Goal: Task Accomplishment & Management: Manage account settings

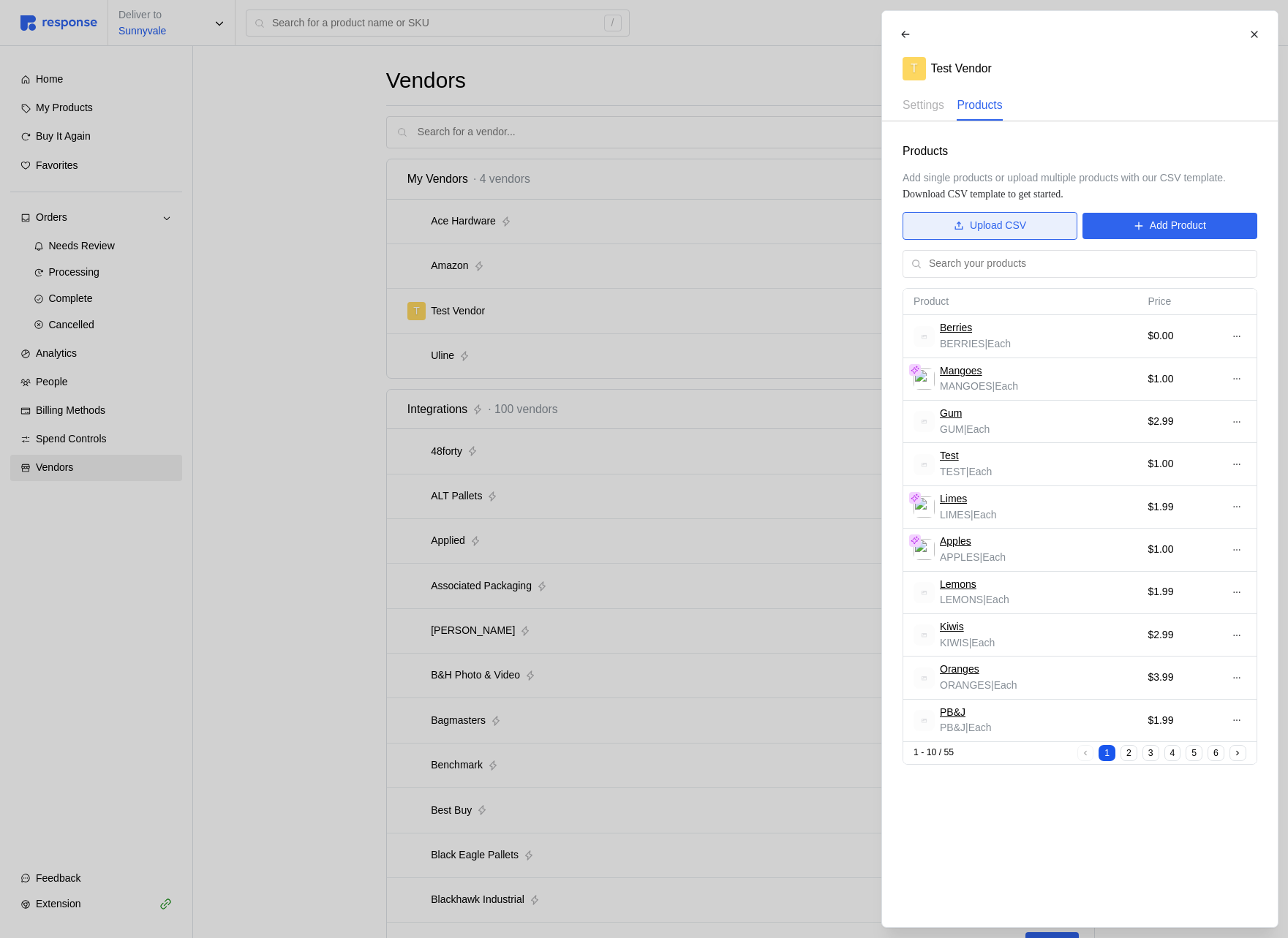
click at [980, 219] on p "Upload CSV" at bounding box center [997, 226] width 56 height 16
click at [1004, 226] on p "Upload CSV" at bounding box center [997, 226] width 56 height 16
click at [1049, 333] on div "Berries BERRIES | Each" at bounding box center [1019, 336] width 213 height 32
click at [1235, 337] on icon at bounding box center [1234, 337] width 7 height 2
click at [1183, 358] on button "Edit" at bounding box center [1182, 367] width 117 height 27
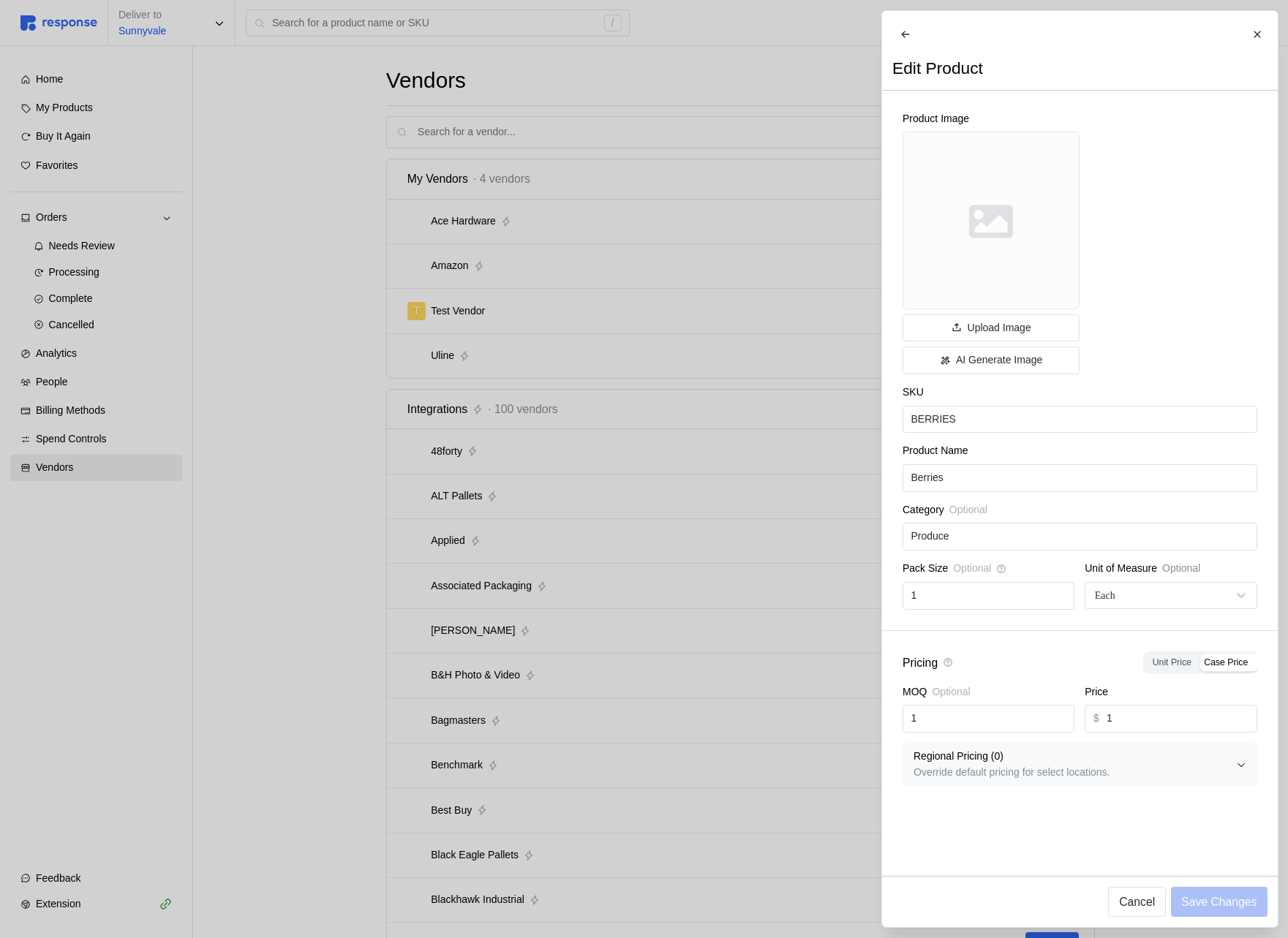
click at [660, 483] on div at bounding box center [644, 469] width 1288 height 938
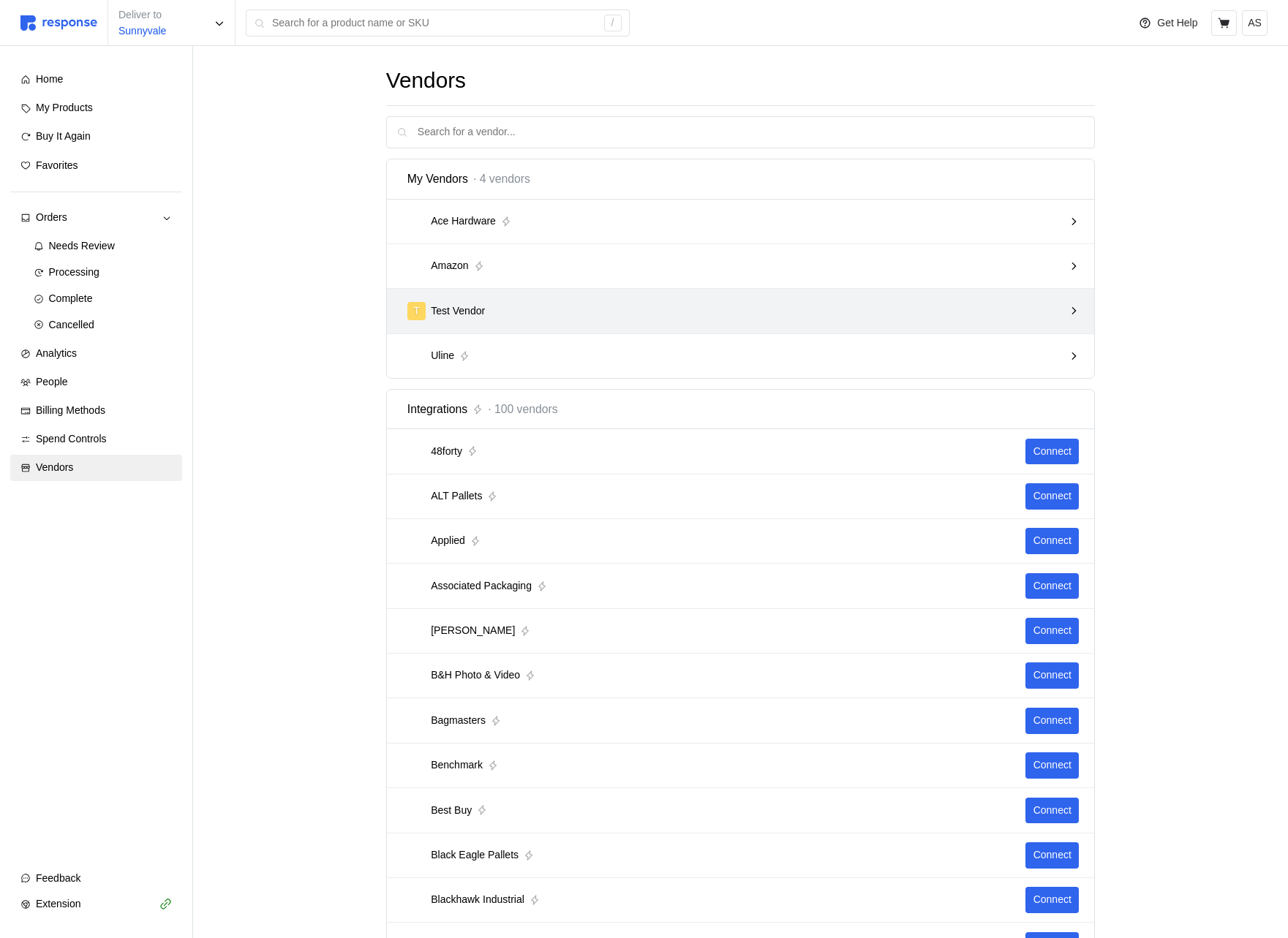
click at [830, 315] on div "T Test Vendor" at bounding box center [735, 311] width 657 height 18
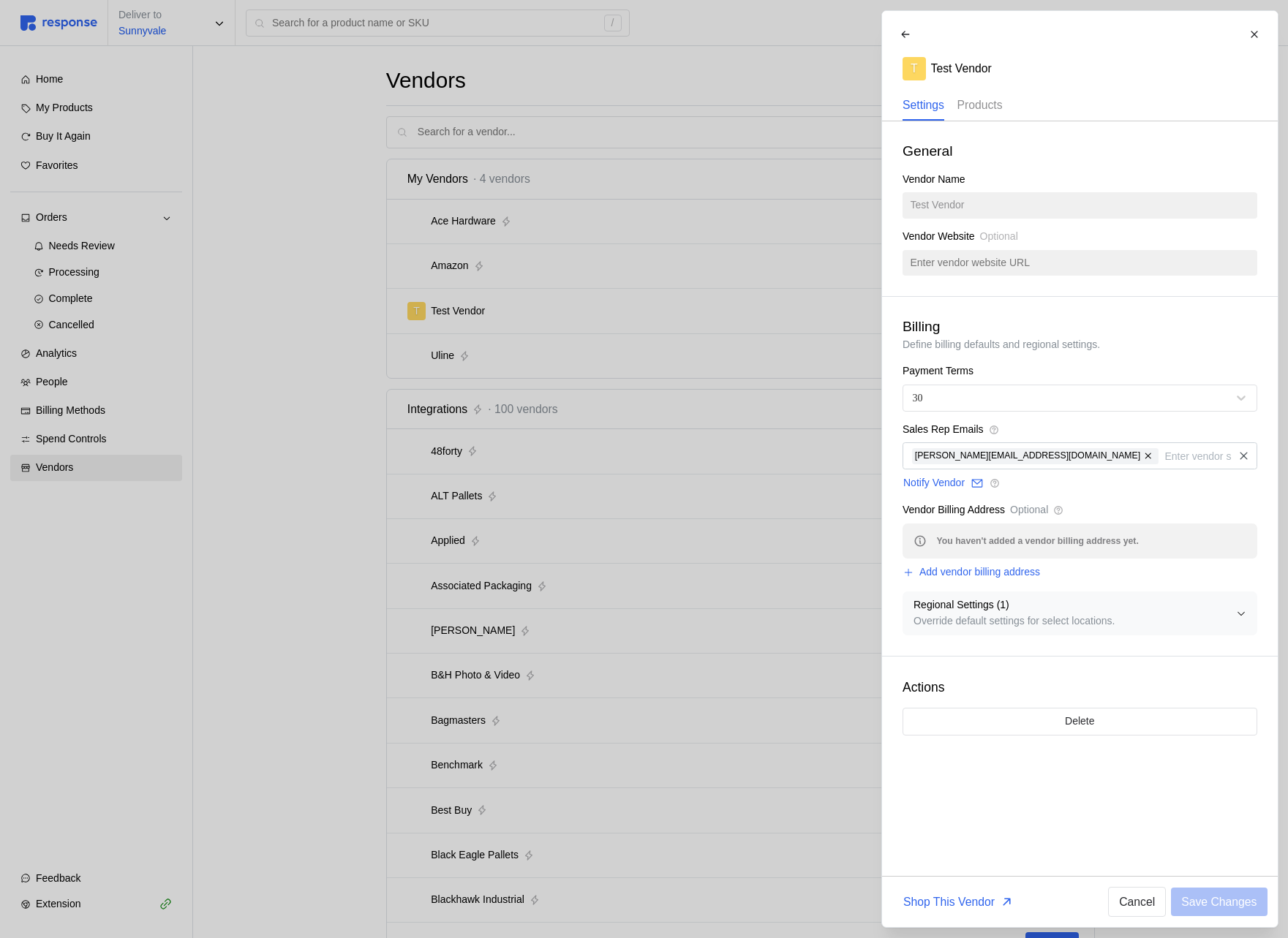
click at [987, 100] on p "Products" at bounding box center [978, 104] width 45 height 18
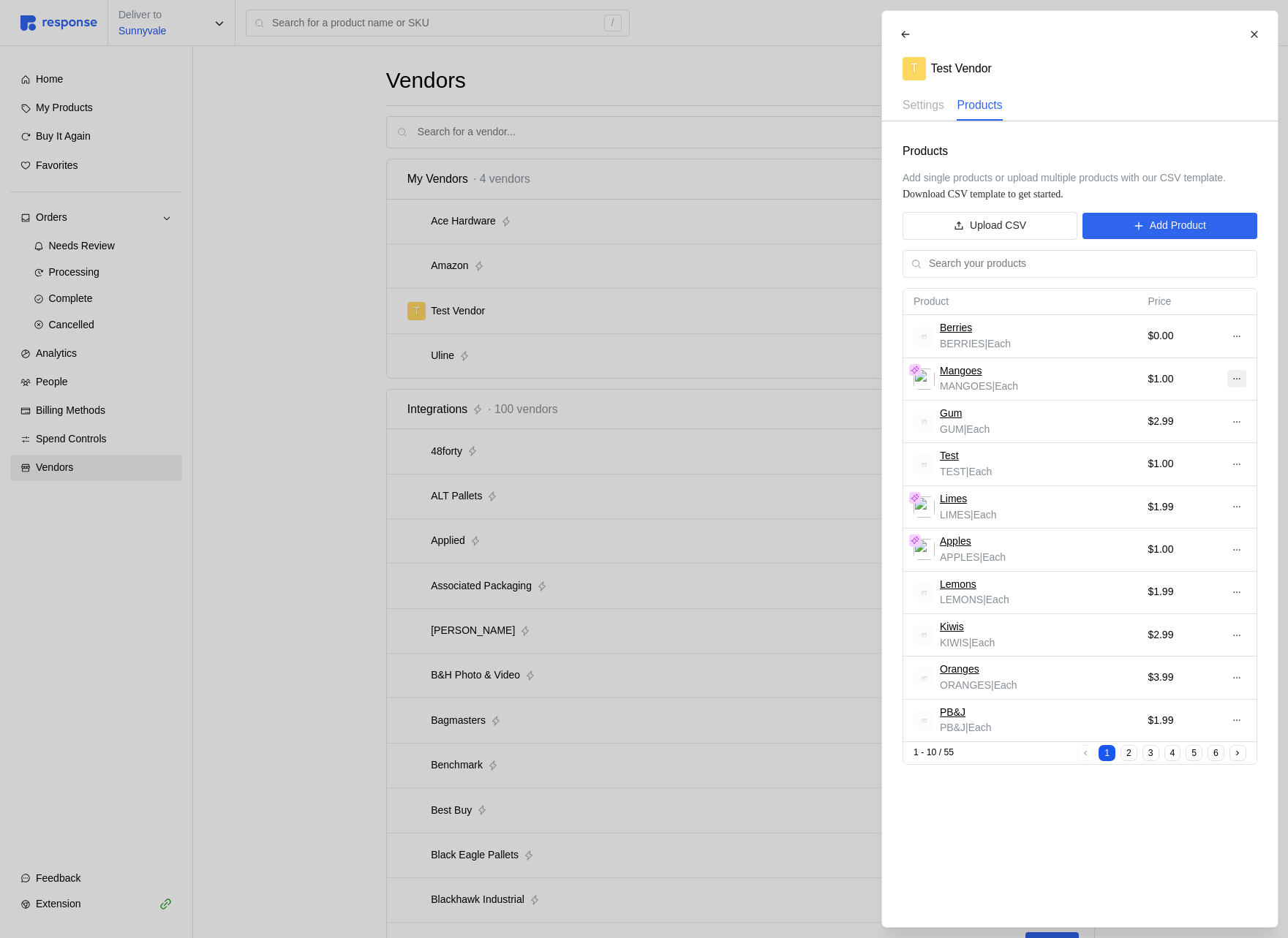
click at [1241, 382] on button at bounding box center [1235, 379] width 19 height 17
click at [1189, 408] on p "Edit" at bounding box center [1189, 409] width 94 height 16
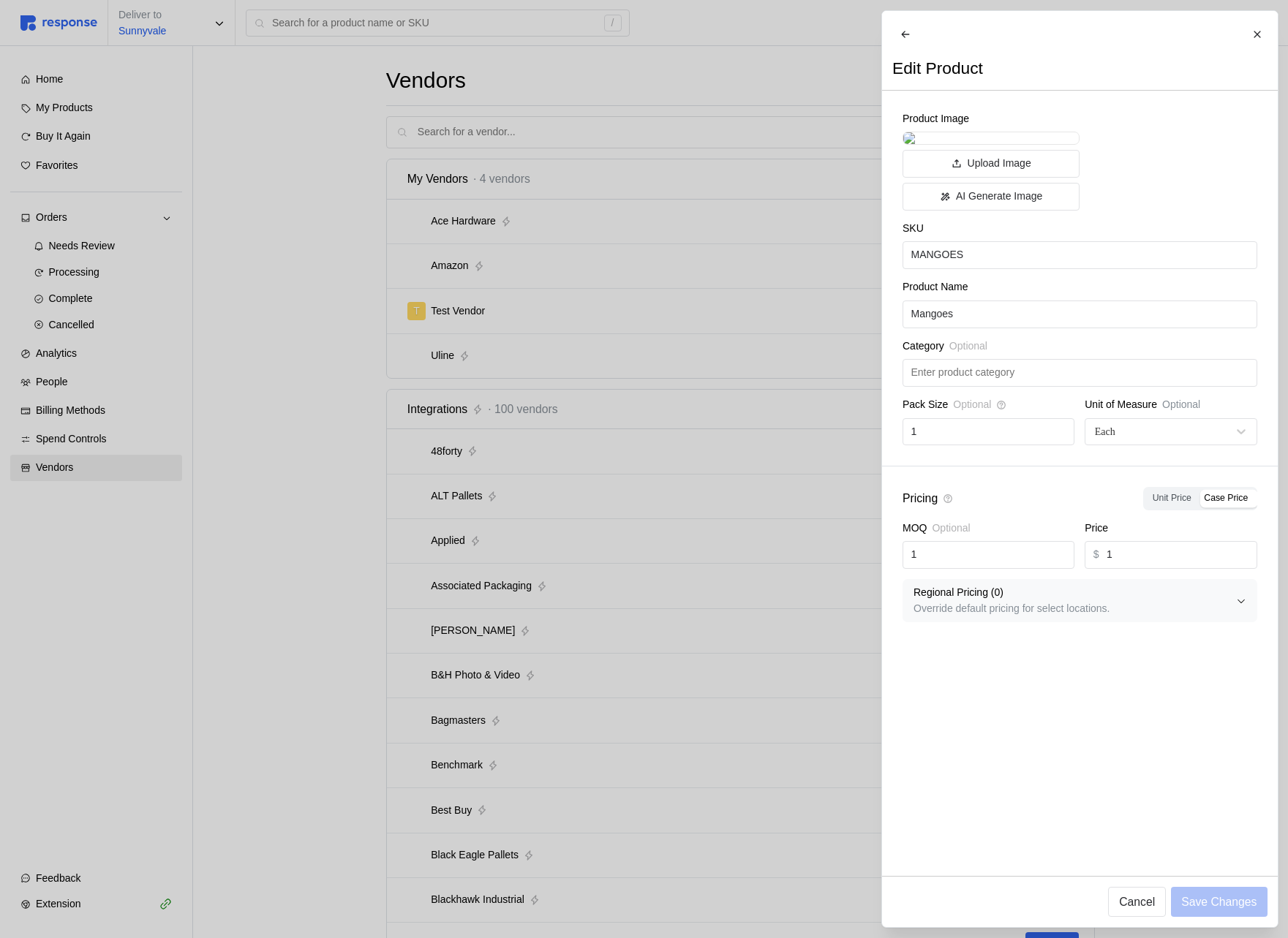
drag, startPoint x: 552, startPoint y: 429, endPoint x: 565, endPoint y: 427, distance: 13.2
click at [551, 429] on div at bounding box center [644, 469] width 1288 height 938
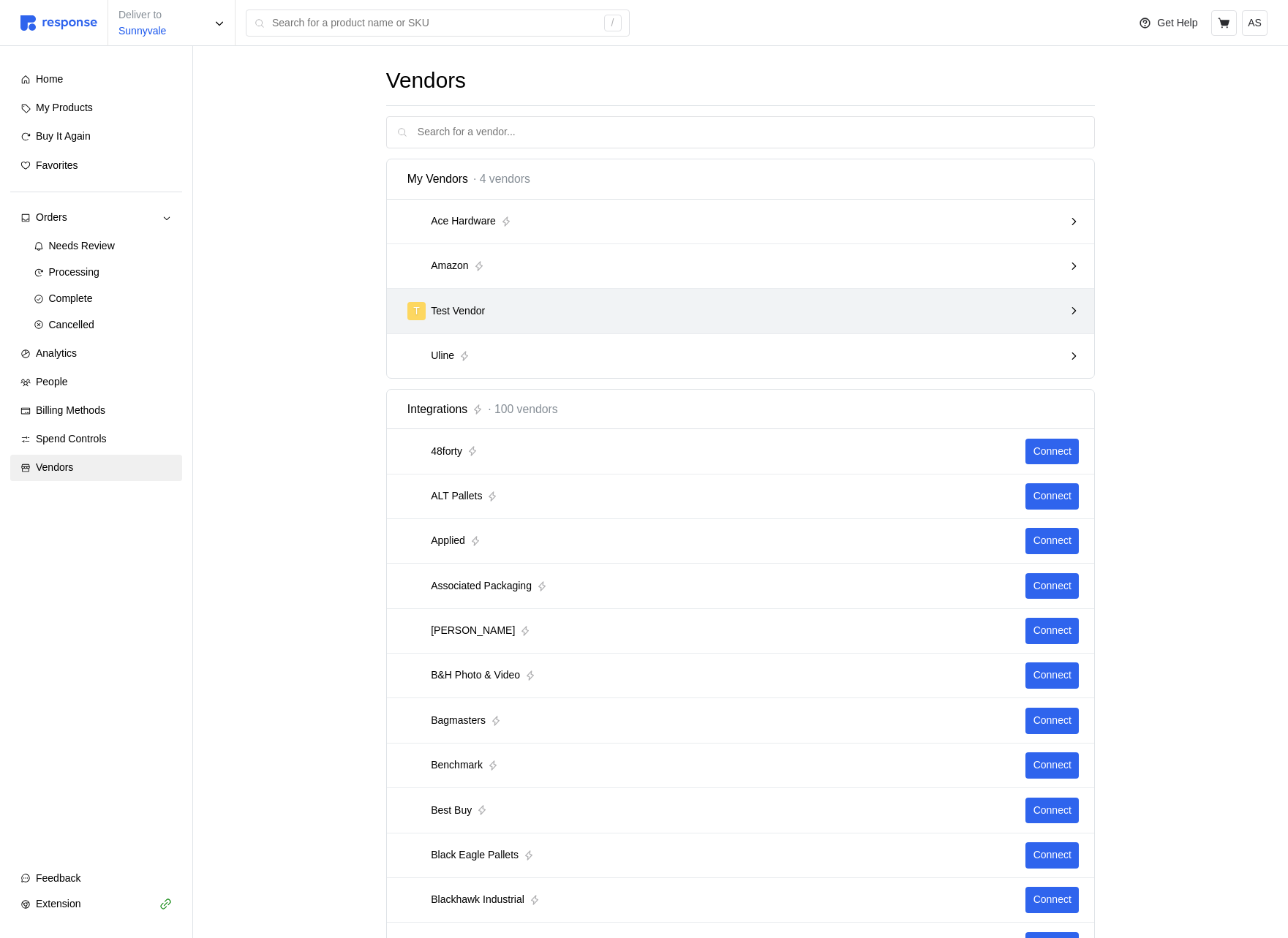
click at [832, 311] on div "T Test Vendor" at bounding box center [735, 311] width 657 height 18
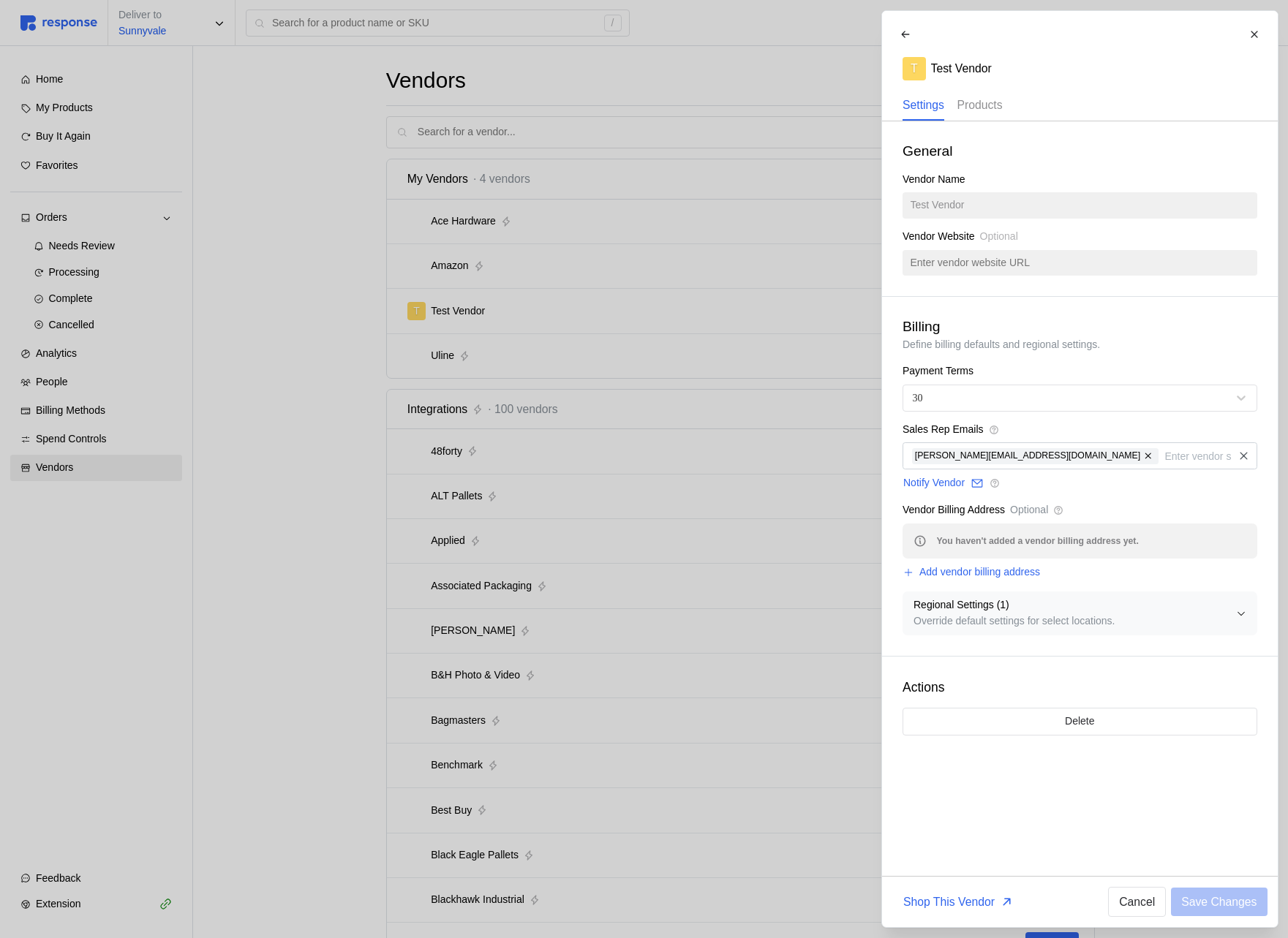
click at [997, 110] on p "Products" at bounding box center [978, 104] width 45 height 18
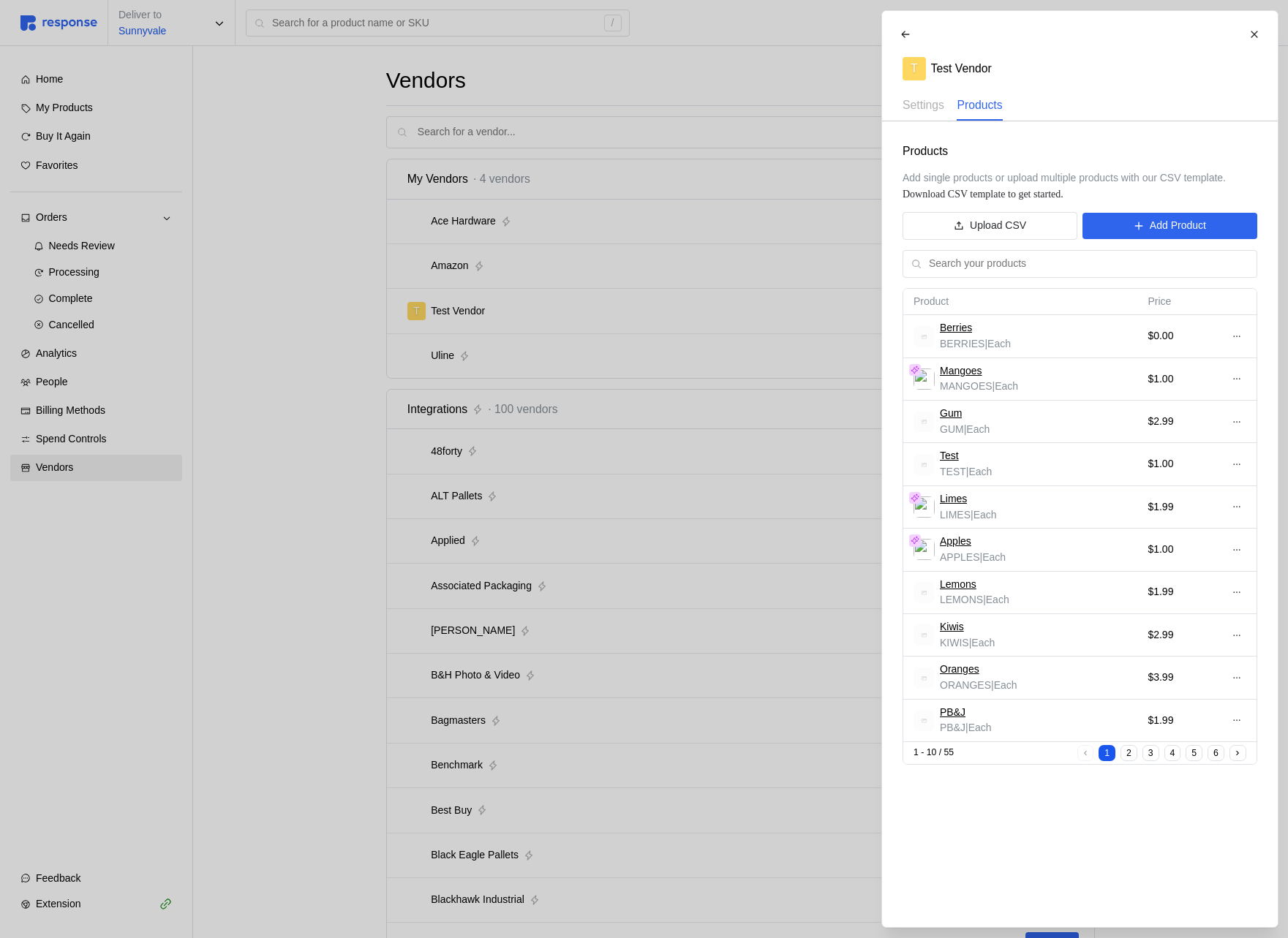
click at [756, 449] on div at bounding box center [644, 469] width 1288 height 938
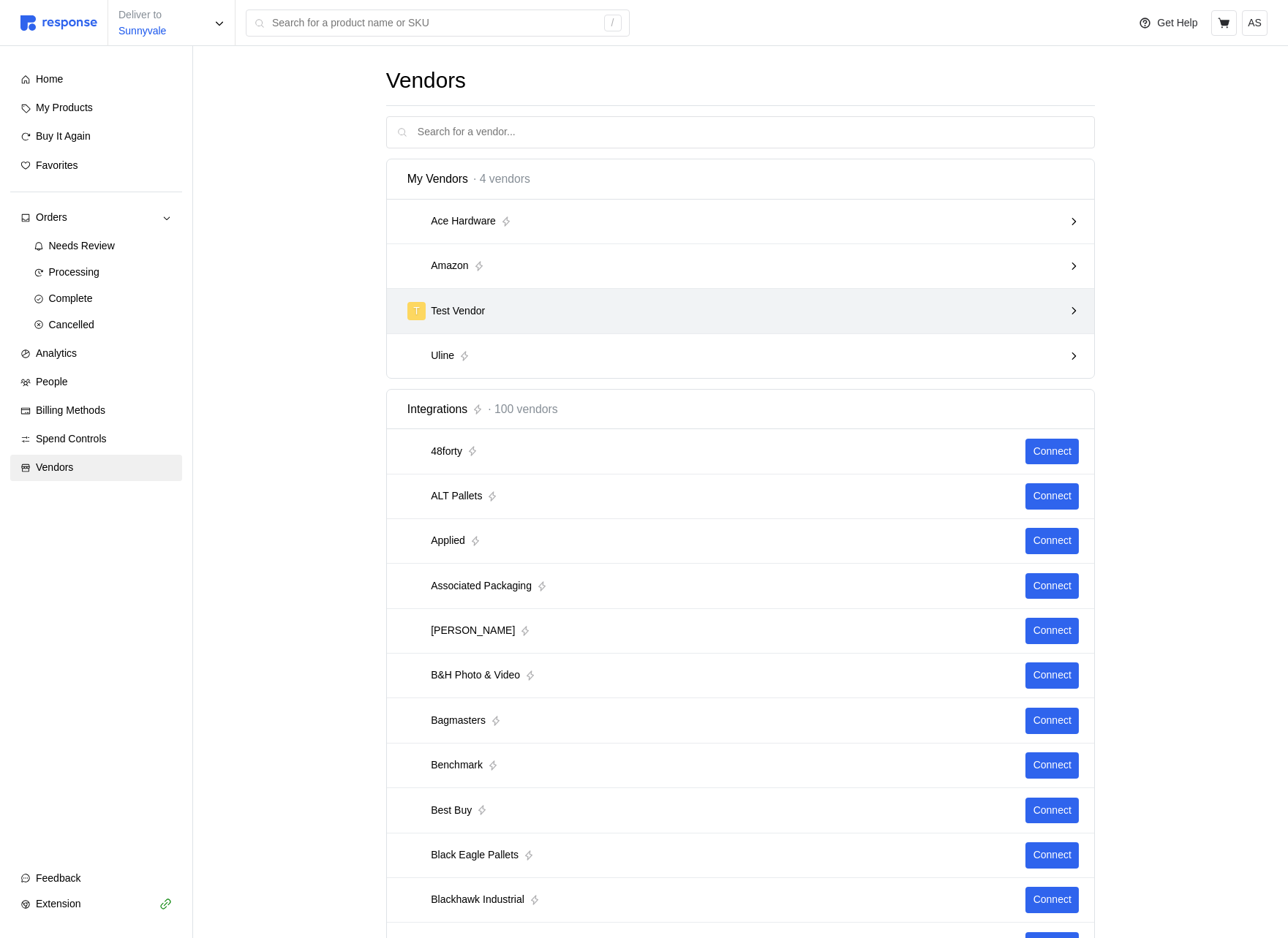
click at [499, 316] on div "T Test Vendor" at bounding box center [735, 311] width 657 height 18
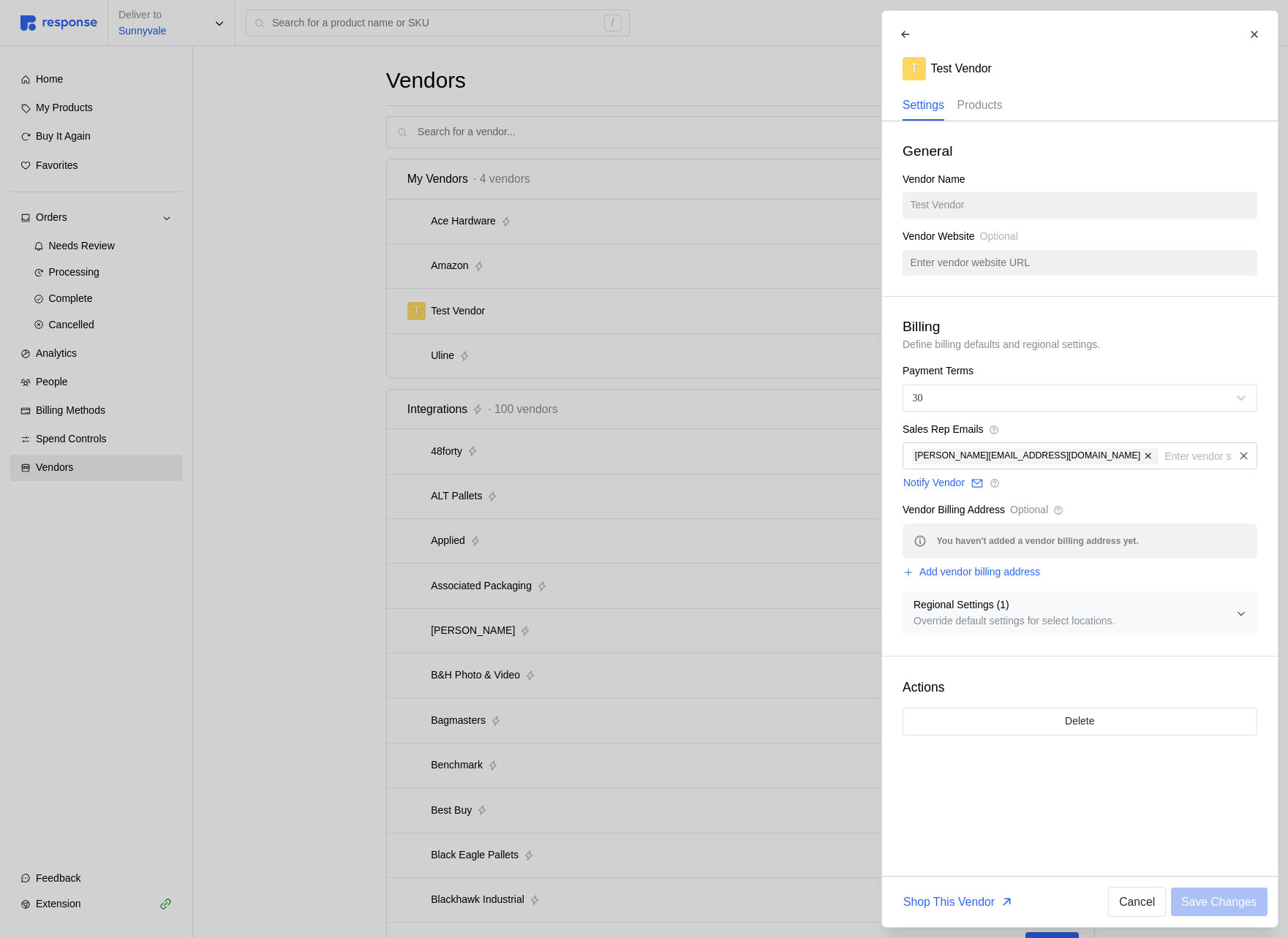
click at [971, 108] on p "Products" at bounding box center [978, 104] width 45 height 18
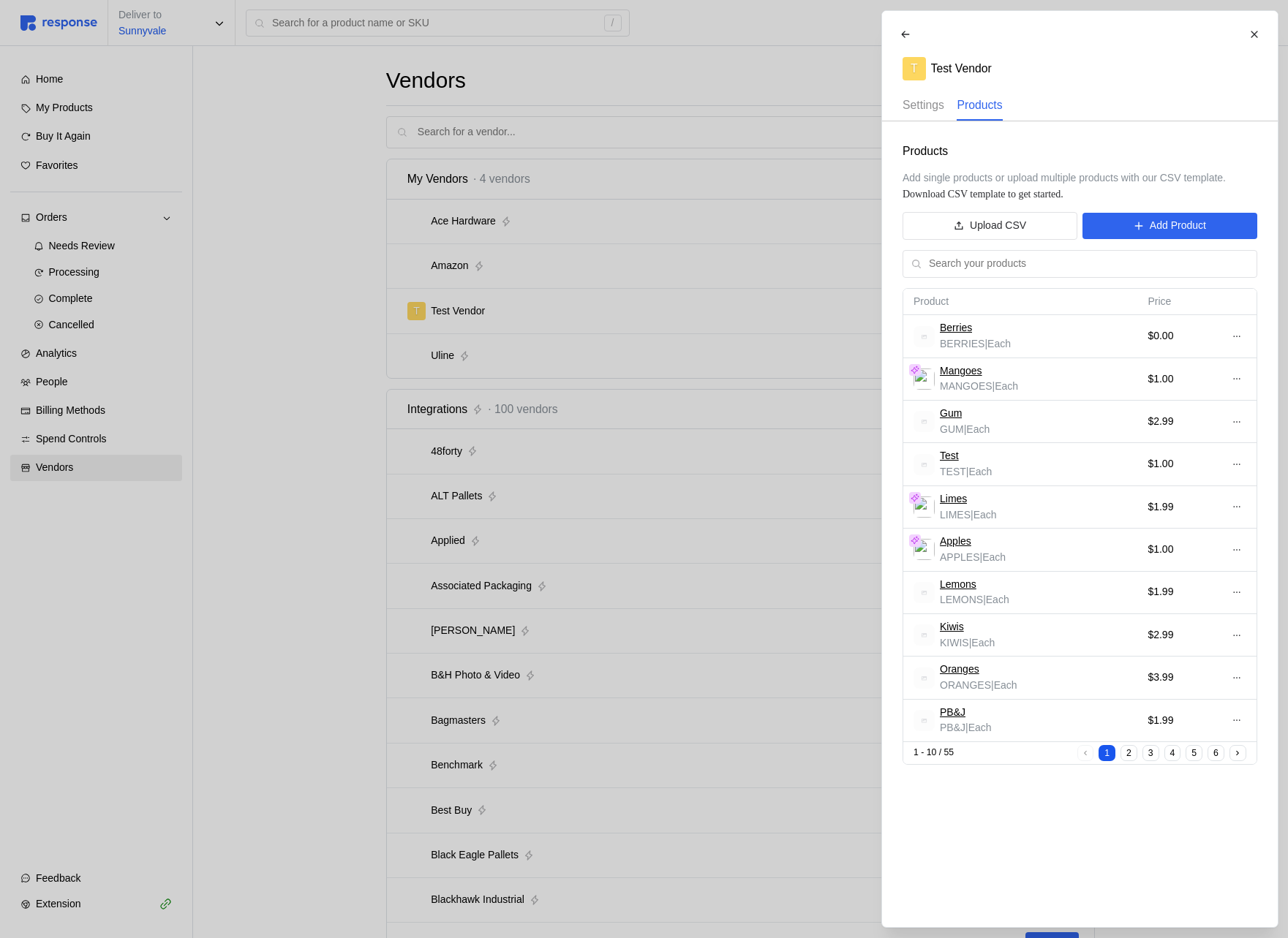
click at [933, 111] on p "Settings" at bounding box center [924, 104] width 42 height 18
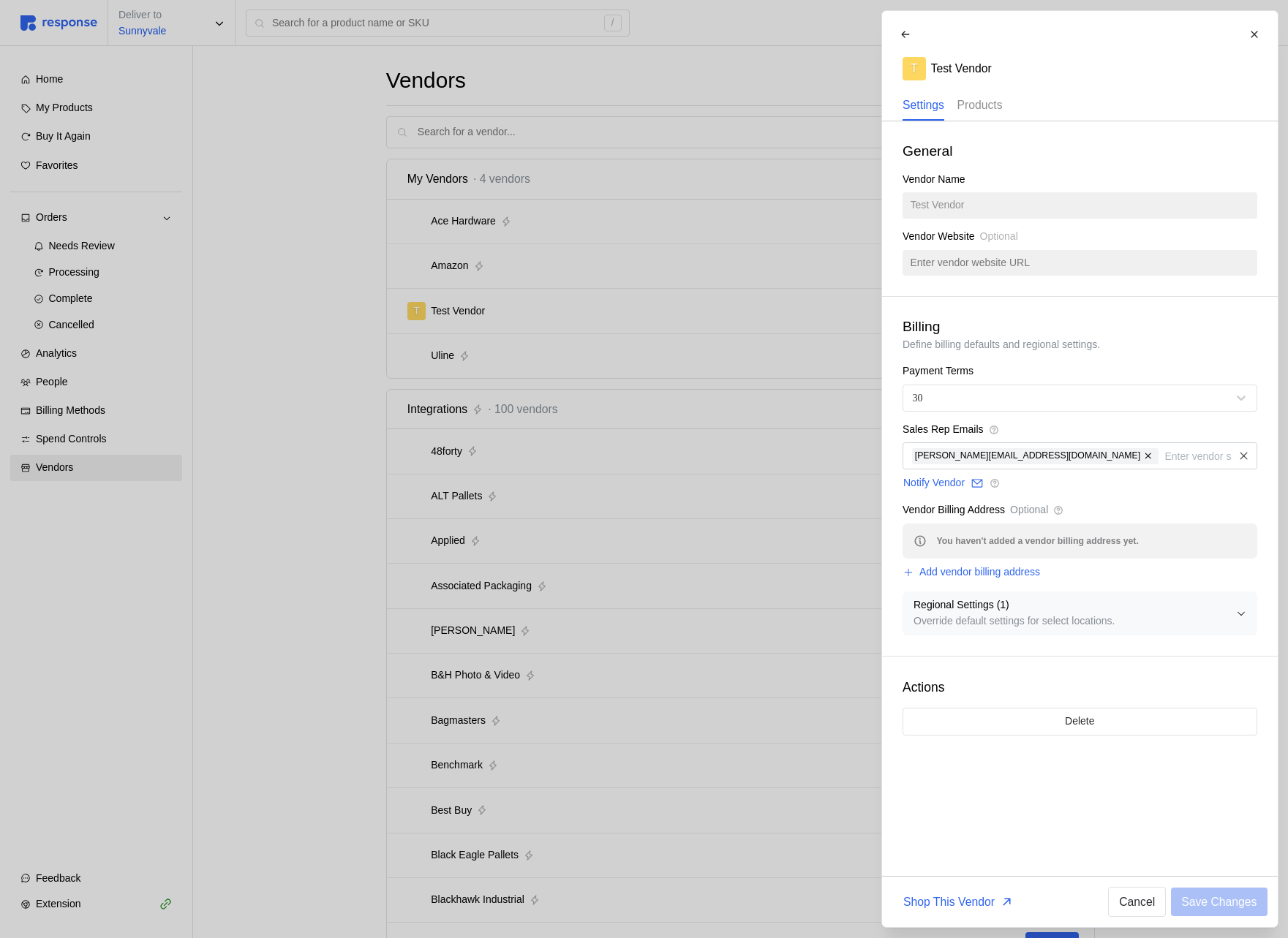
click at [972, 109] on p "Products" at bounding box center [978, 104] width 45 height 18
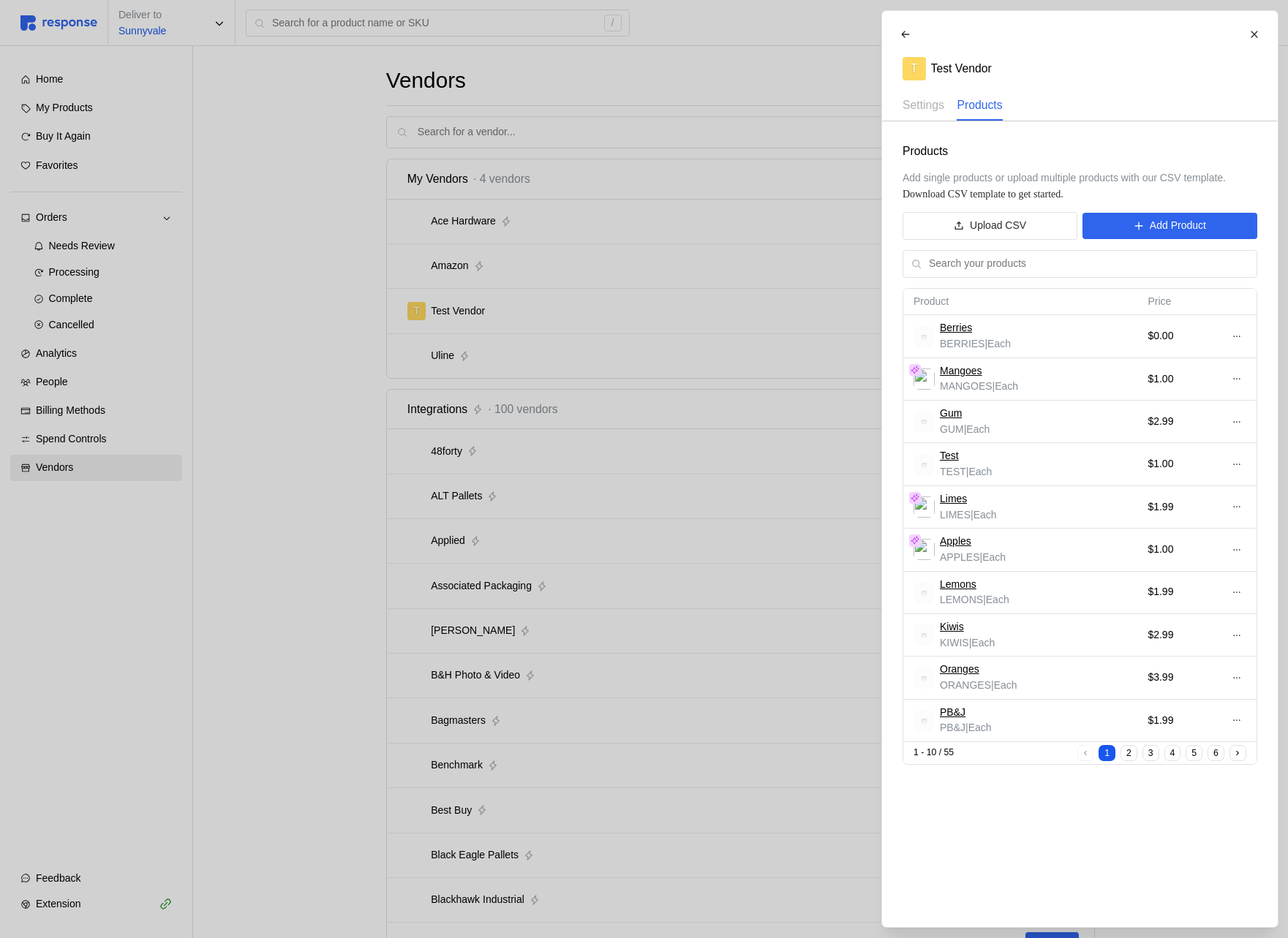
click at [167, 415] on div at bounding box center [644, 469] width 1288 height 938
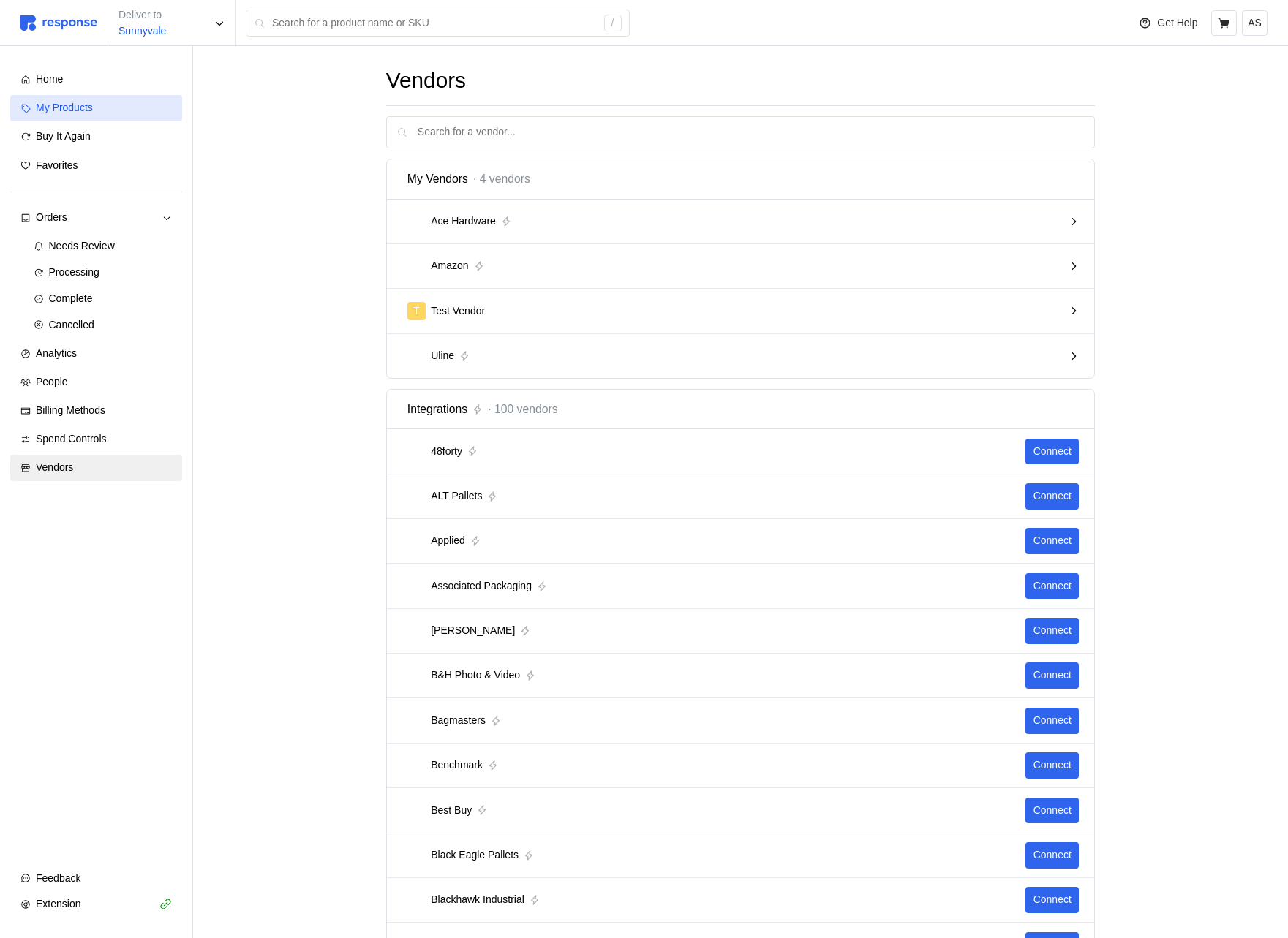
click at [93, 109] on span "My Products" at bounding box center [64, 107] width 57 height 11
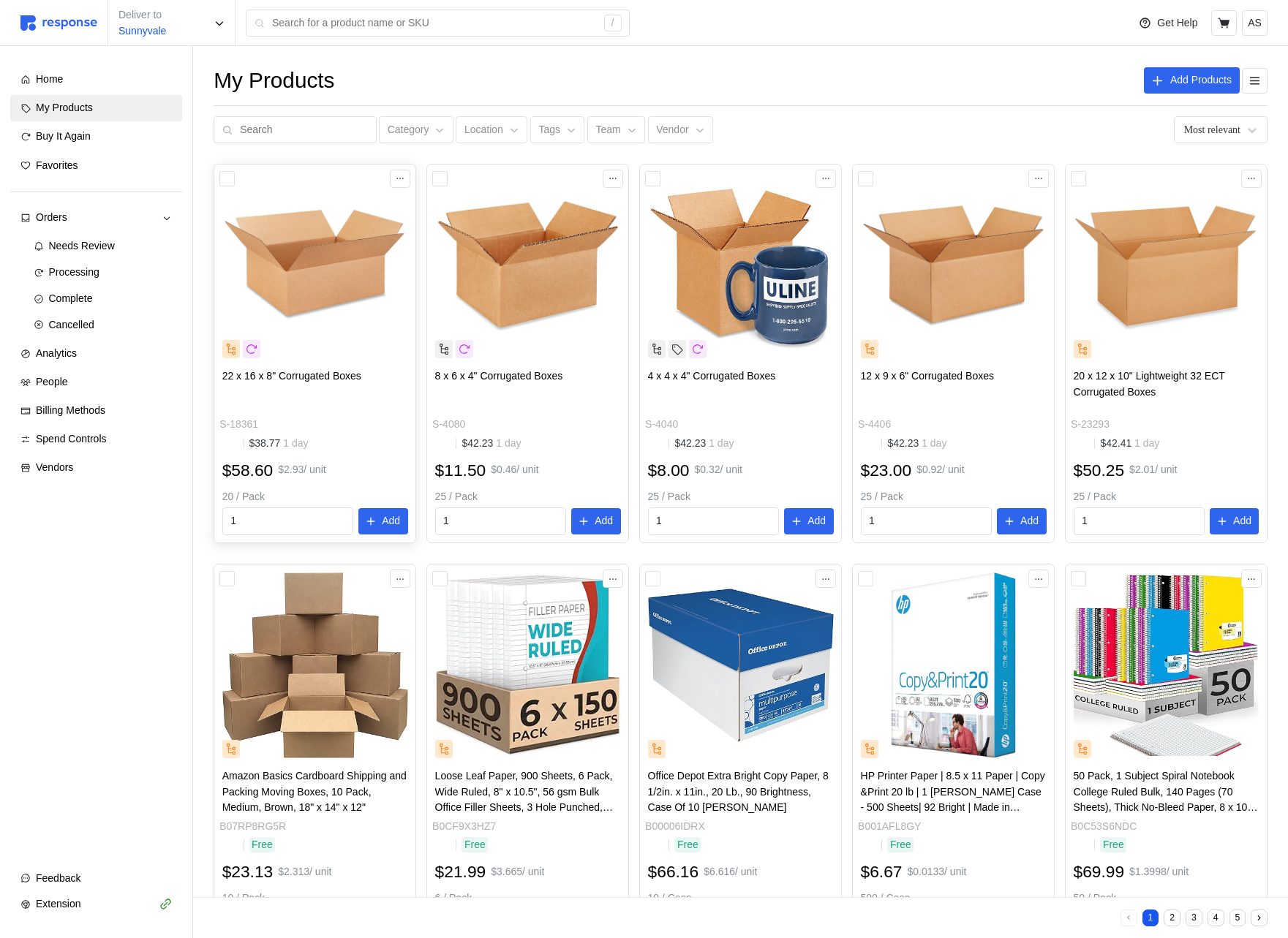
click at [339, 362] on div at bounding box center [315, 265] width 196 height 196
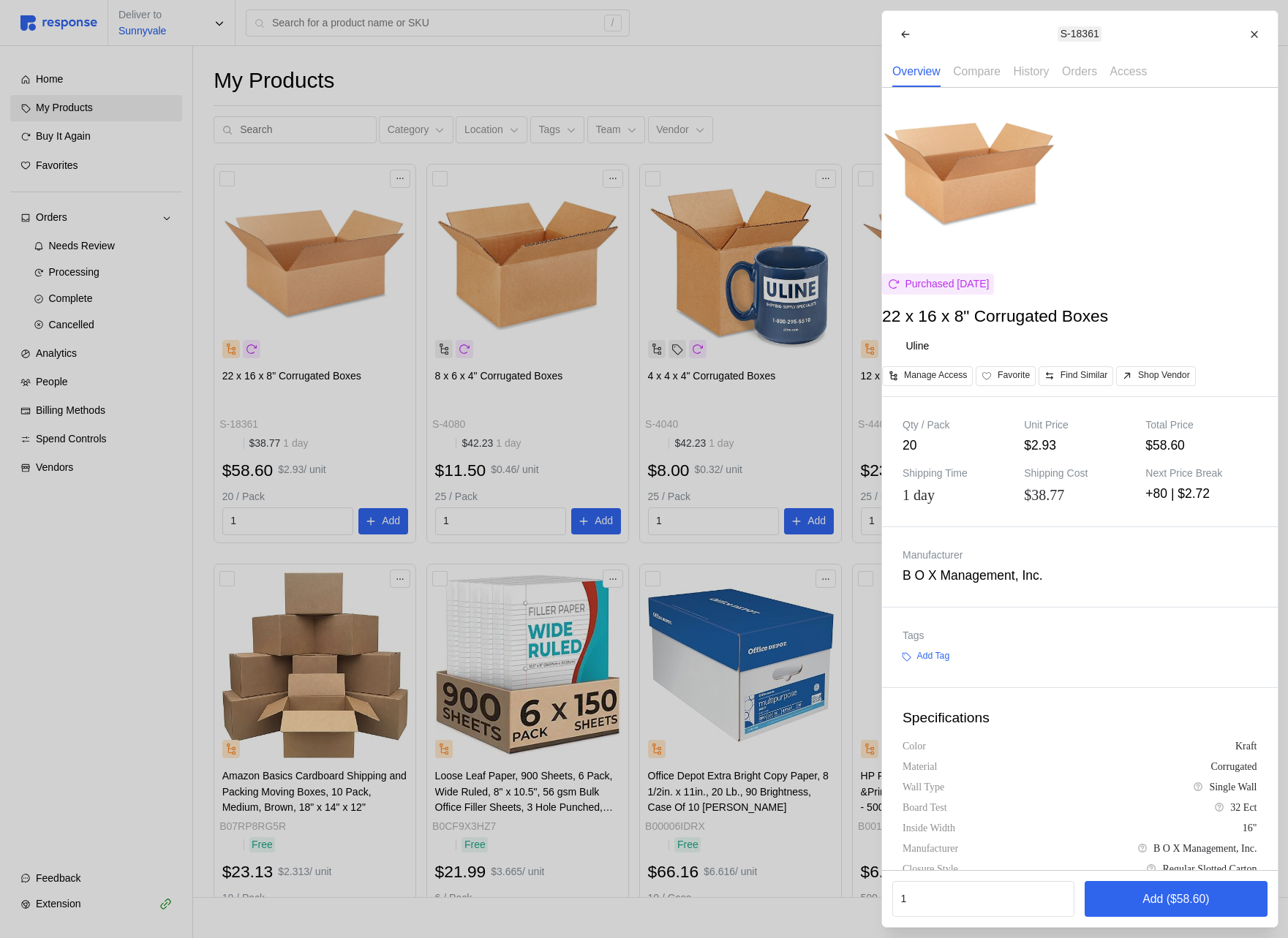
click at [619, 350] on div at bounding box center [644, 469] width 1288 height 938
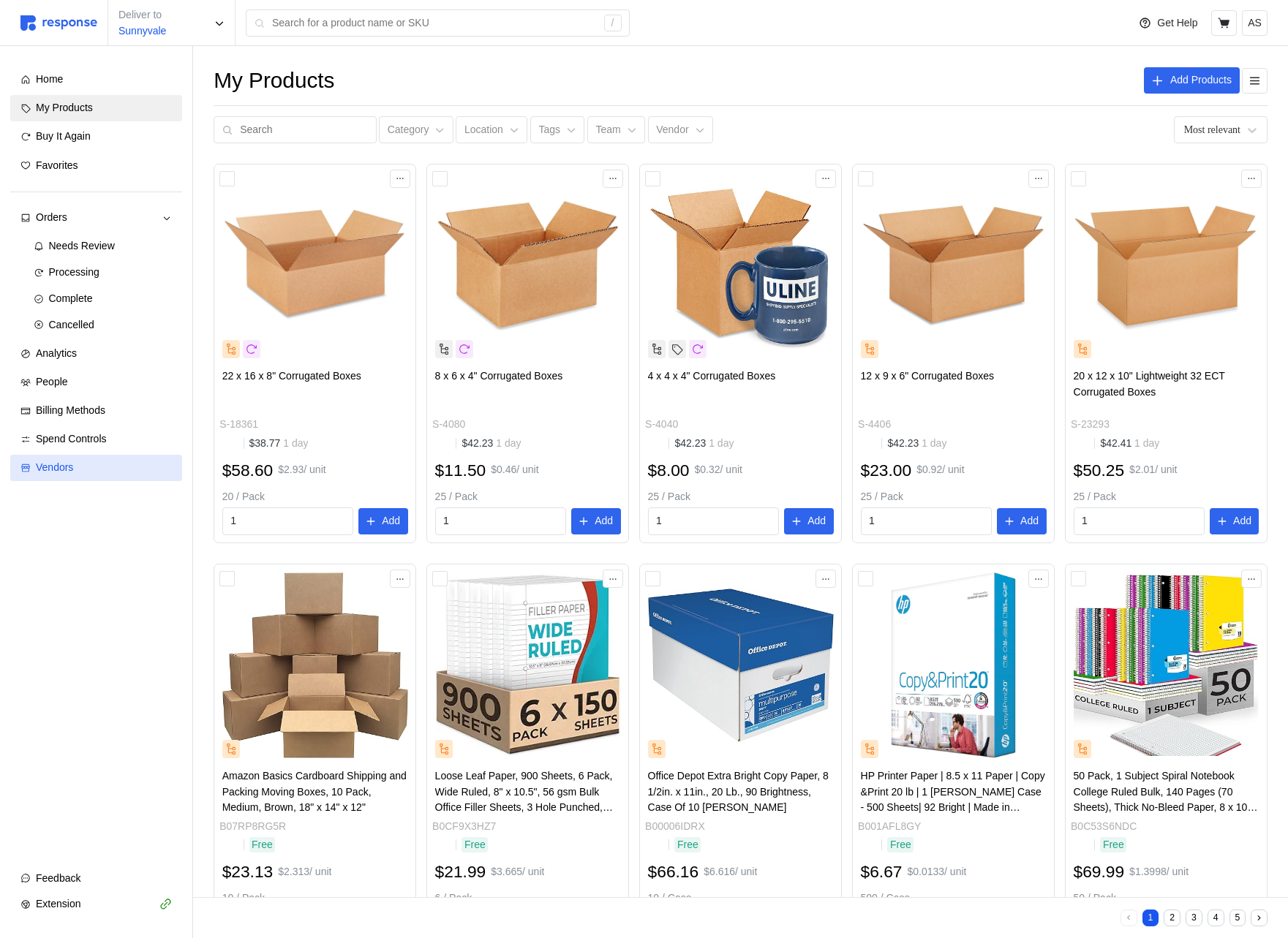
click at [78, 468] on div "Vendors" at bounding box center [103, 468] width 136 height 16
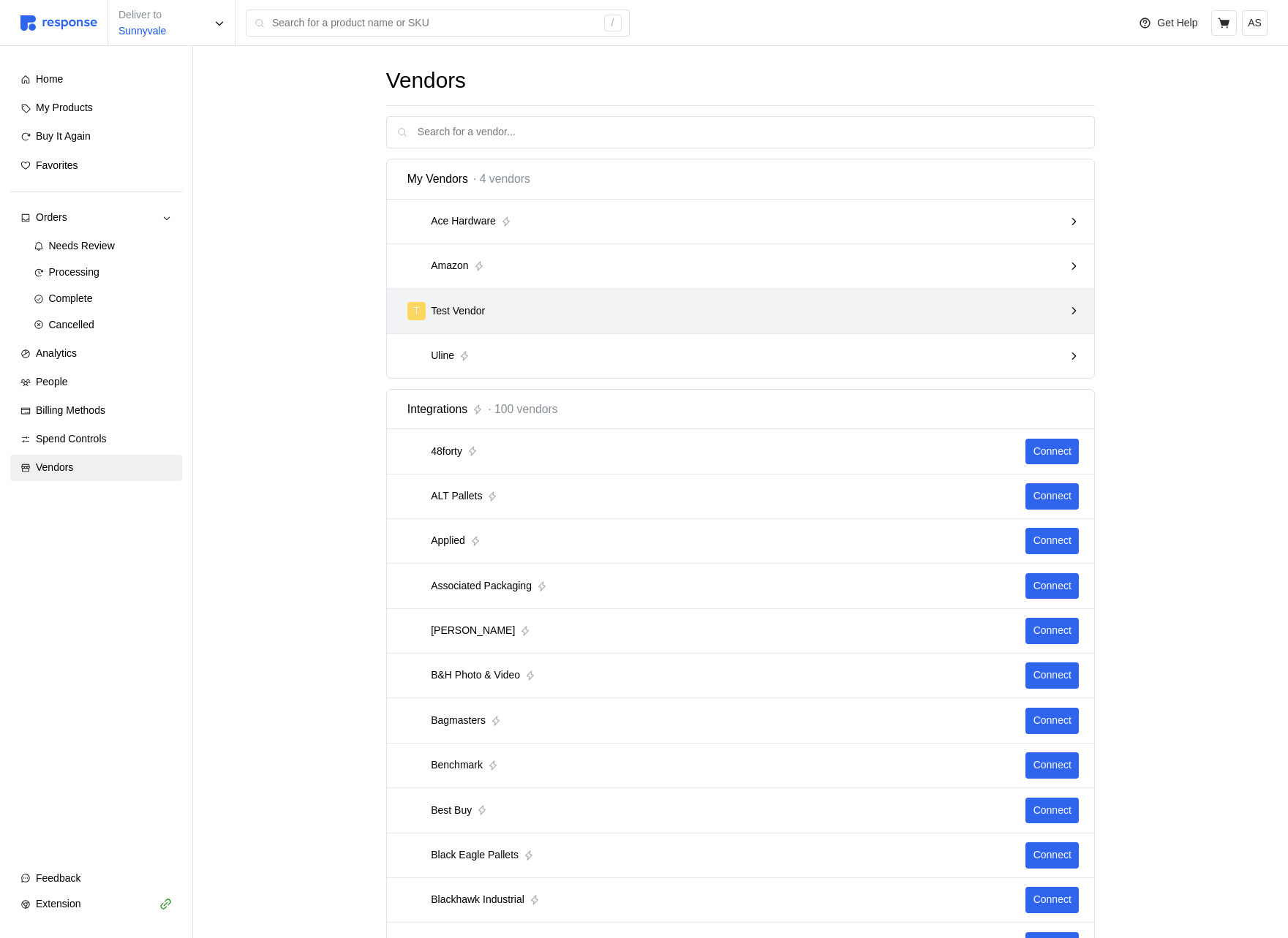
click at [664, 317] on div "T Test Vendor" at bounding box center [735, 311] width 657 height 18
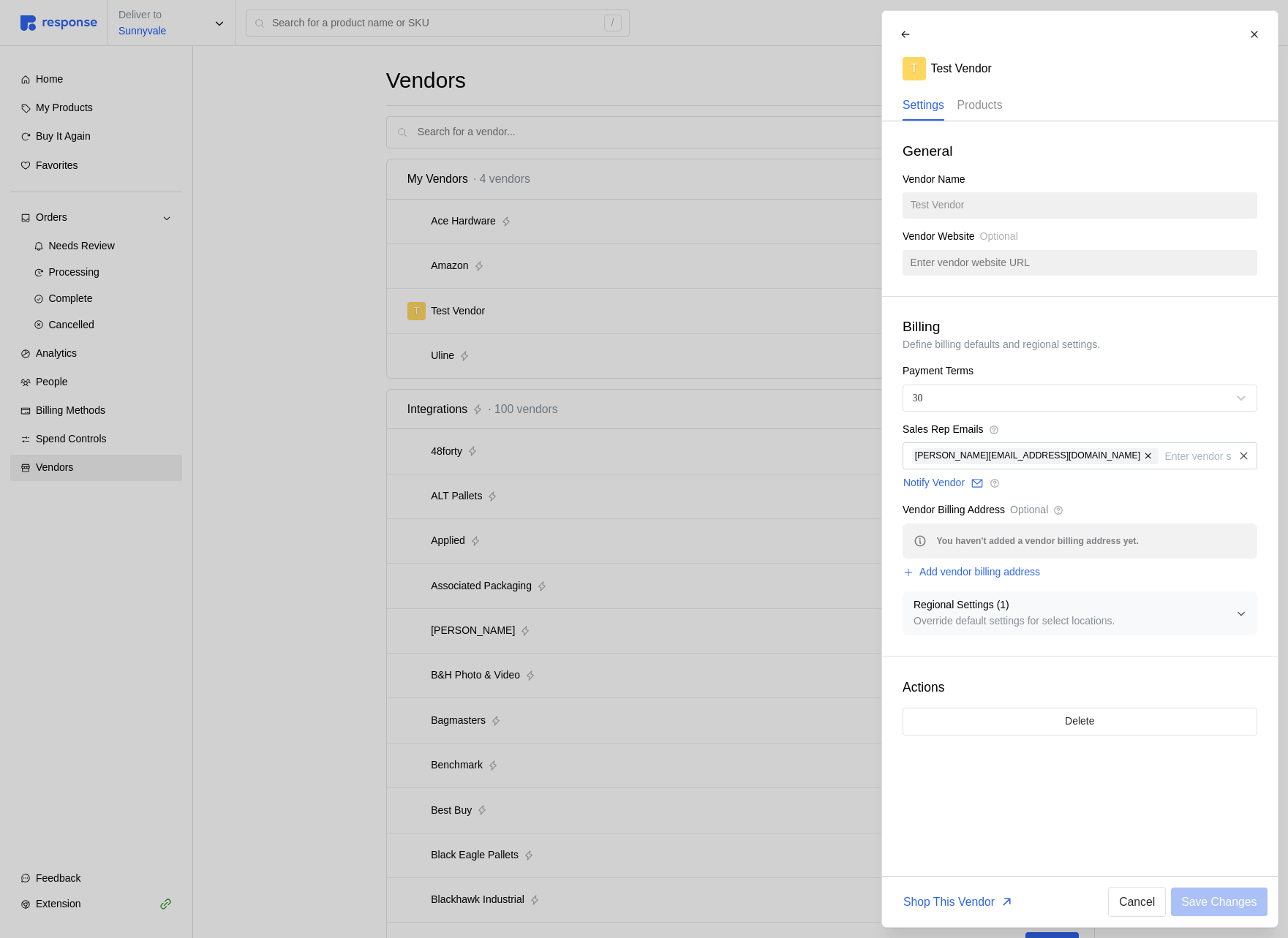
click at [986, 111] on p "Products" at bounding box center [978, 104] width 45 height 18
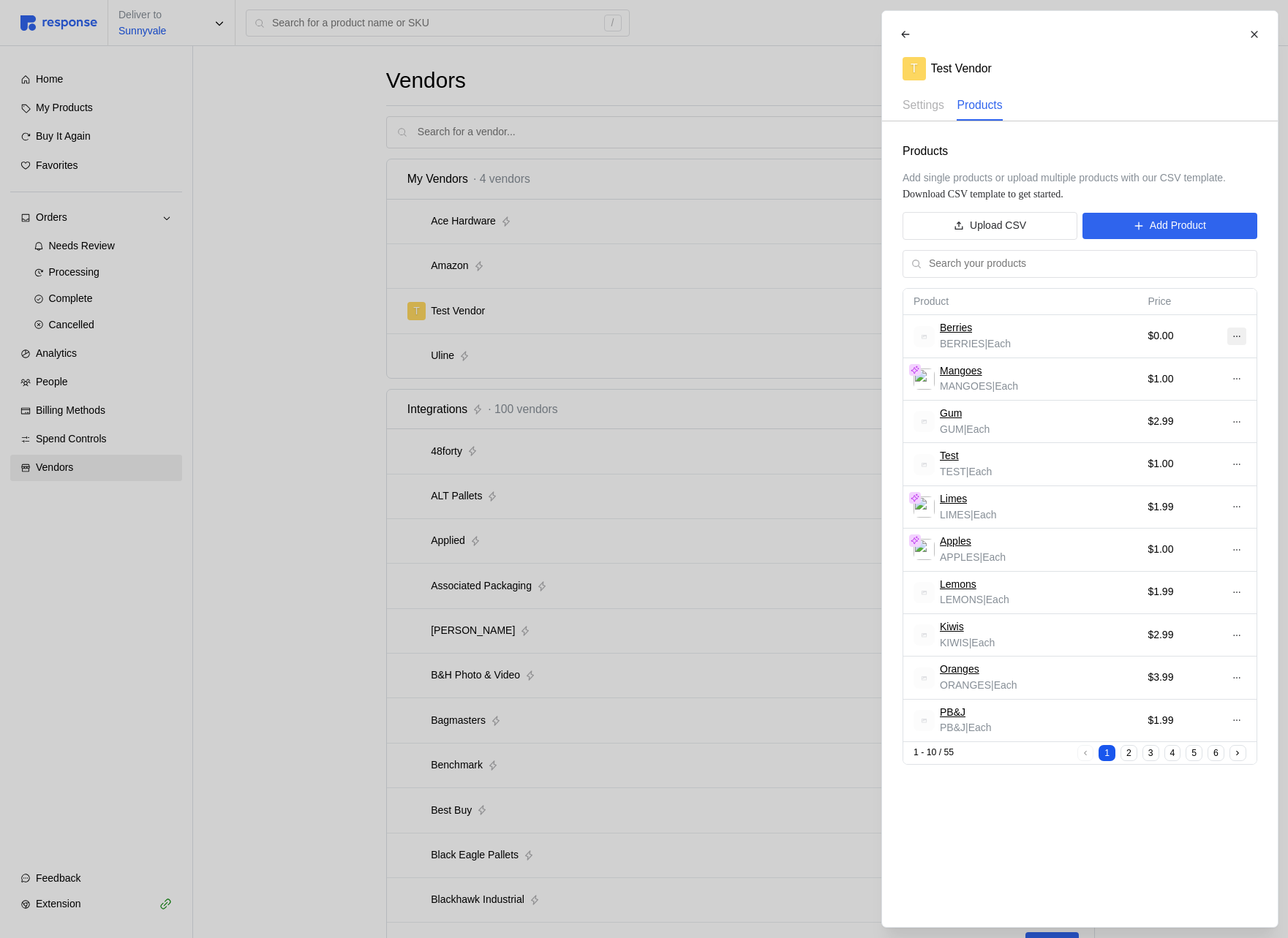
click at [1230, 334] on button at bounding box center [1235, 337] width 19 height 17
click at [1087, 301] on p "Product" at bounding box center [1019, 301] width 213 height 16
click at [919, 115] on div "Settings" at bounding box center [924, 105] width 42 height 30
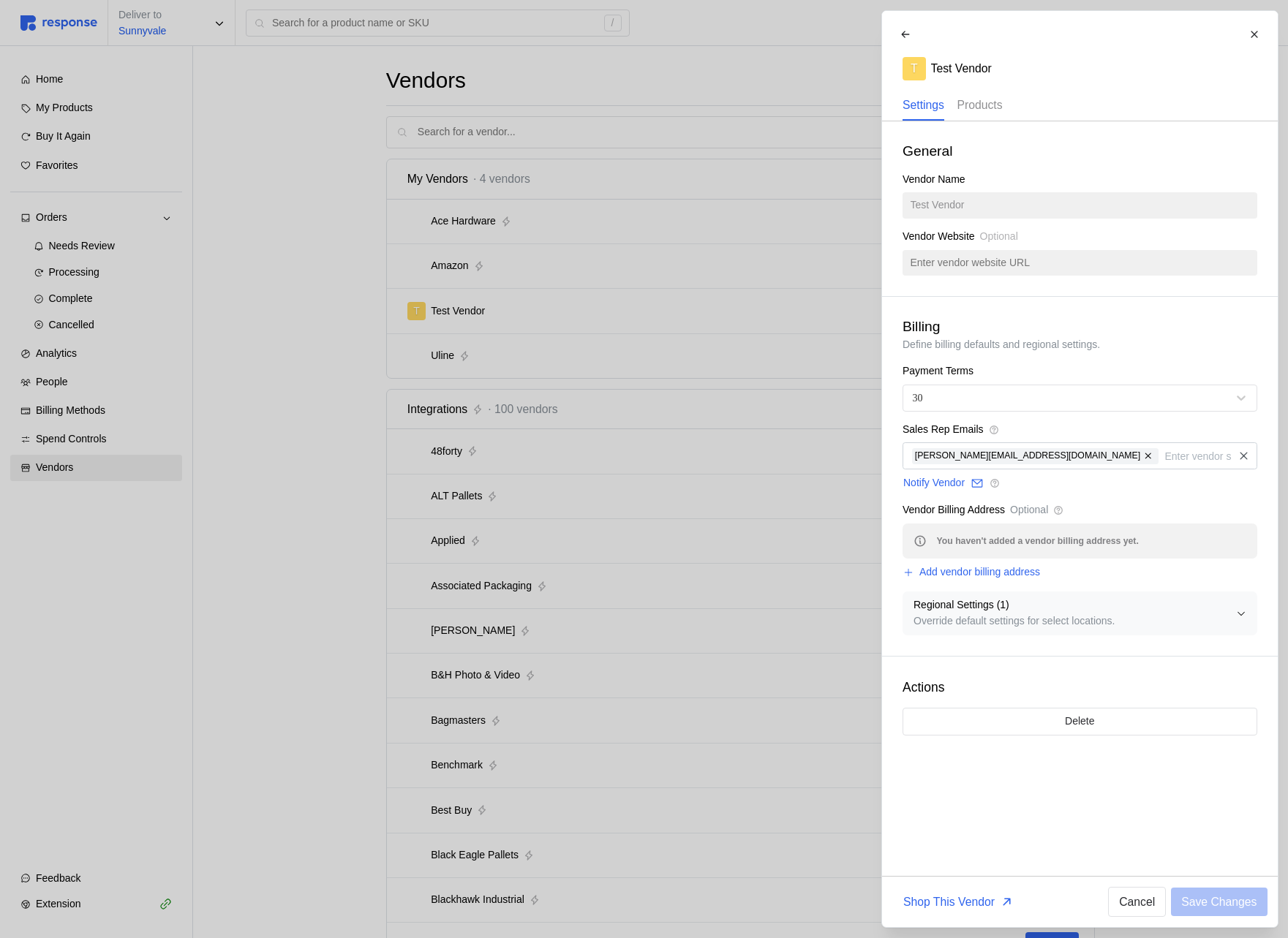
click at [991, 114] on div "Products" at bounding box center [978, 105] width 45 height 30
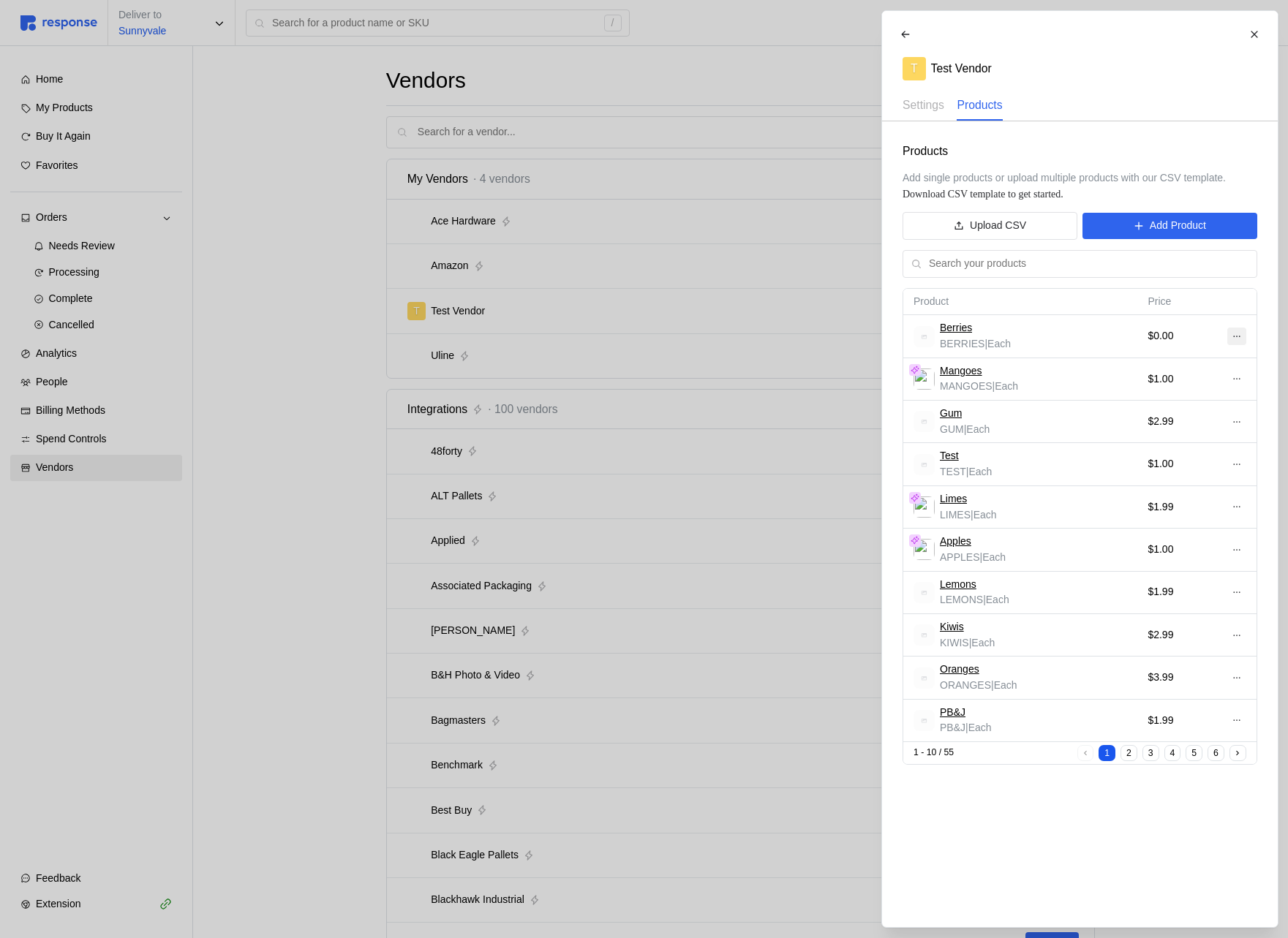
click at [1241, 337] on icon at bounding box center [1235, 336] width 11 height 11
click at [1156, 371] on p "Edit" at bounding box center [1189, 366] width 94 height 16
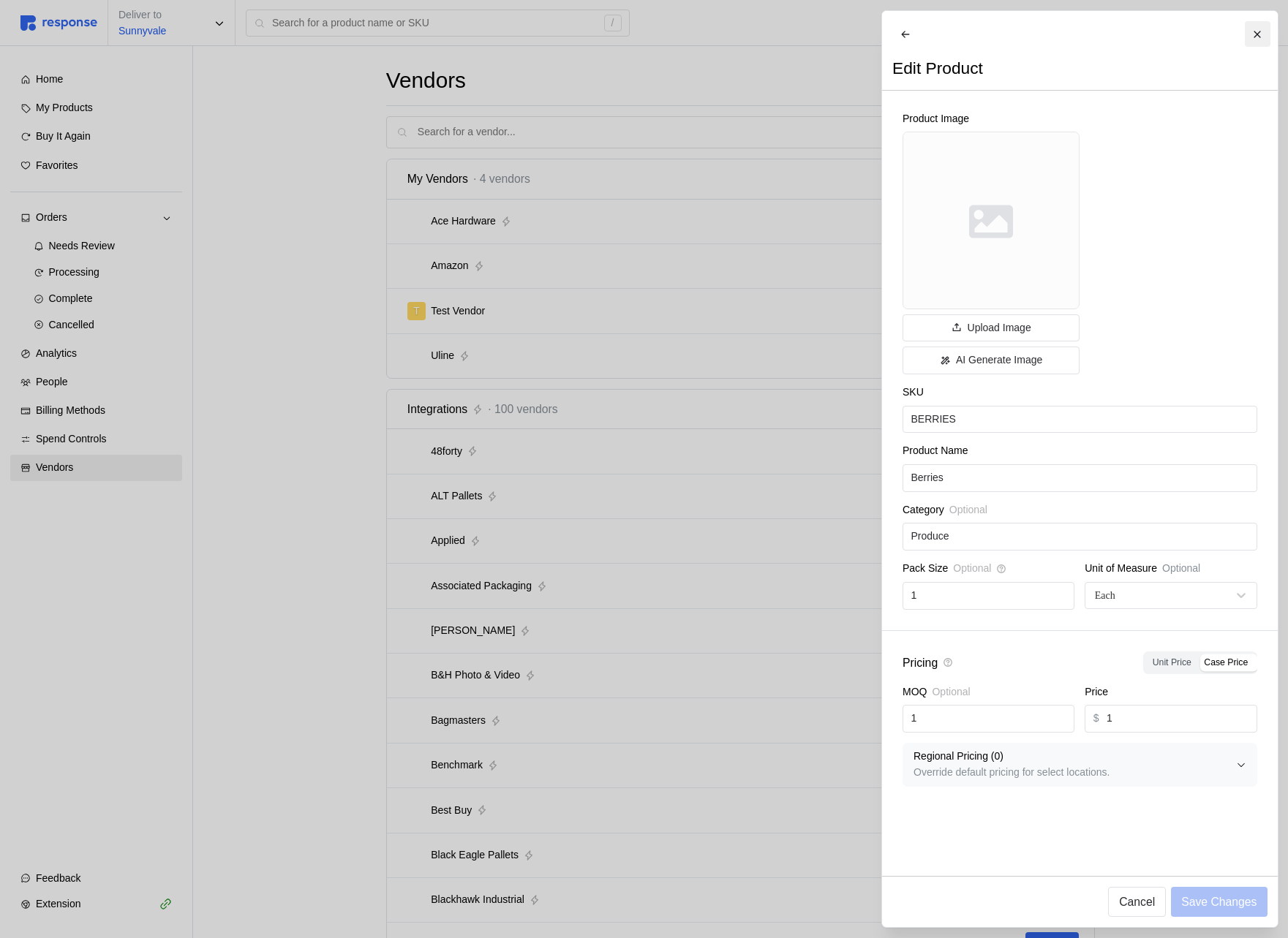
click at [1260, 31] on icon at bounding box center [1256, 34] width 11 height 11
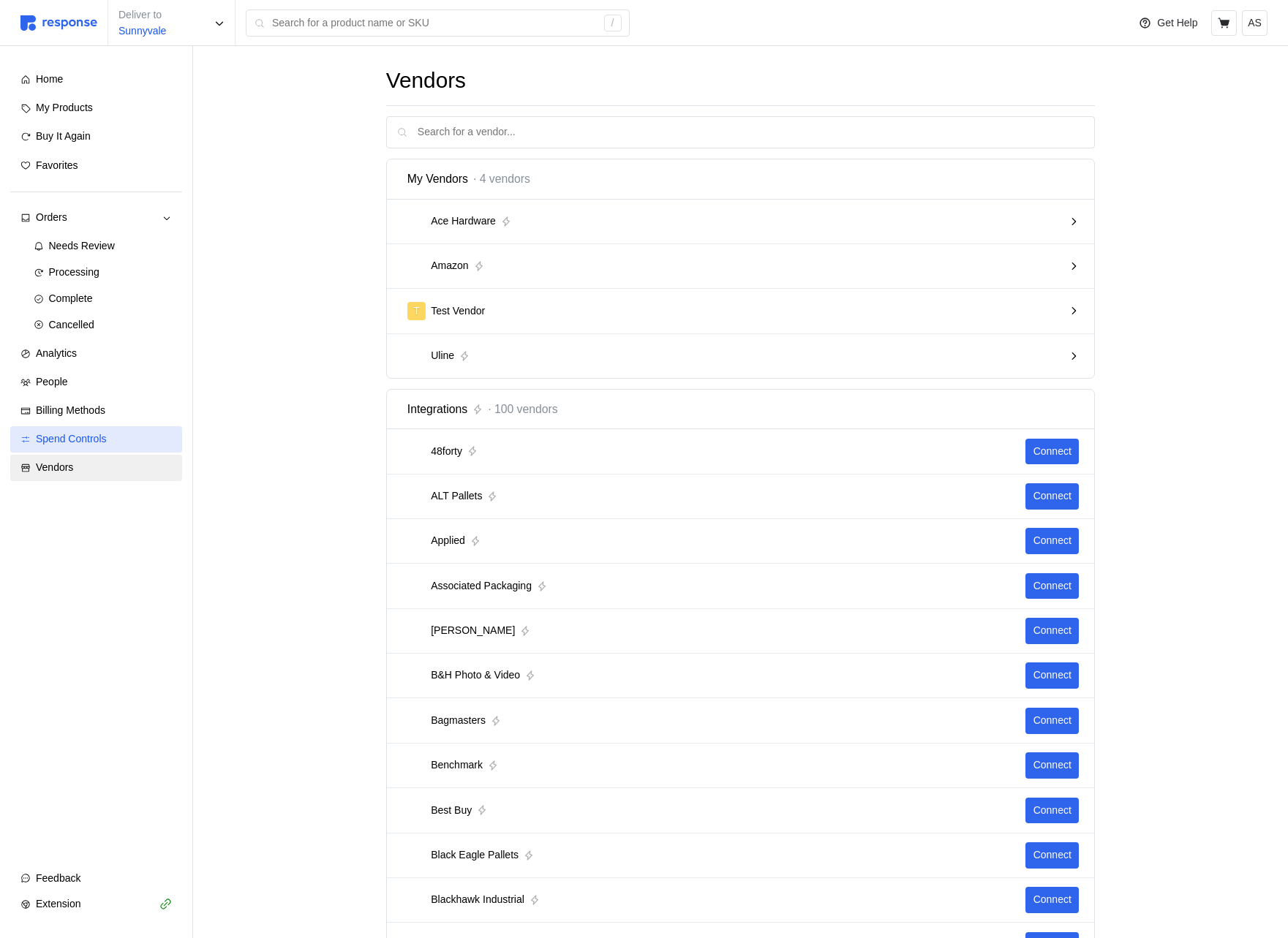
click at [85, 430] on link "Spend Controls" at bounding box center [97, 440] width 172 height 27
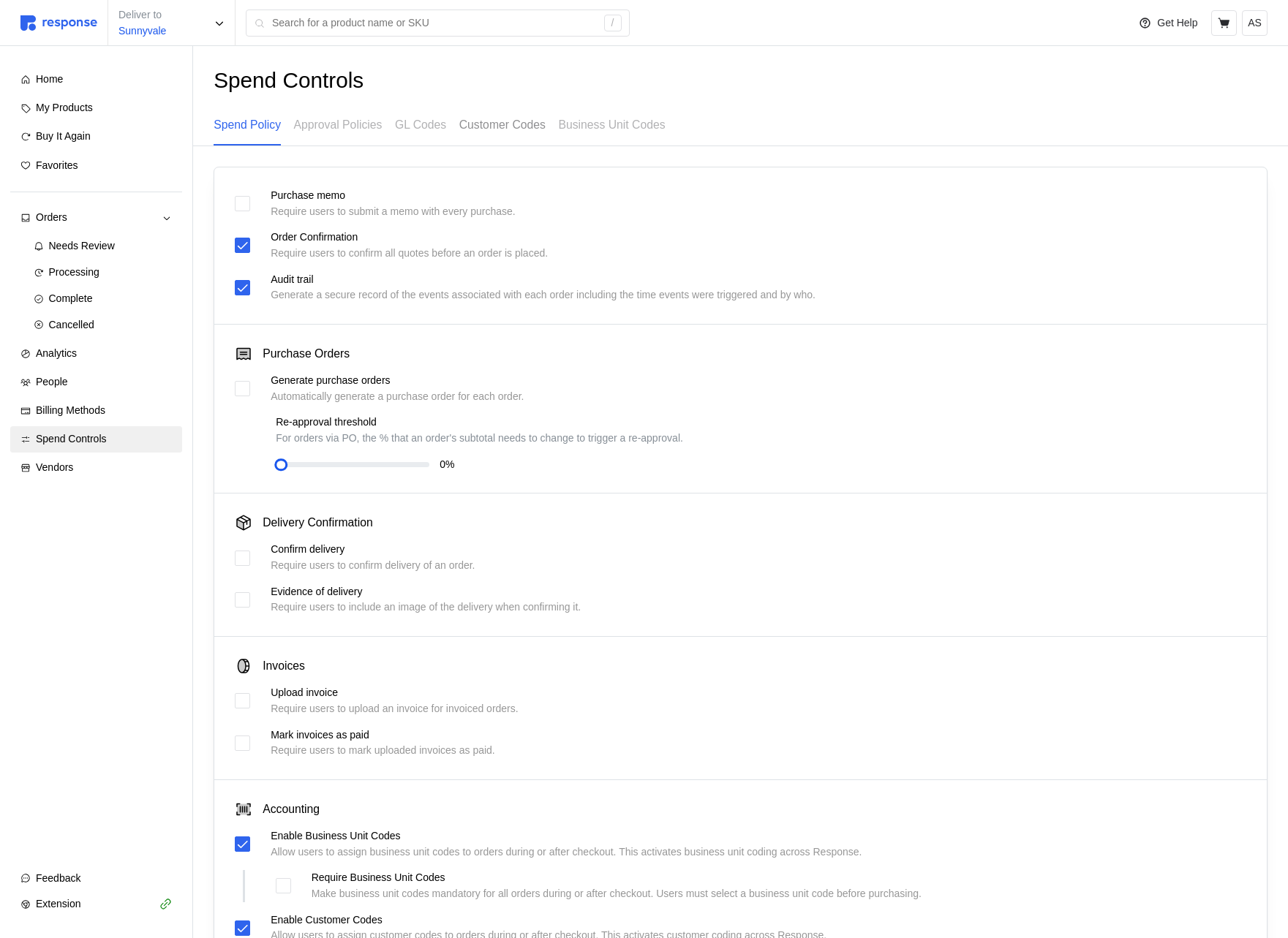
click at [541, 120] on p "Customer Codes" at bounding box center [502, 124] width 86 height 18
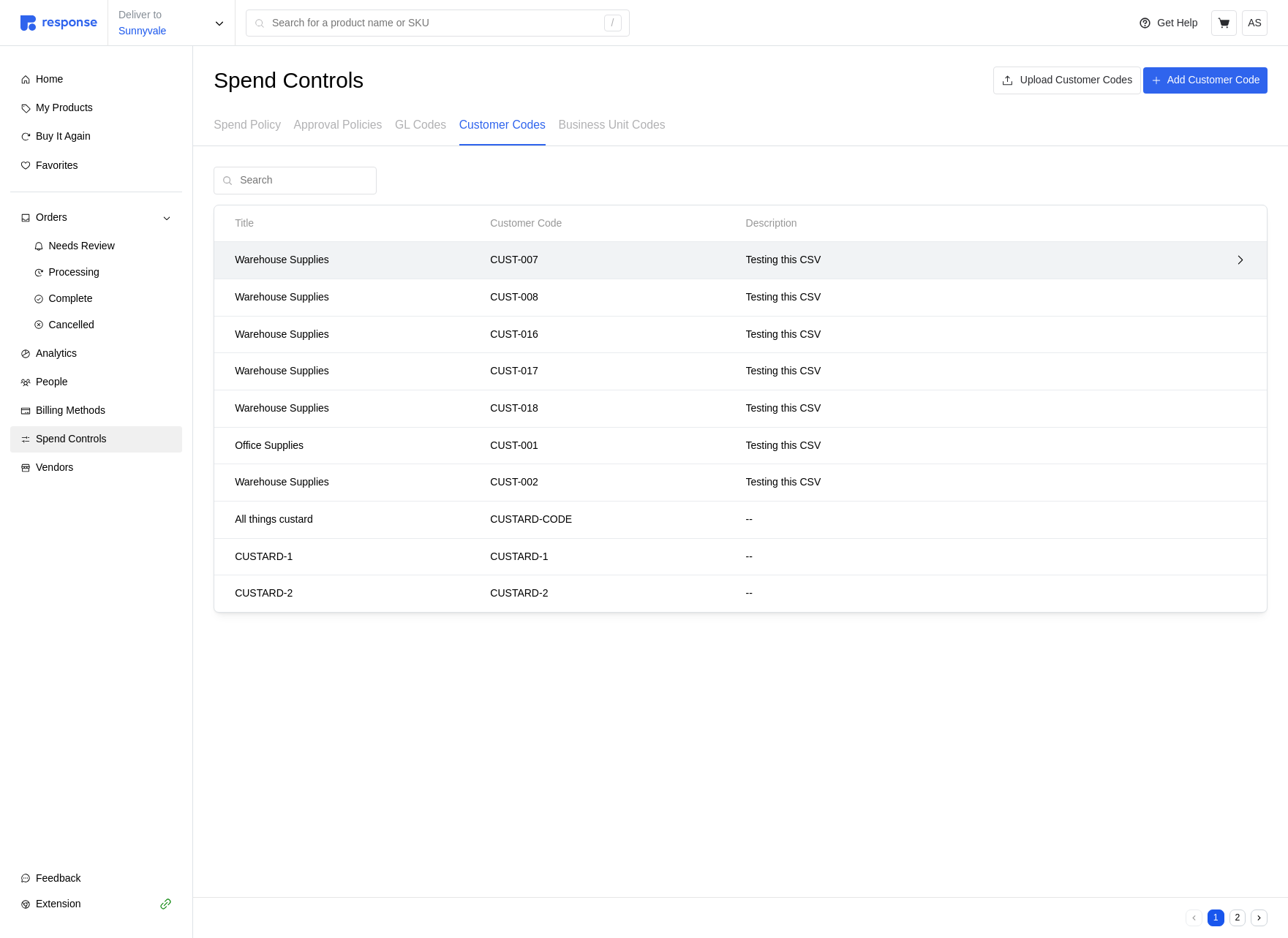
click at [1190, 266] on div at bounding box center [1188, 260] width 128 height 23
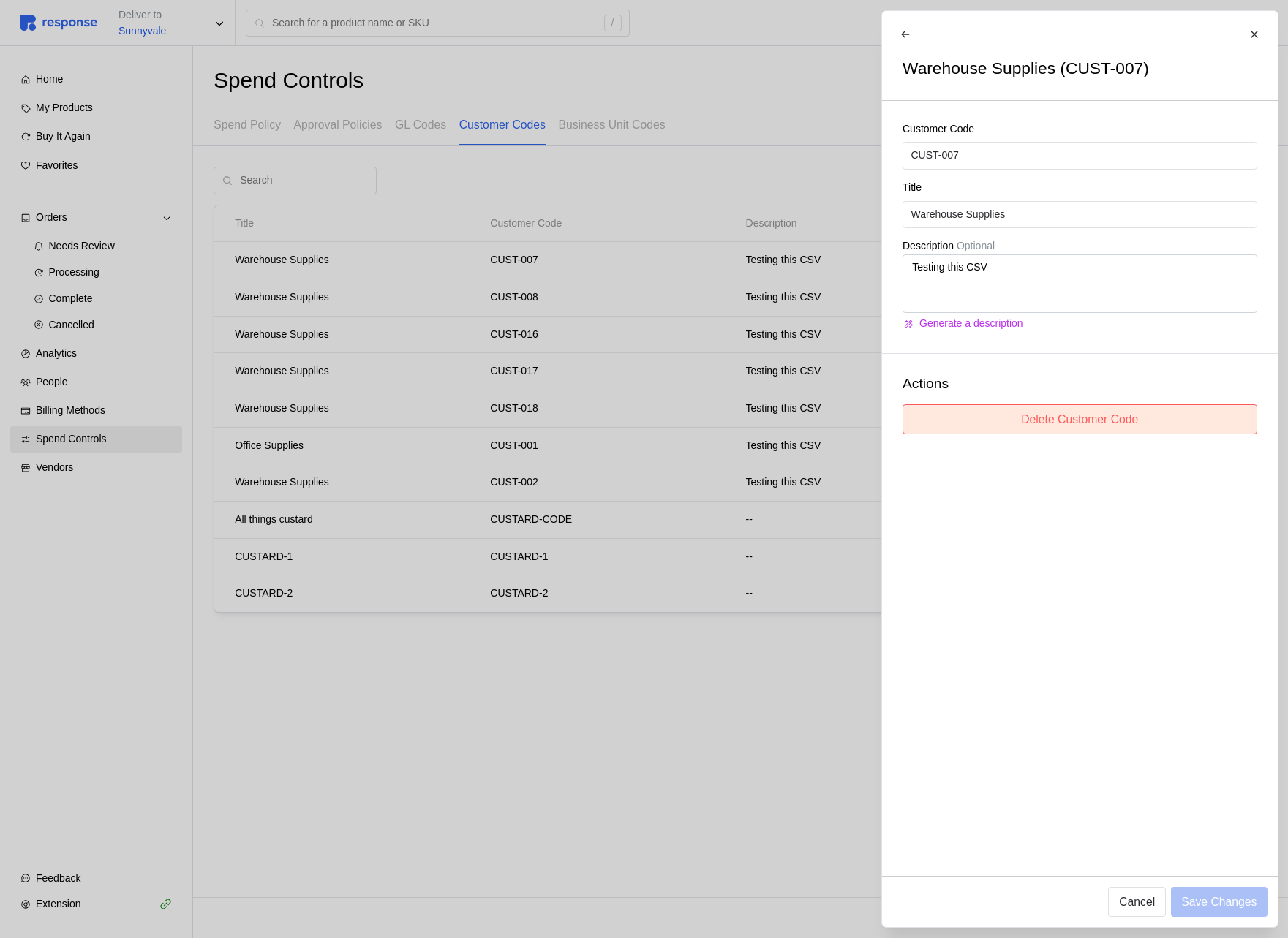
click at [1033, 419] on p "Delete Customer Code" at bounding box center [1079, 419] width 117 height 18
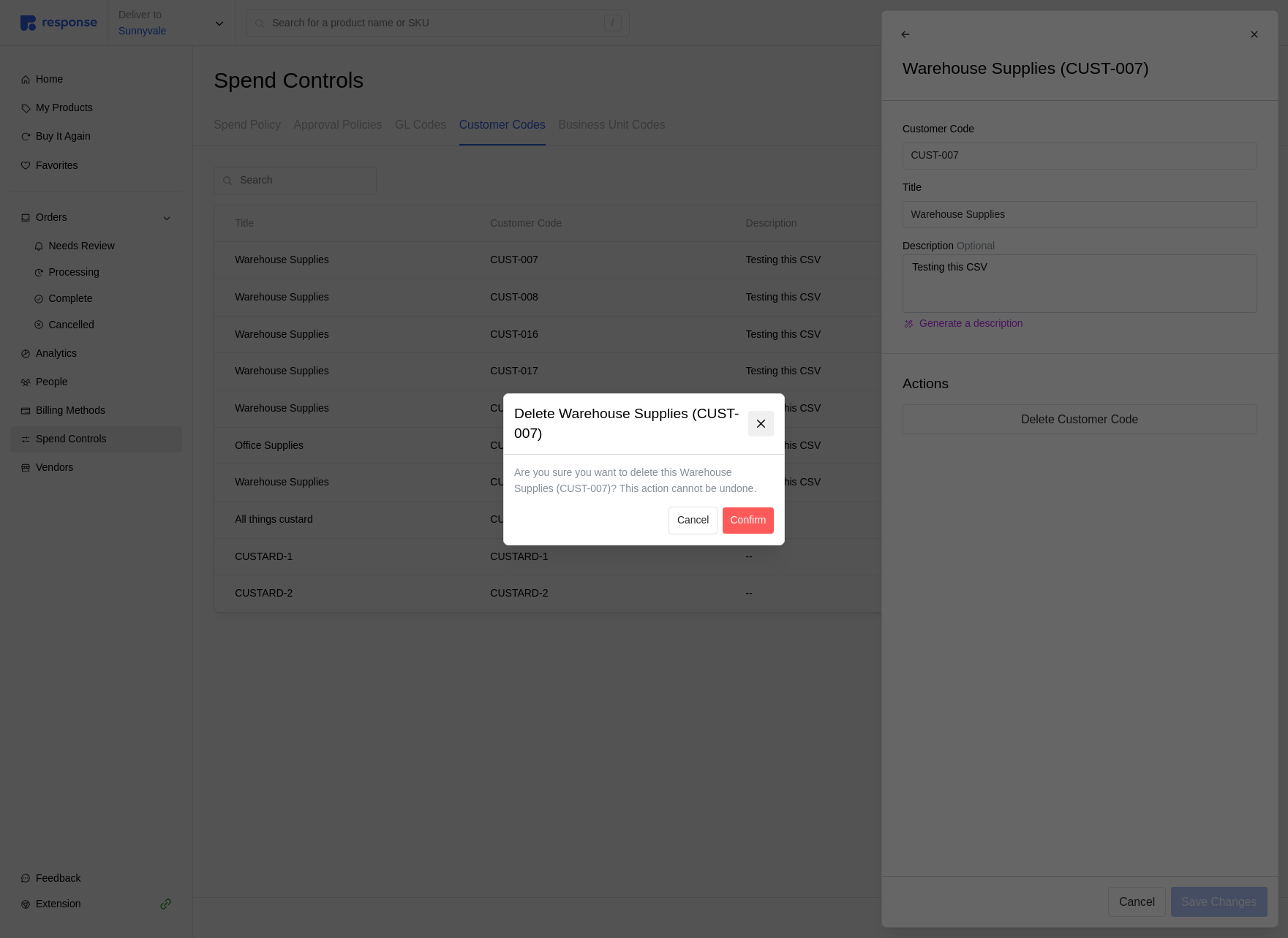
click at [761, 425] on icon at bounding box center [760, 424] width 8 height 8
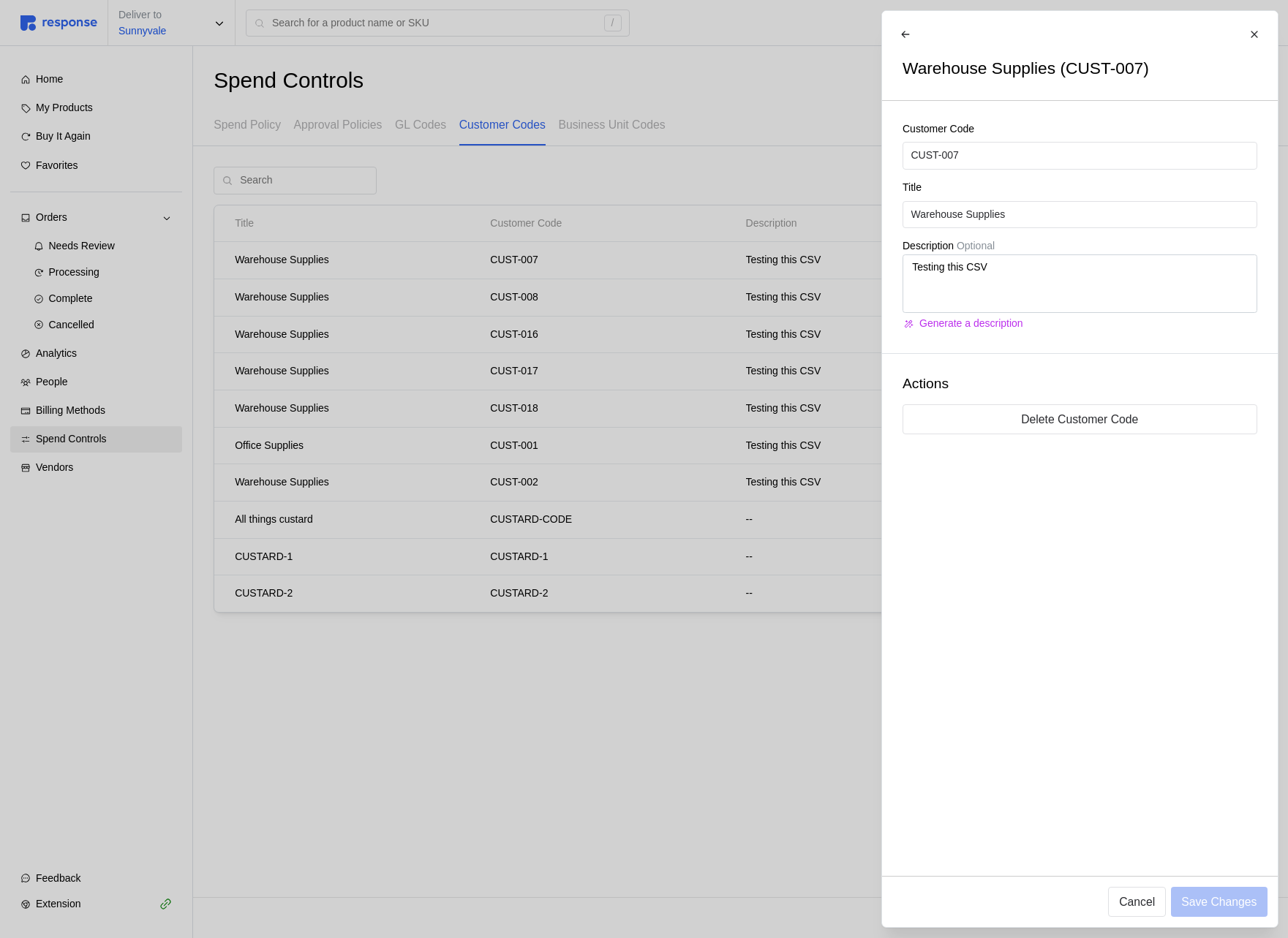
click at [762, 425] on div at bounding box center [644, 469] width 1288 height 938
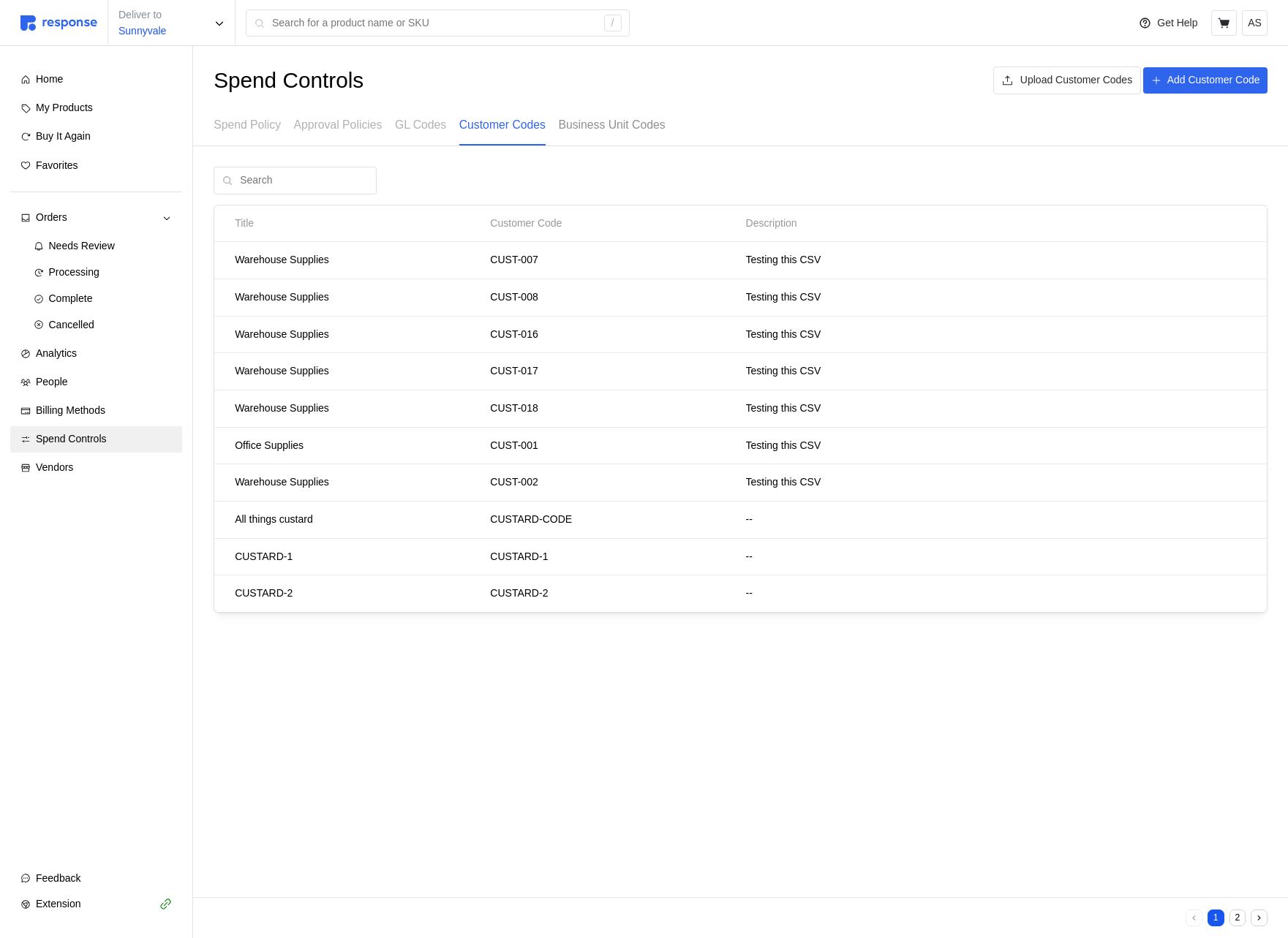
click at [656, 135] on div "Business Unit Codes" at bounding box center [611, 125] width 107 height 40
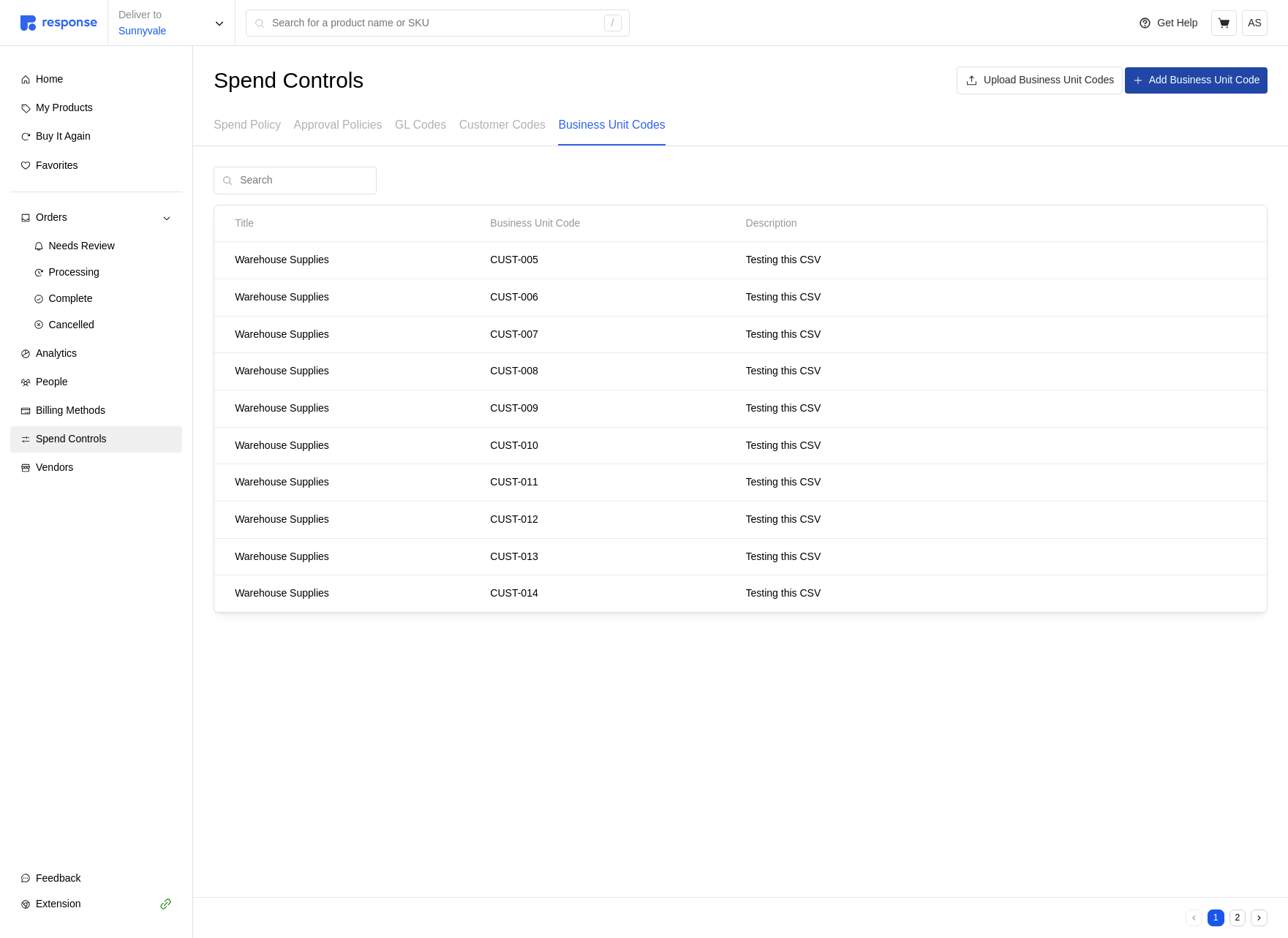
click at [1233, 73] on p "Add Business Unit Code" at bounding box center [1204, 80] width 111 height 16
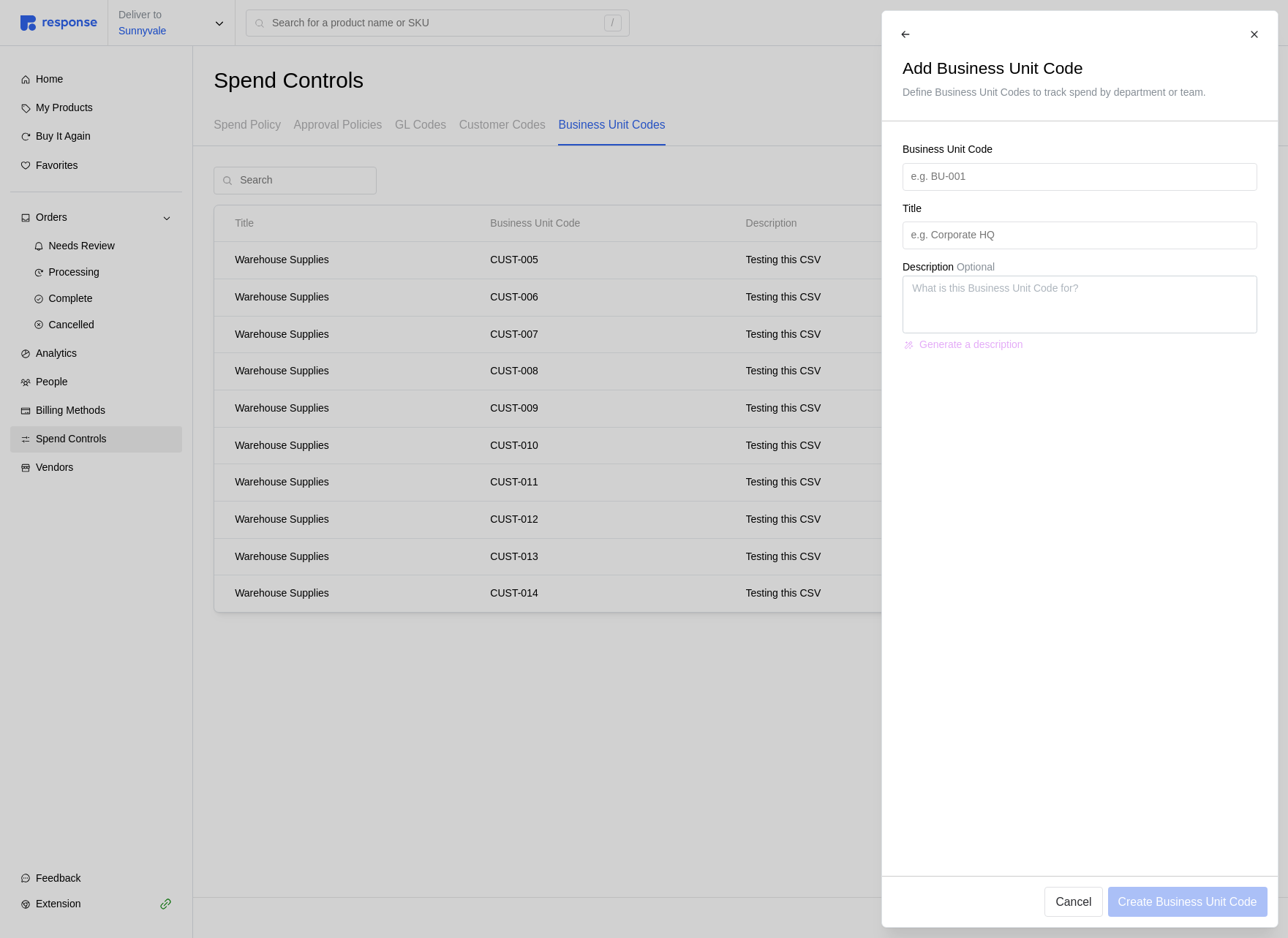
click at [638, 337] on div at bounding box center [644, 469] width 1288 height 938
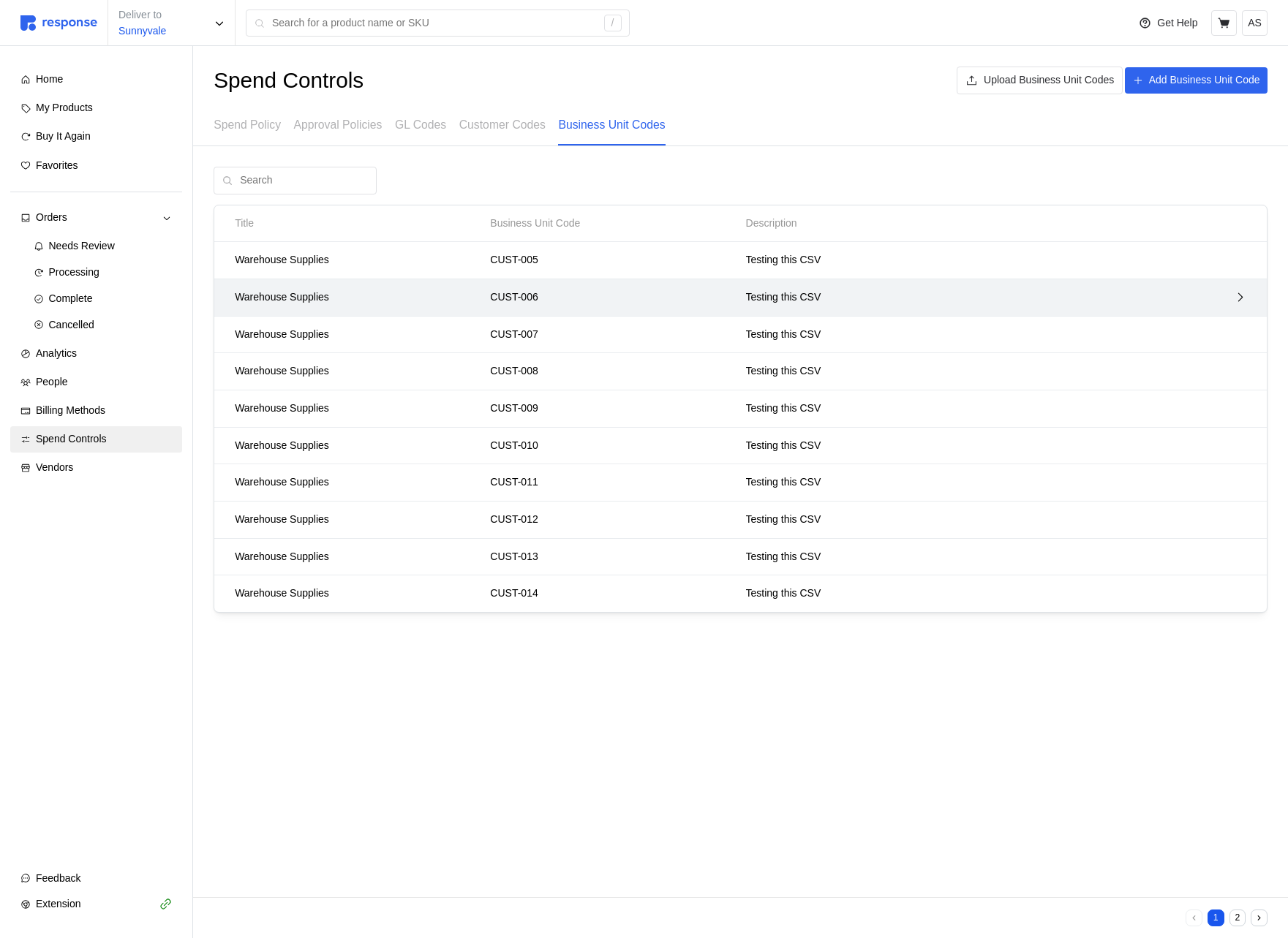
click at [639, 279] on div "Warehouse Supplies CUST-006 Testing this CSV" at bounding box center [740, 297] width 1052 height 37
type textarea "x"
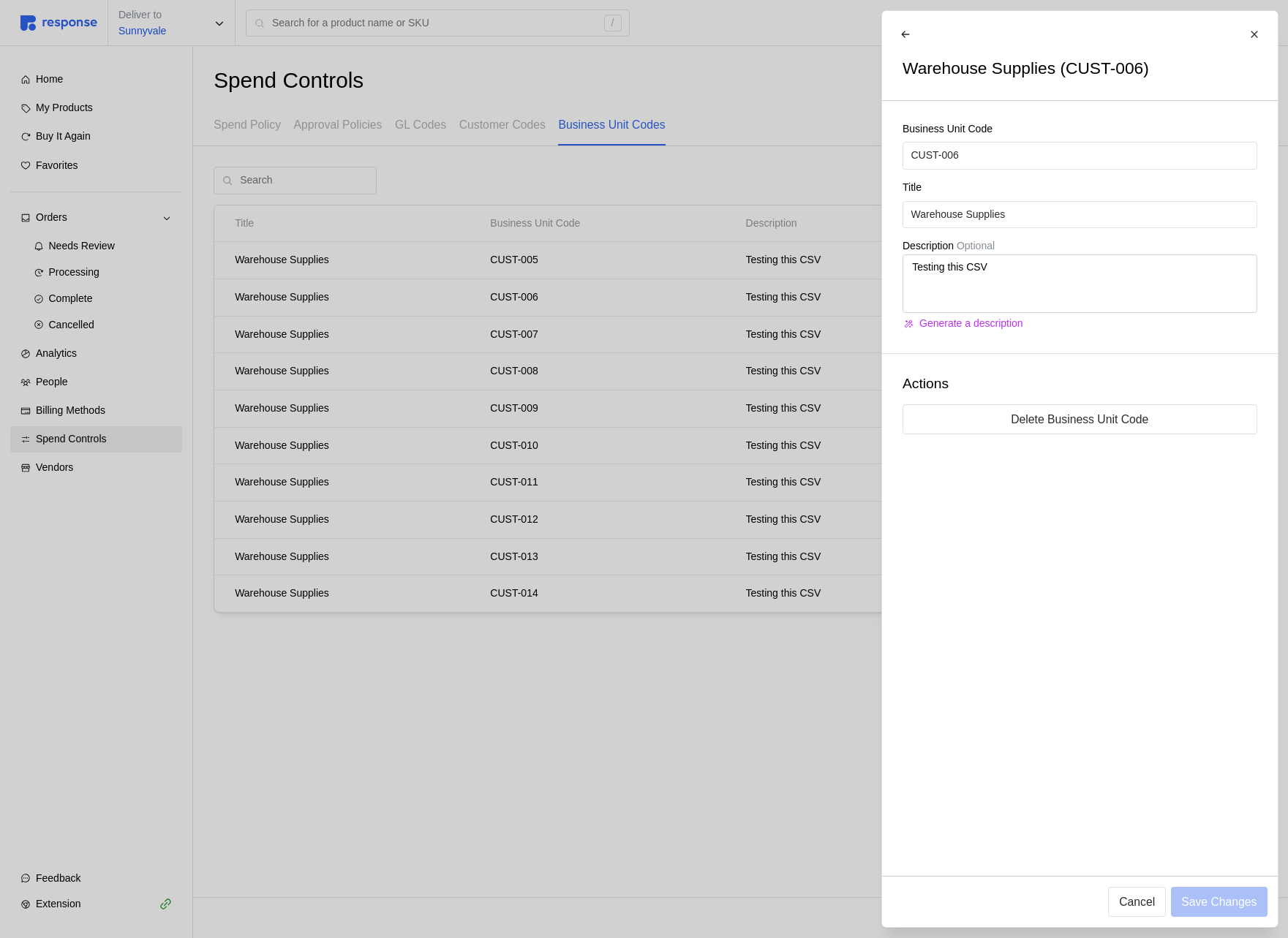
click at [626, 269] on div at bounding box center [644, 469] width 1288 height 938
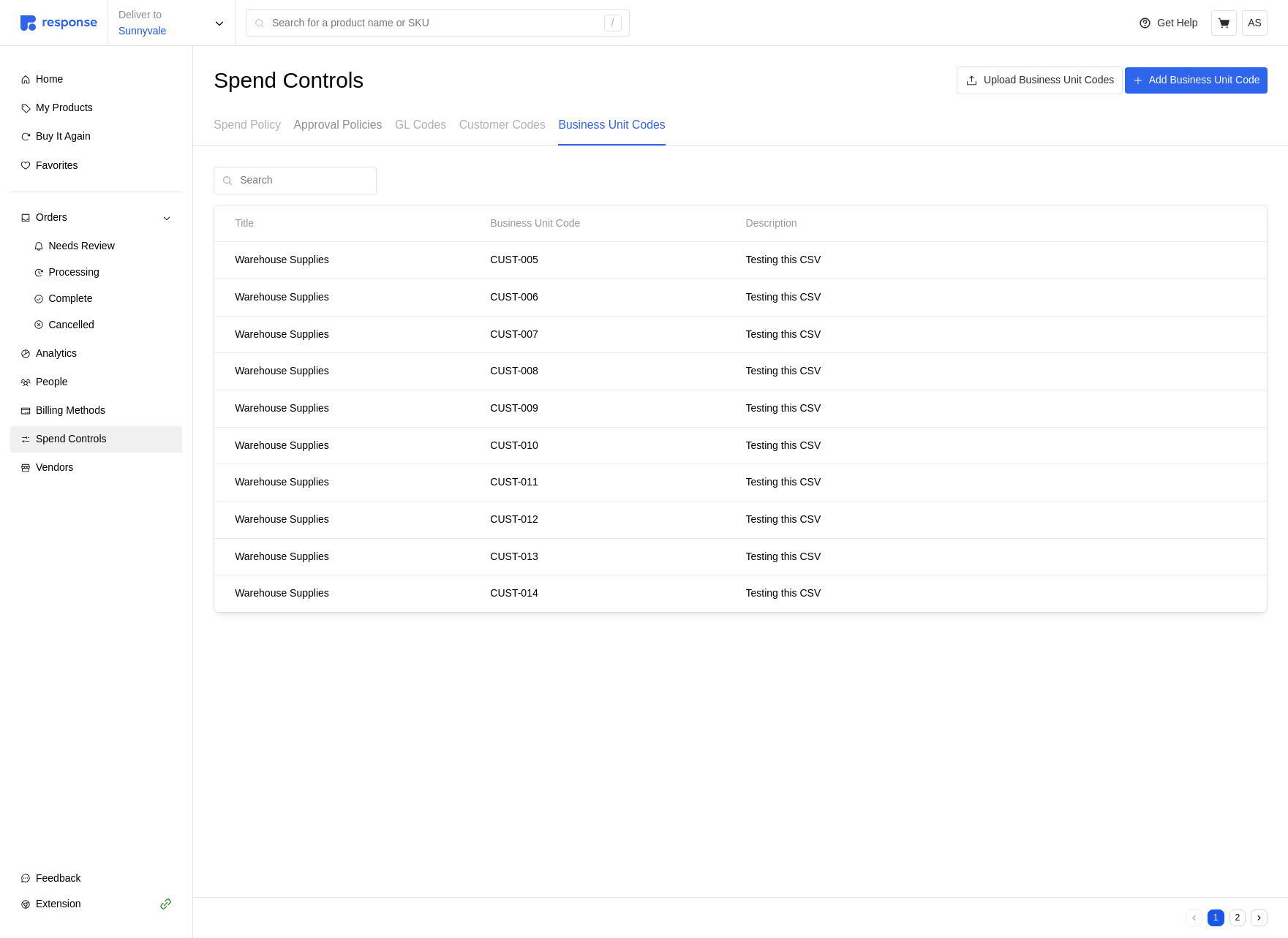
click at [317, 121] on p "Approval Policies" at bounding box center [338, 124] width 89 height 18
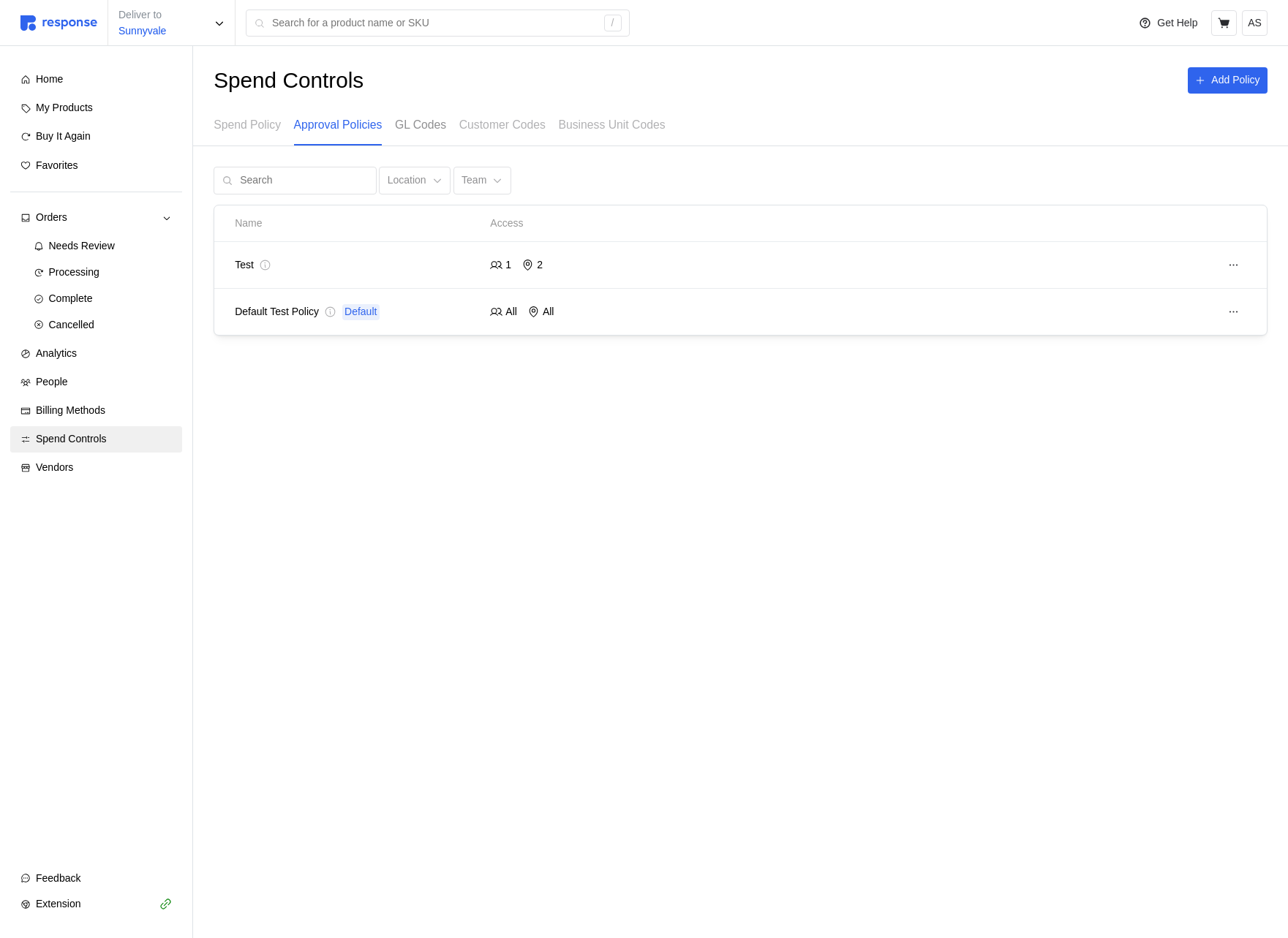
click at [446, 120] on p "GL Codes" at bounding box center [421, 124] width 52 height 18
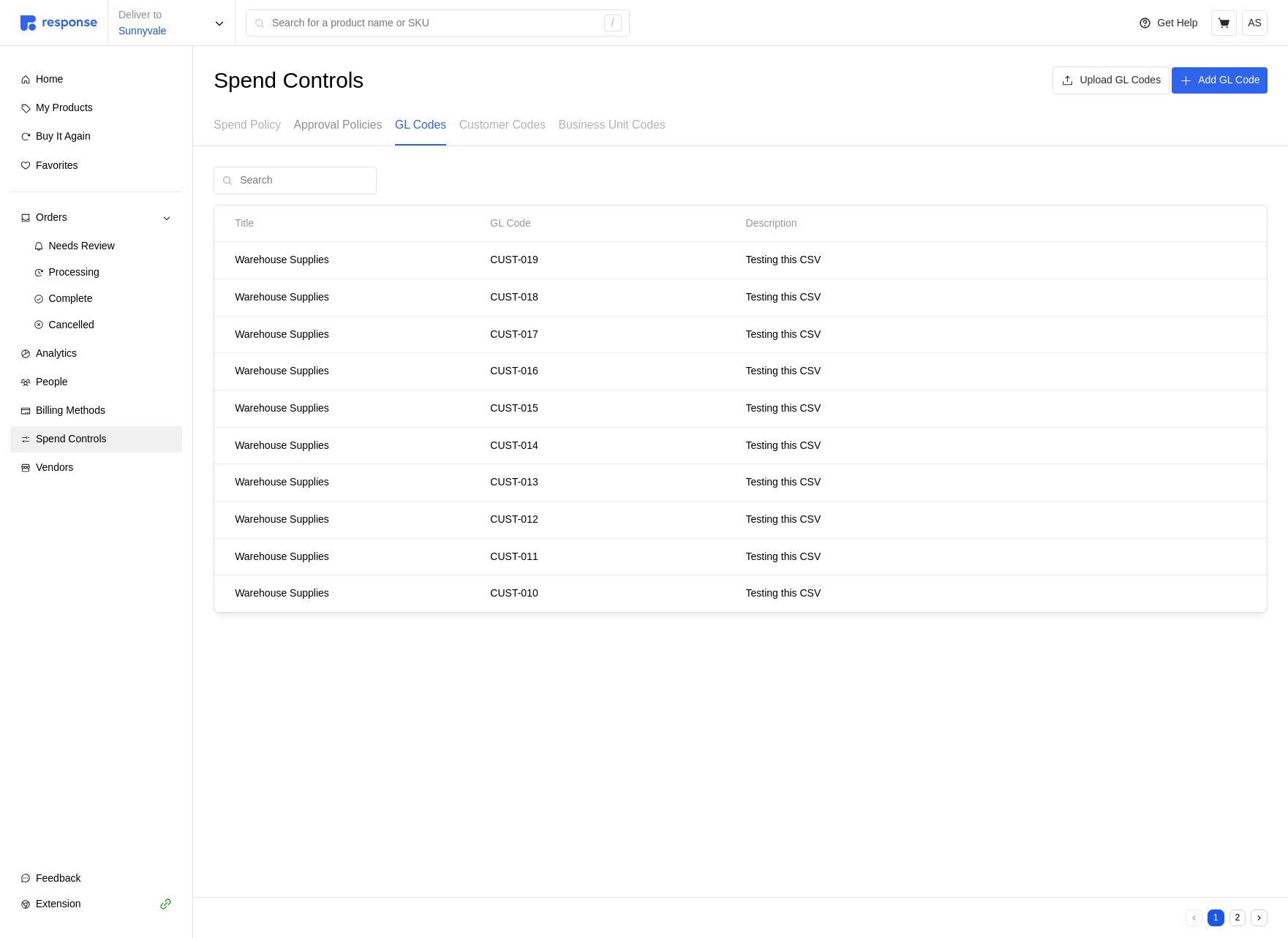
click at [346, 129] on p "Approval Policies" at bounding box center [338, 124] width 89 height 18
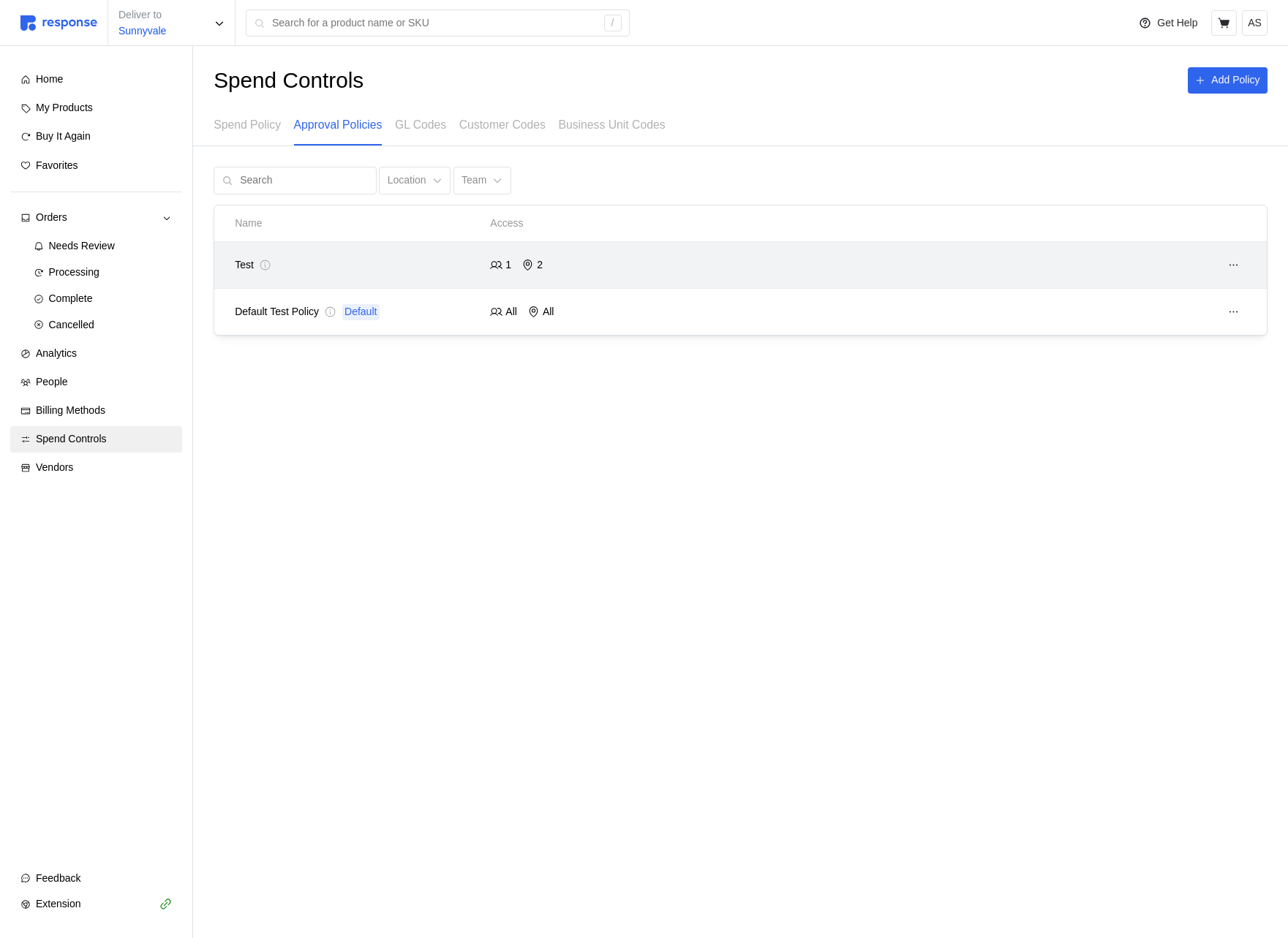
click at [545, 263] on div "1 2" at bounding box center [612, 265] width 245 height 16
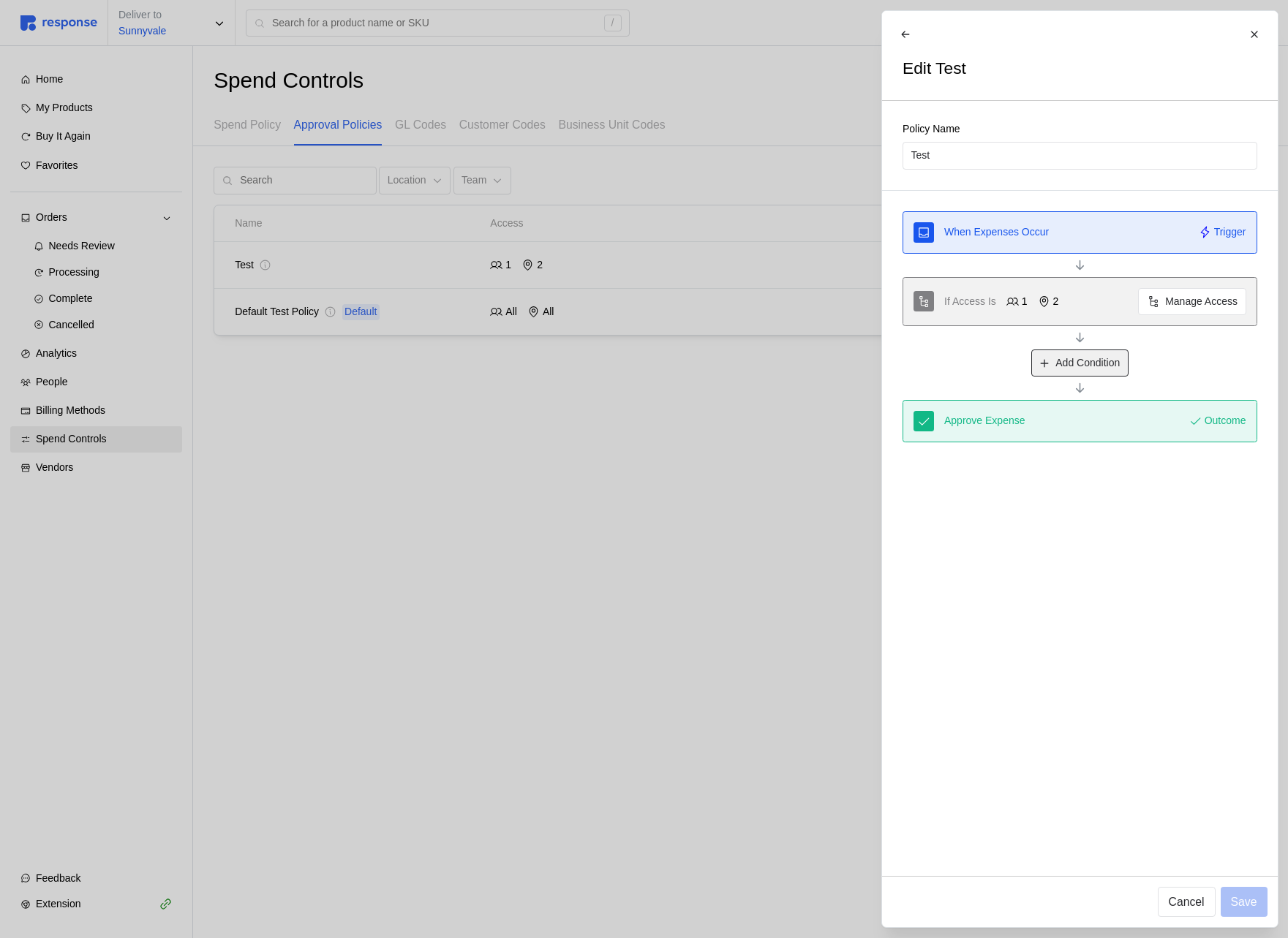
click at [1097, 360] on p "Add Condition" at bounding box center [1086, 363] width 64 height 16
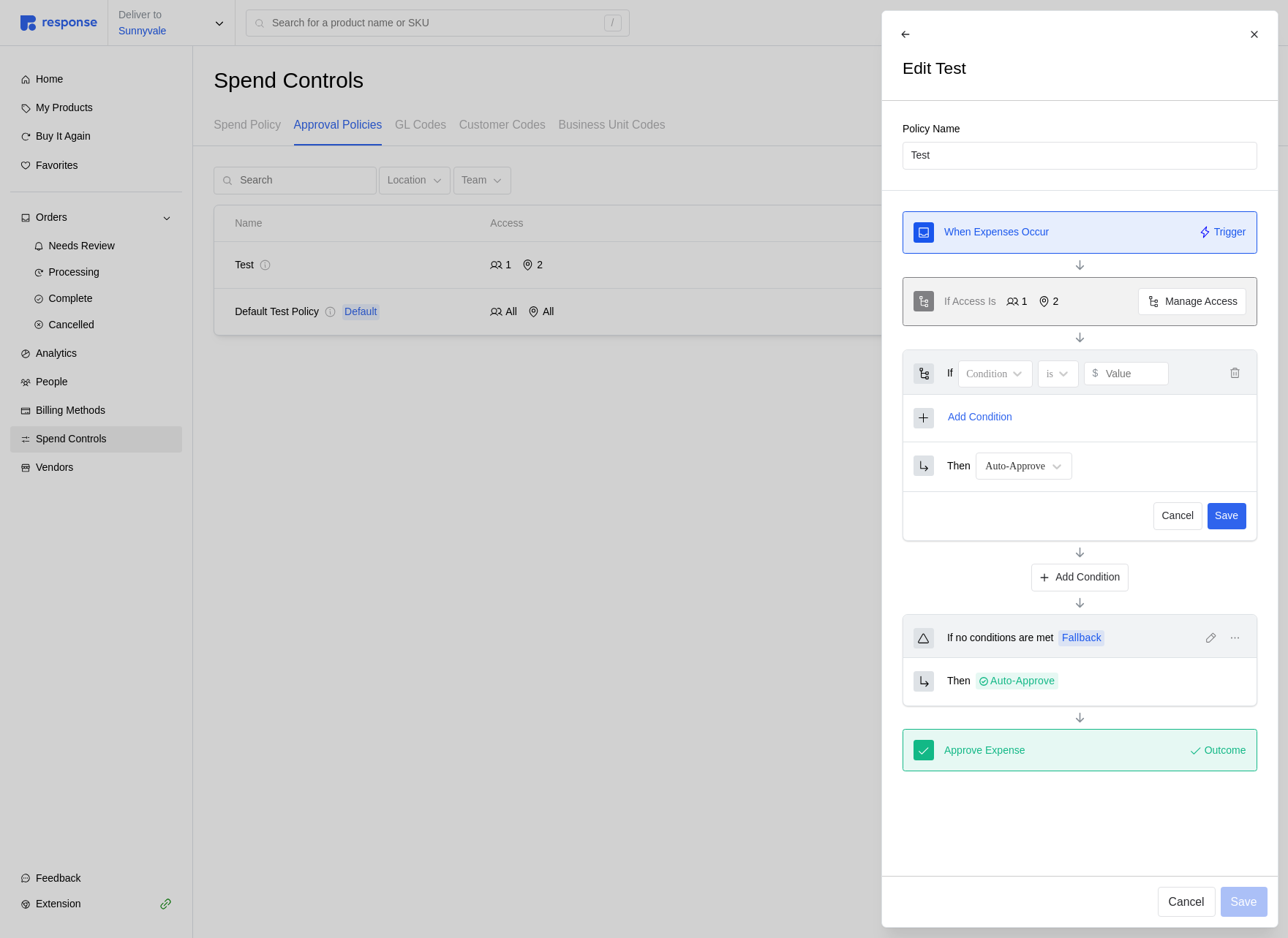
click at [697, 371] on div at bounding box center [644, 469] width 1288 height 938
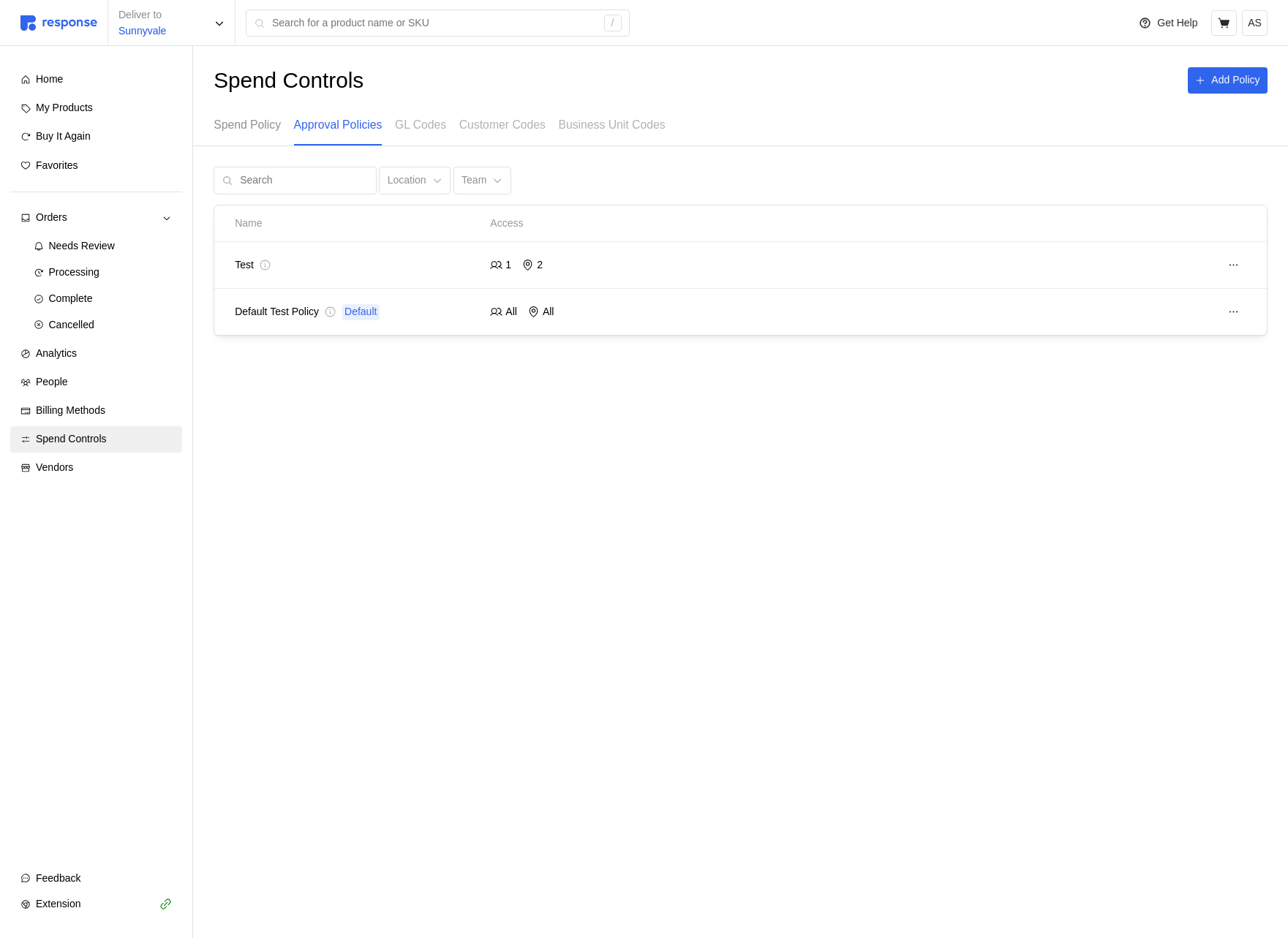
click at [231, 131] on p "Spend Policy" at bounding box center [247, 124] width 67 height 18
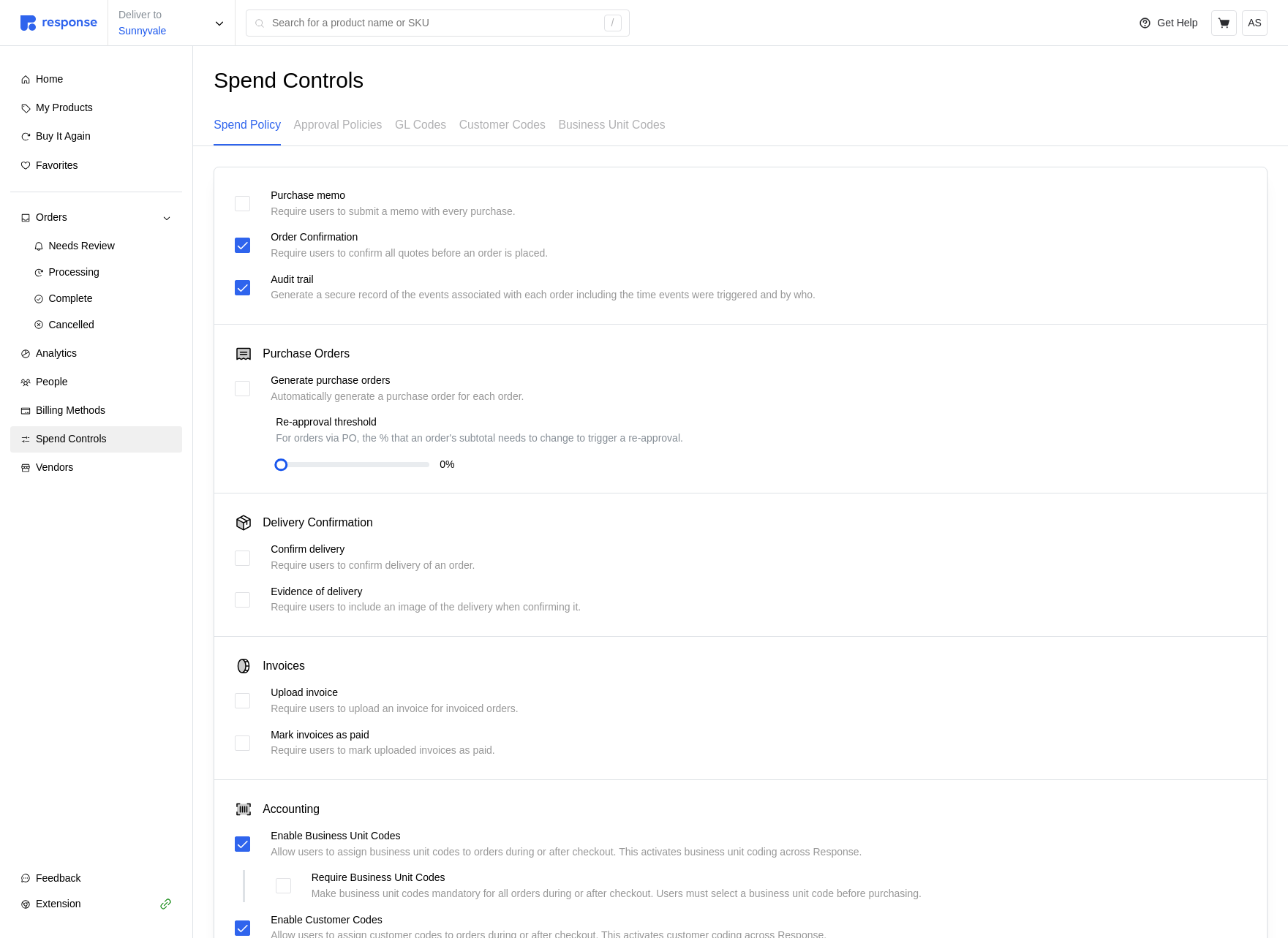
click at [392, 124] on div "Spend Policy Approval Policies GL Codes Customer Codes Business Unit Codes" at bounding box center [439, 125] width 451 height 40
click at [338, 124] on p "Approval Policies" at bounding box center [338, 124] width 89 height 18
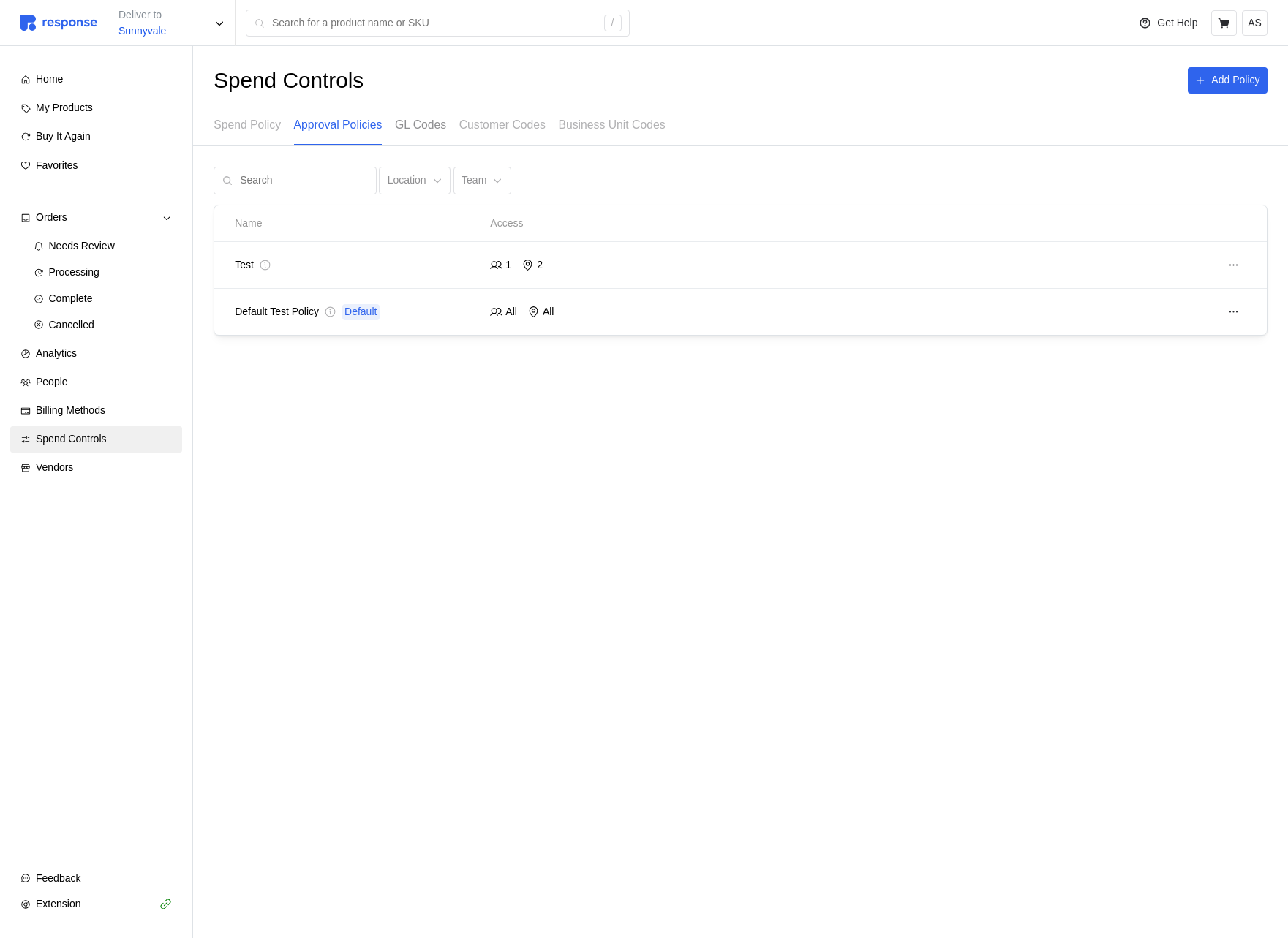
click at [428, 124] on p "GL Codes" at bounding box center [421, 124] width 52 height 18
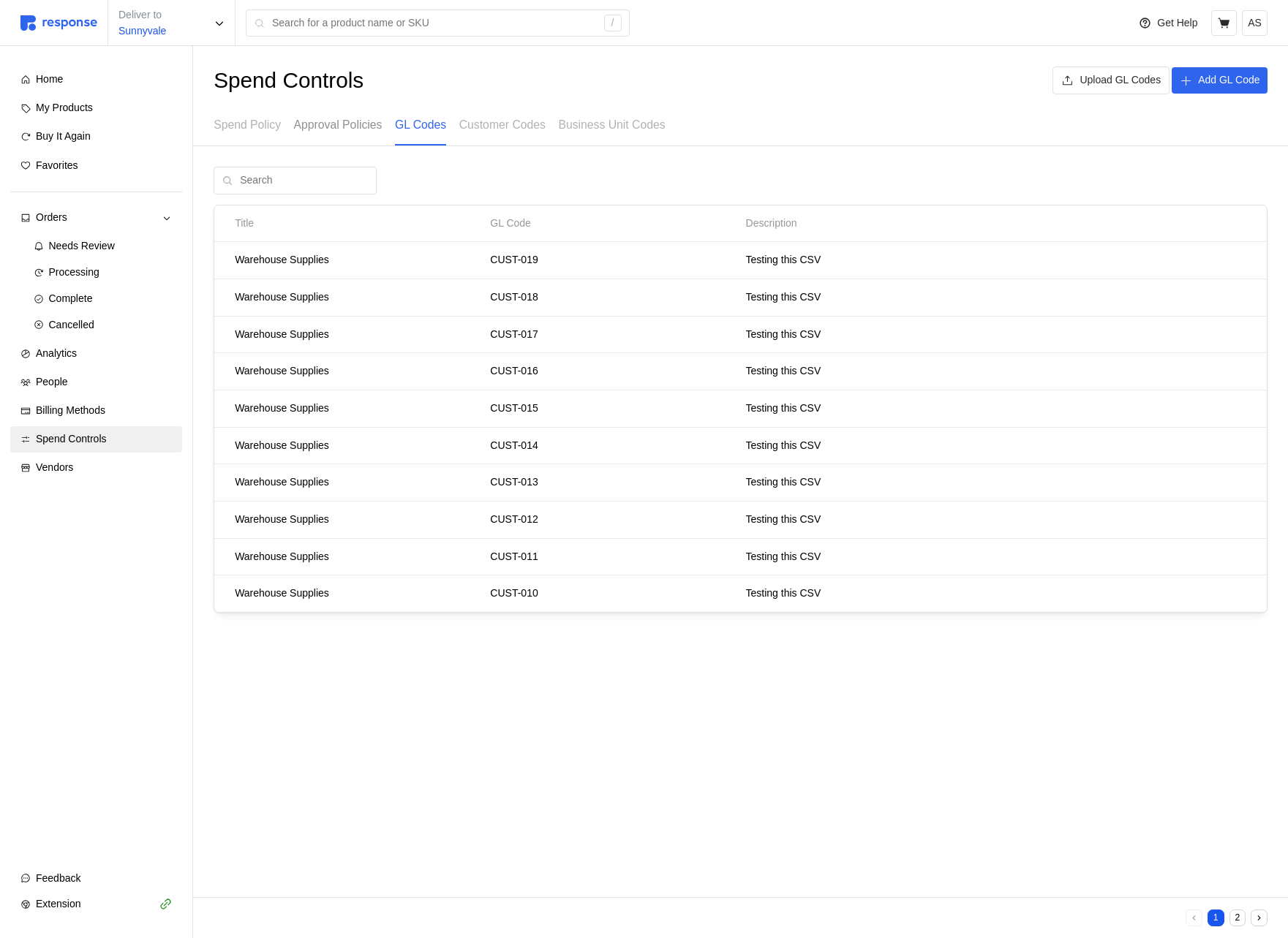
click at [364, 123] on p "Approval Policies" at bounding box center [338, 124] width 89 height 18
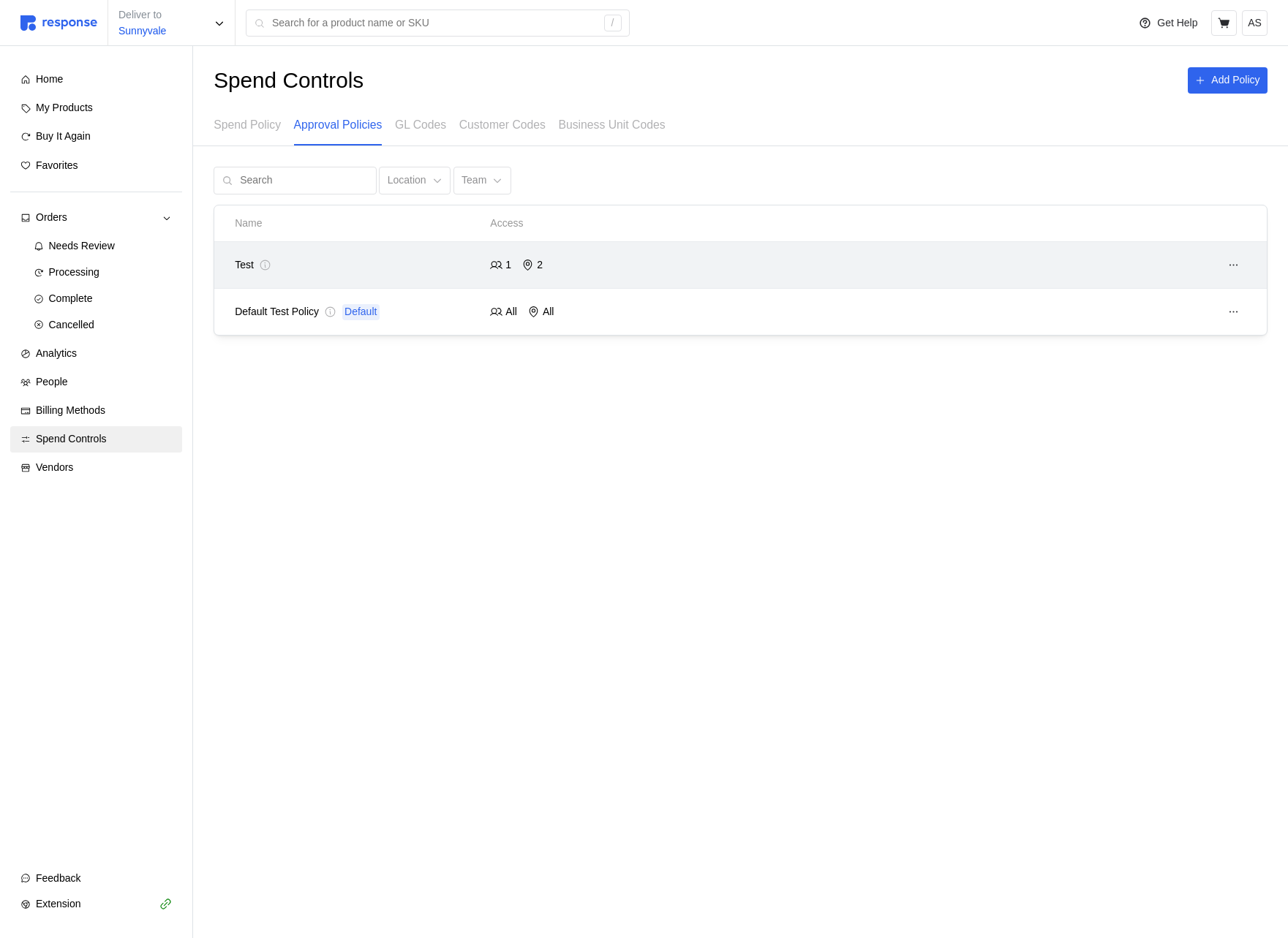
click at [1193, 259] on div at bounding box center [996, 264] width 511 height 35
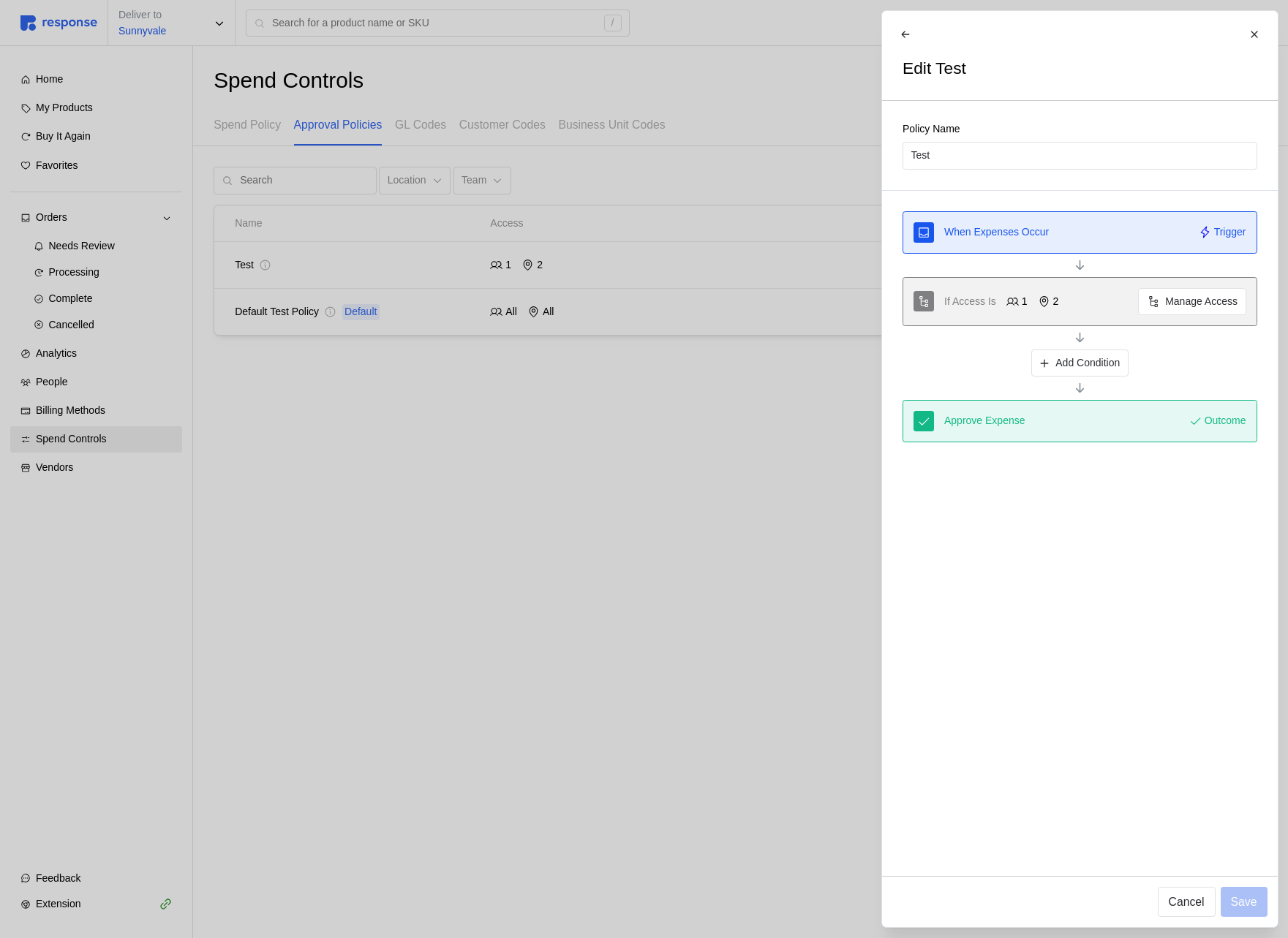
click at [722, 445] on div at bounding box center [644, 469] width 1288 height 938
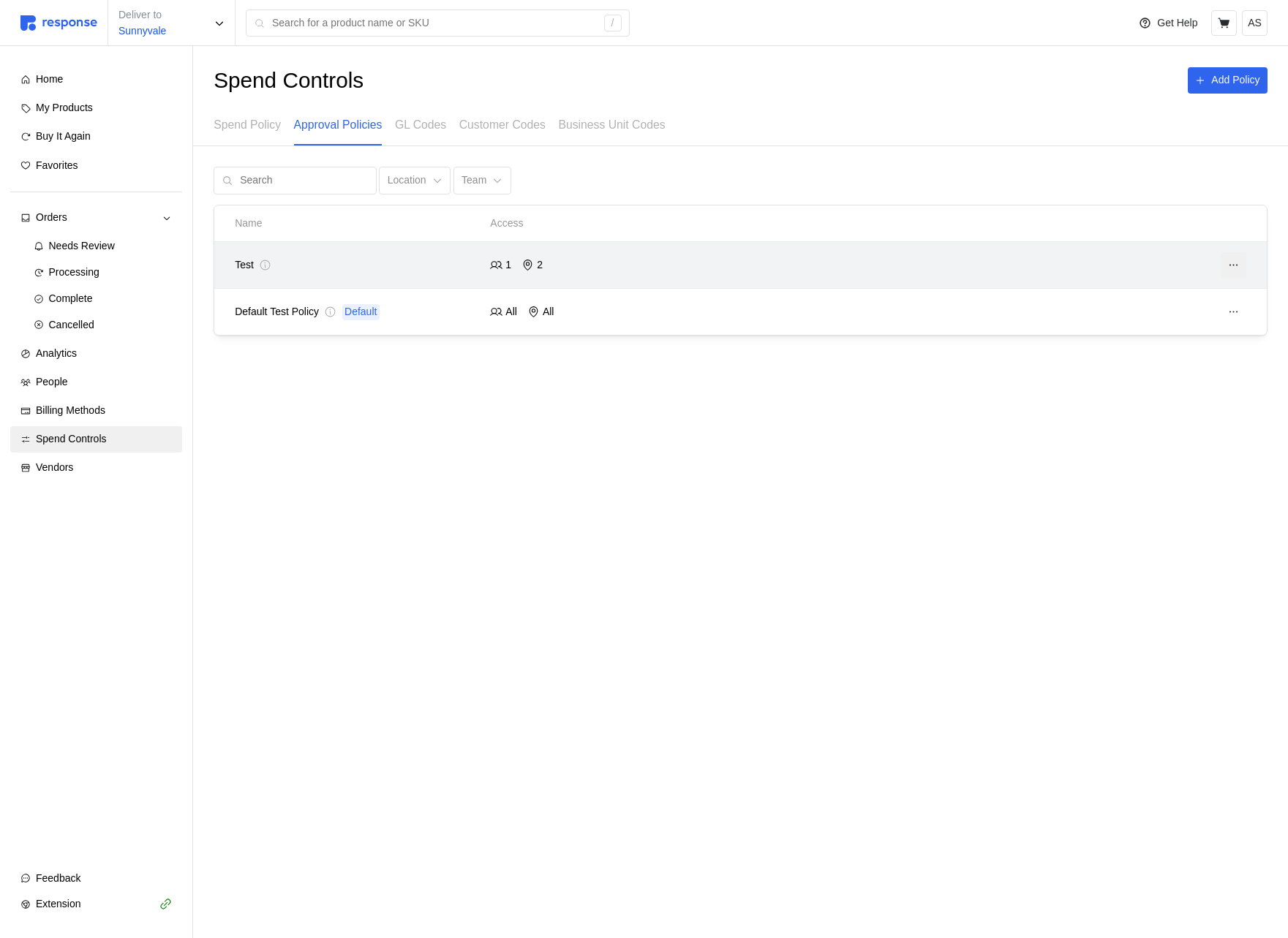
click at [1239, 260] on icon at bounding box center [1233, 266] width 13 height 13
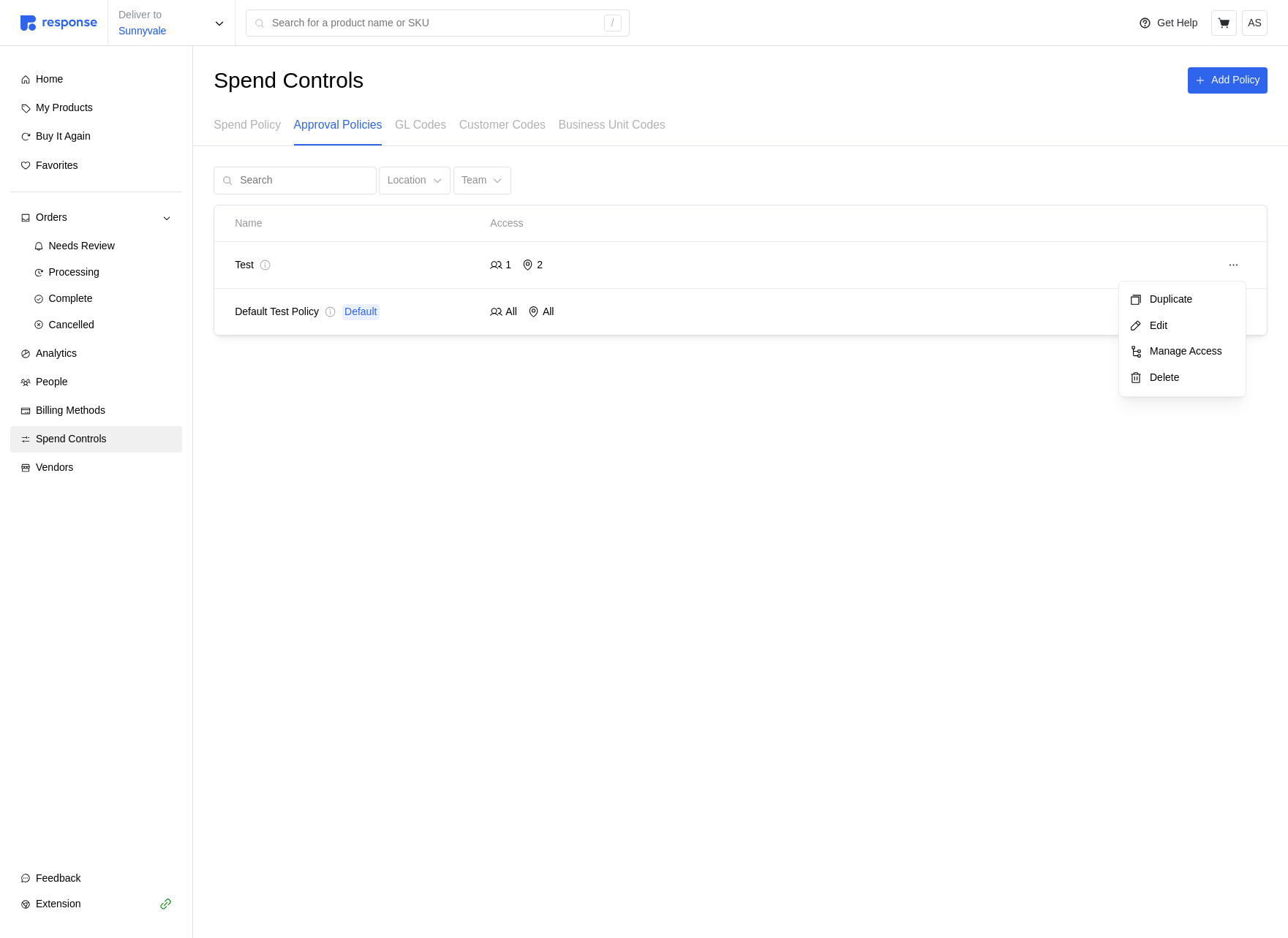
click at [1163, 382] on p "Delete" at bounding box center [1190, 378] width 91 height 16
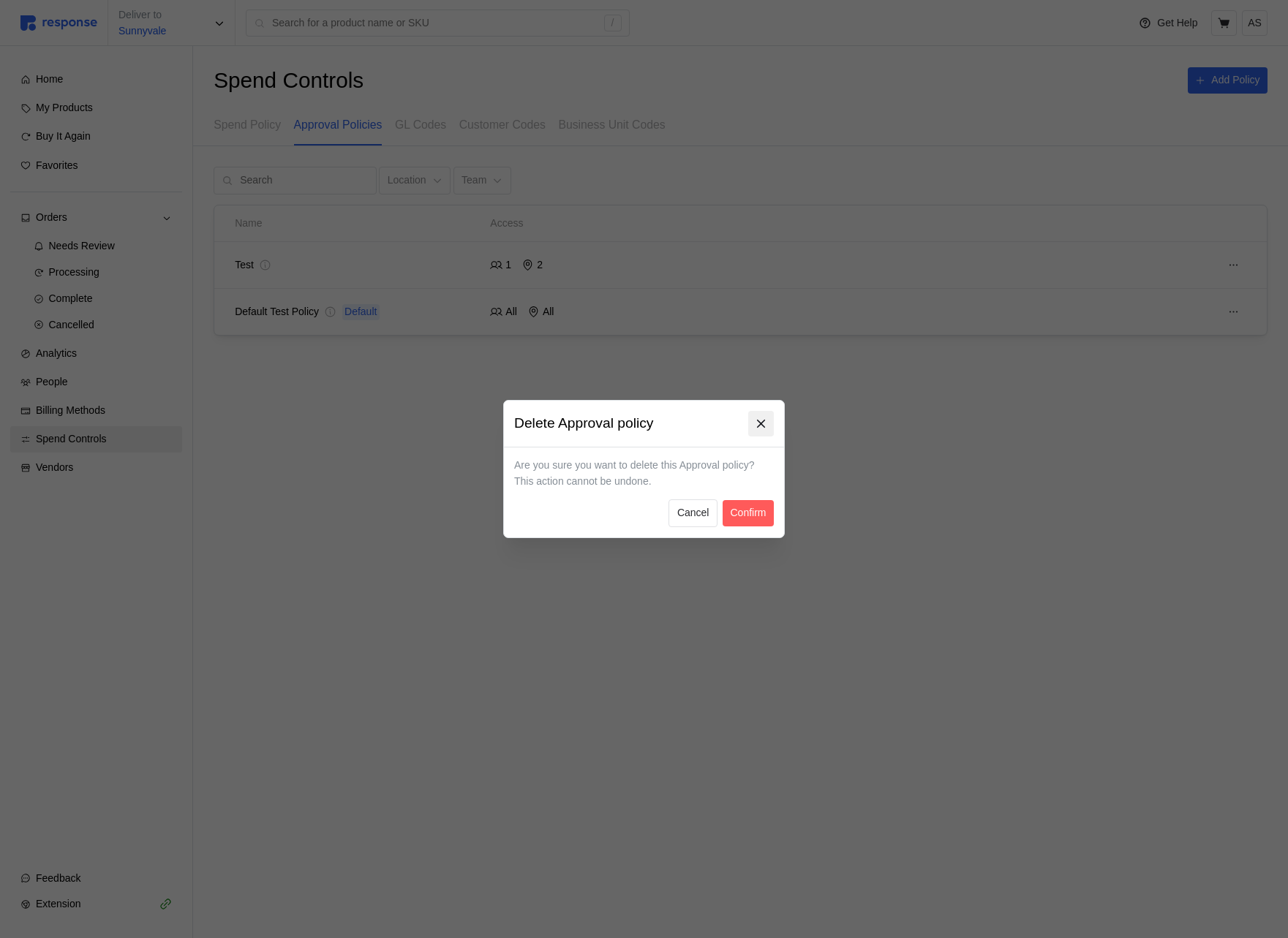
click at [765, 419] on icon at bounding box center [761, 425] width 13 height 13
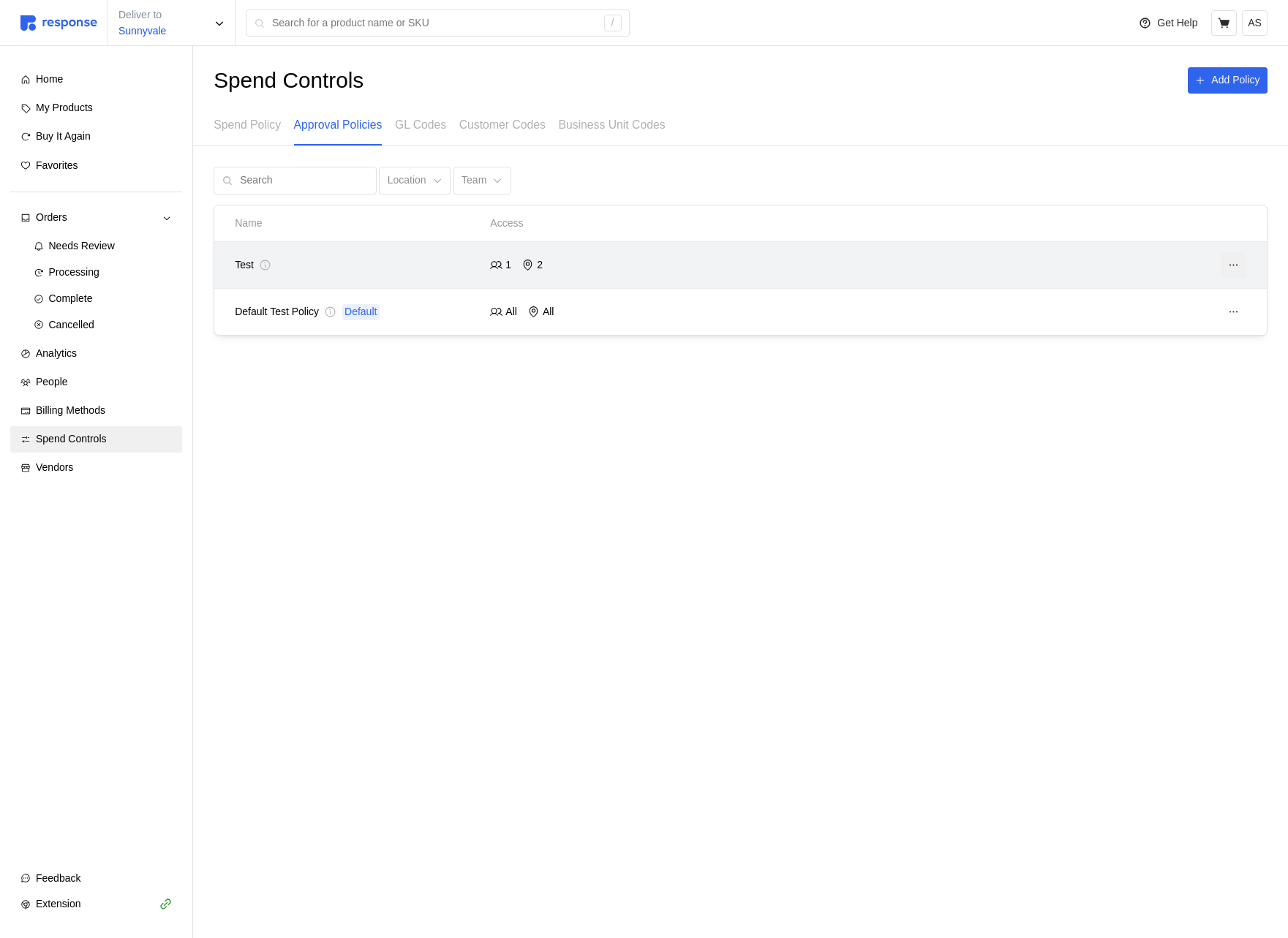
click at [1232, 265] on icon at bounding box center [1233, 266] width 13 height 13
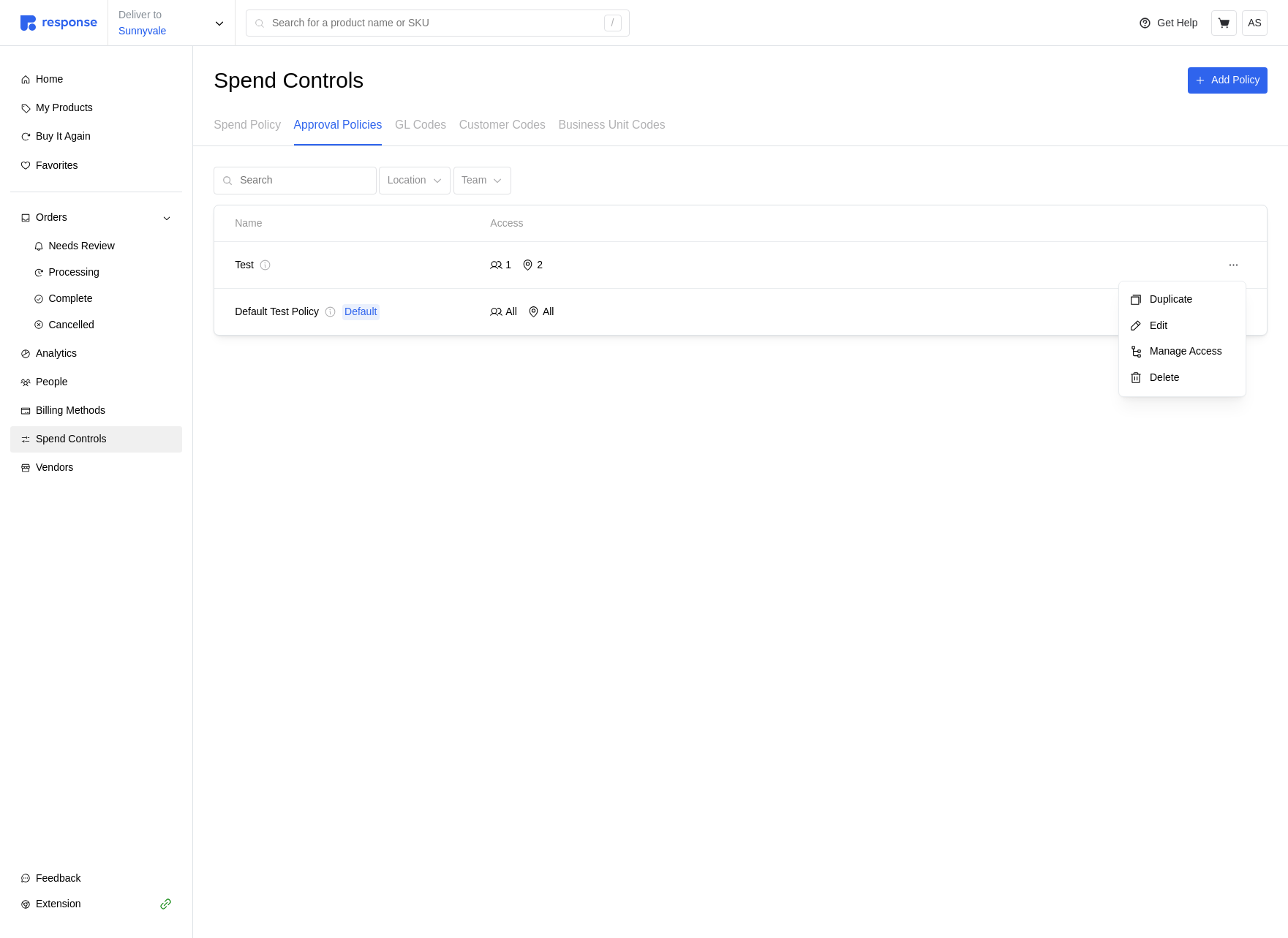
click at [1166, 321] on p "Edit" at bounding box center [1190, 326] width 91 height 16
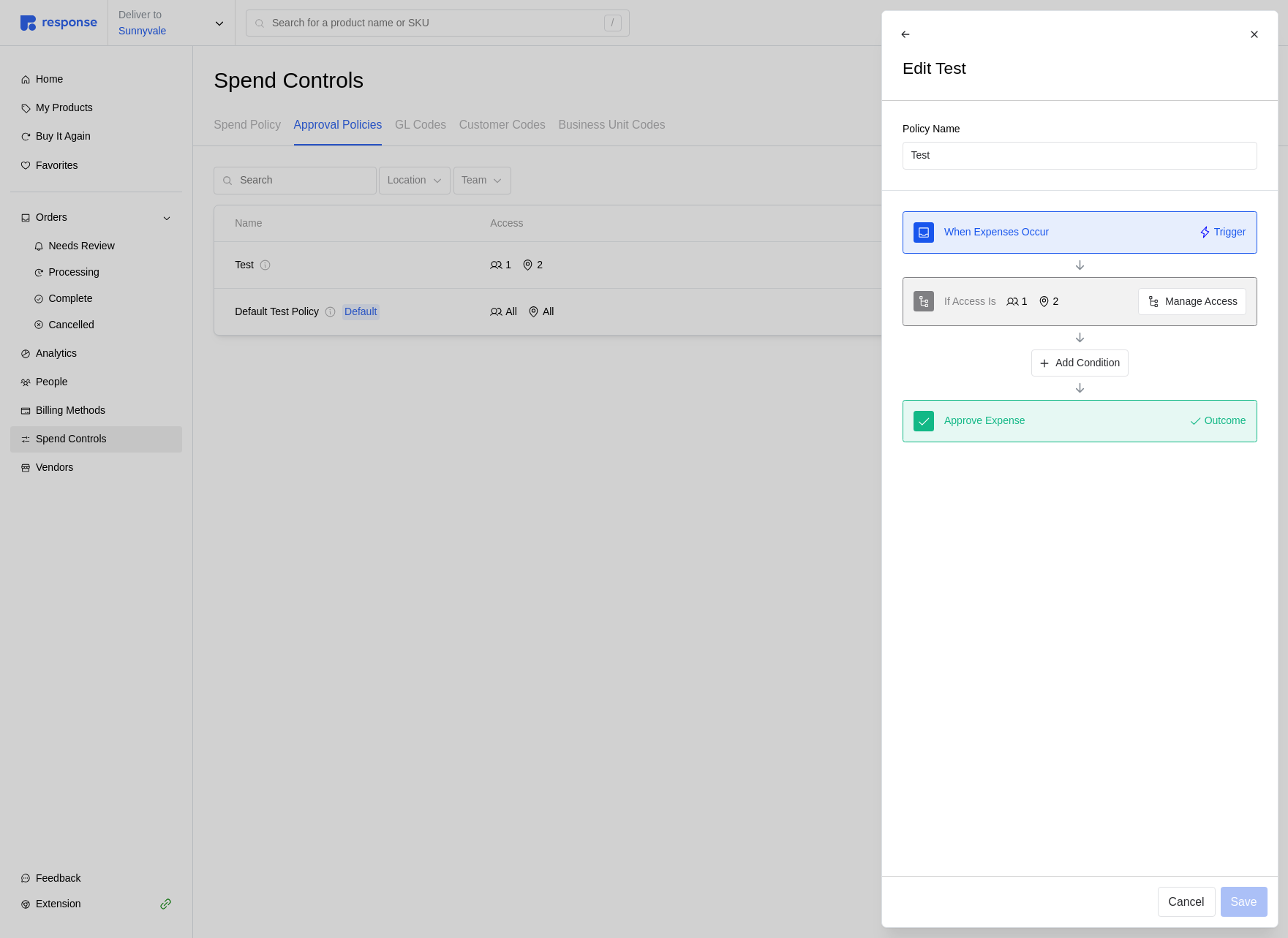
drag, startPoint x: 701, startPoint y: 420, endPoint x: 722, endPoint y: 409, distance: 23.7
click at [702, 420] on div at bounding box center [644, 469] width 1288 height 938
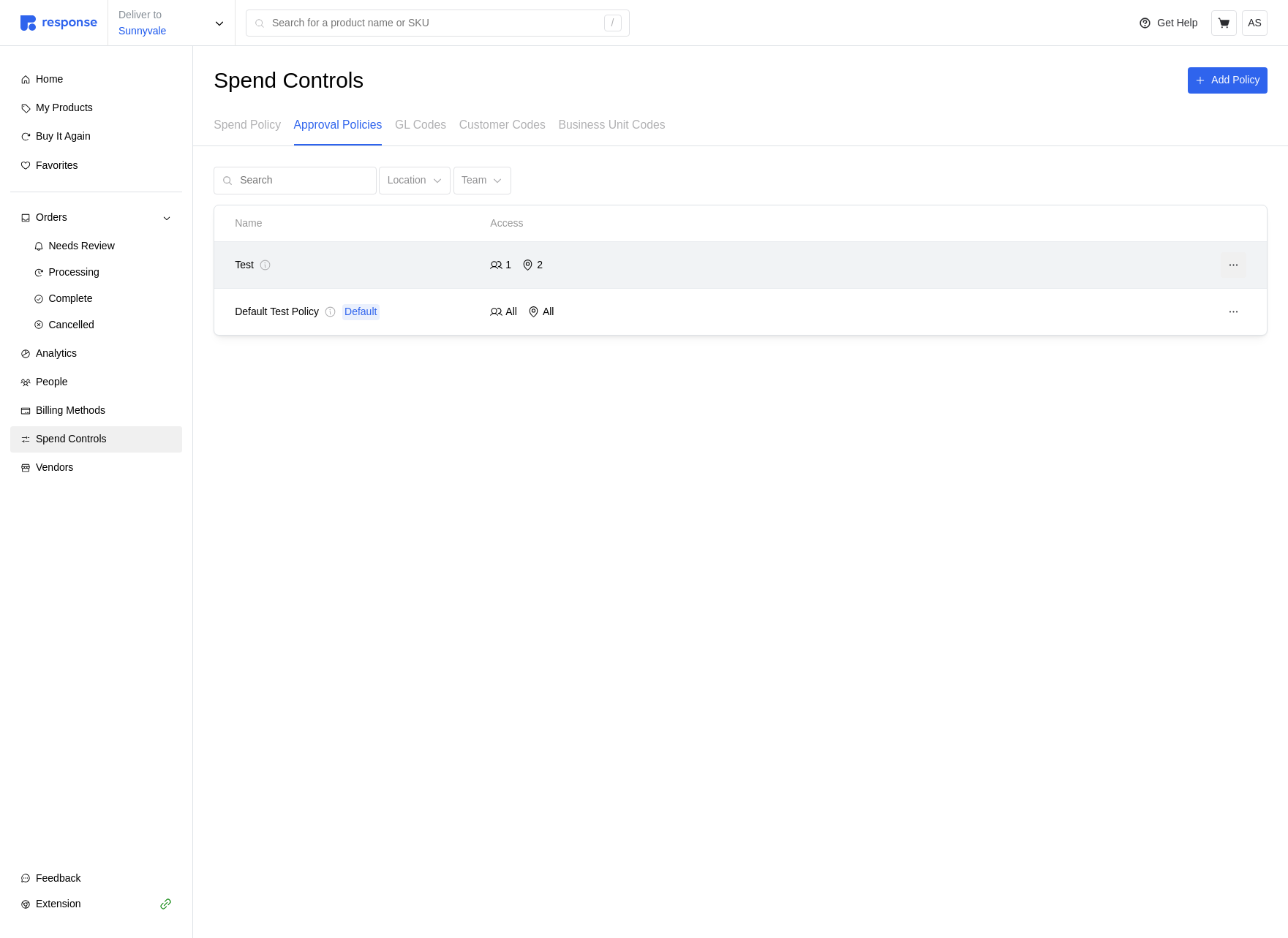
click at [1232, 268] on icon at bounding box center [1233, 266] width 13 height 13
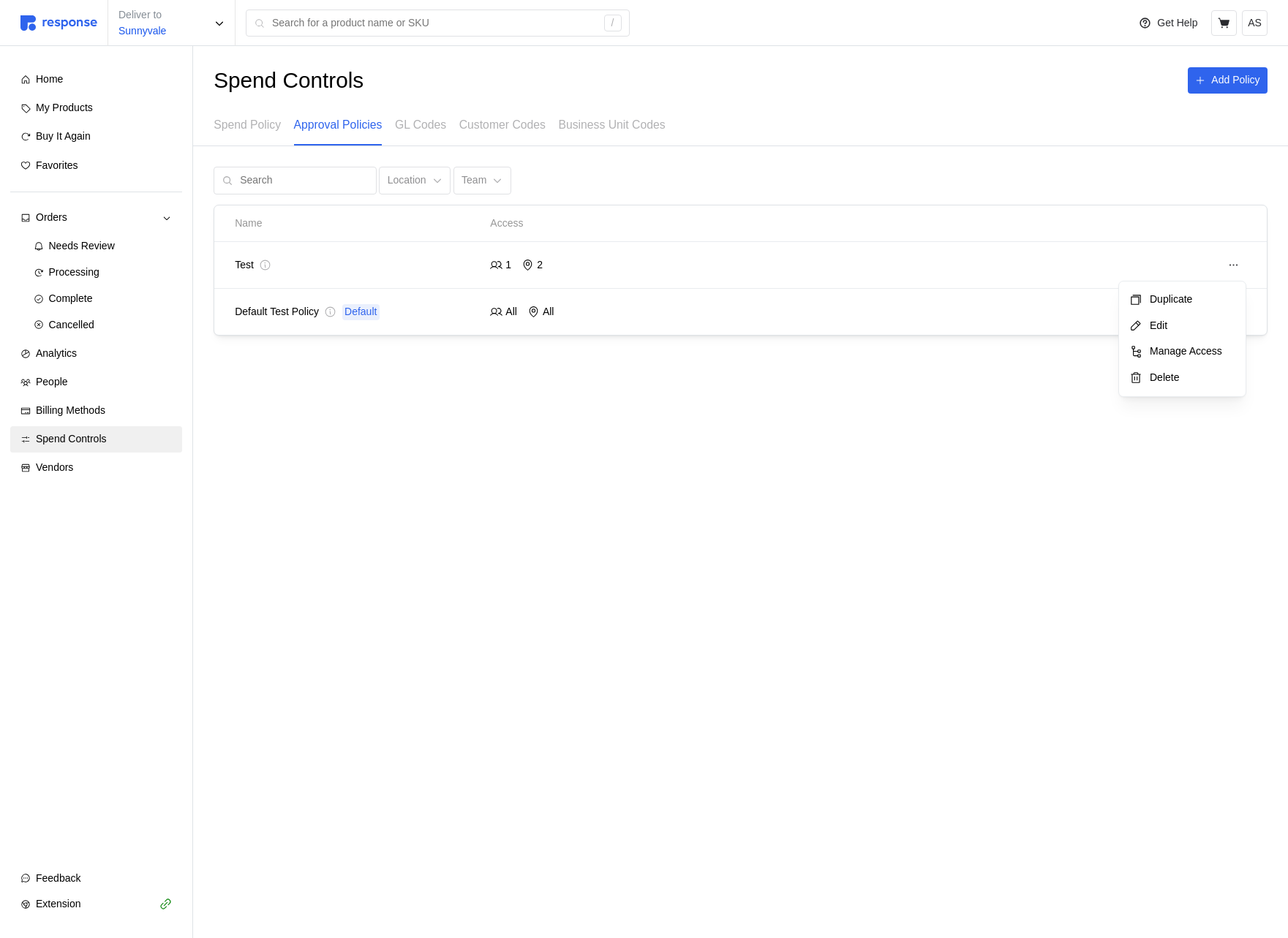
click at [1168, 351] on p "Manage Access" at bounding box center [1190, 352] width 91 height 16
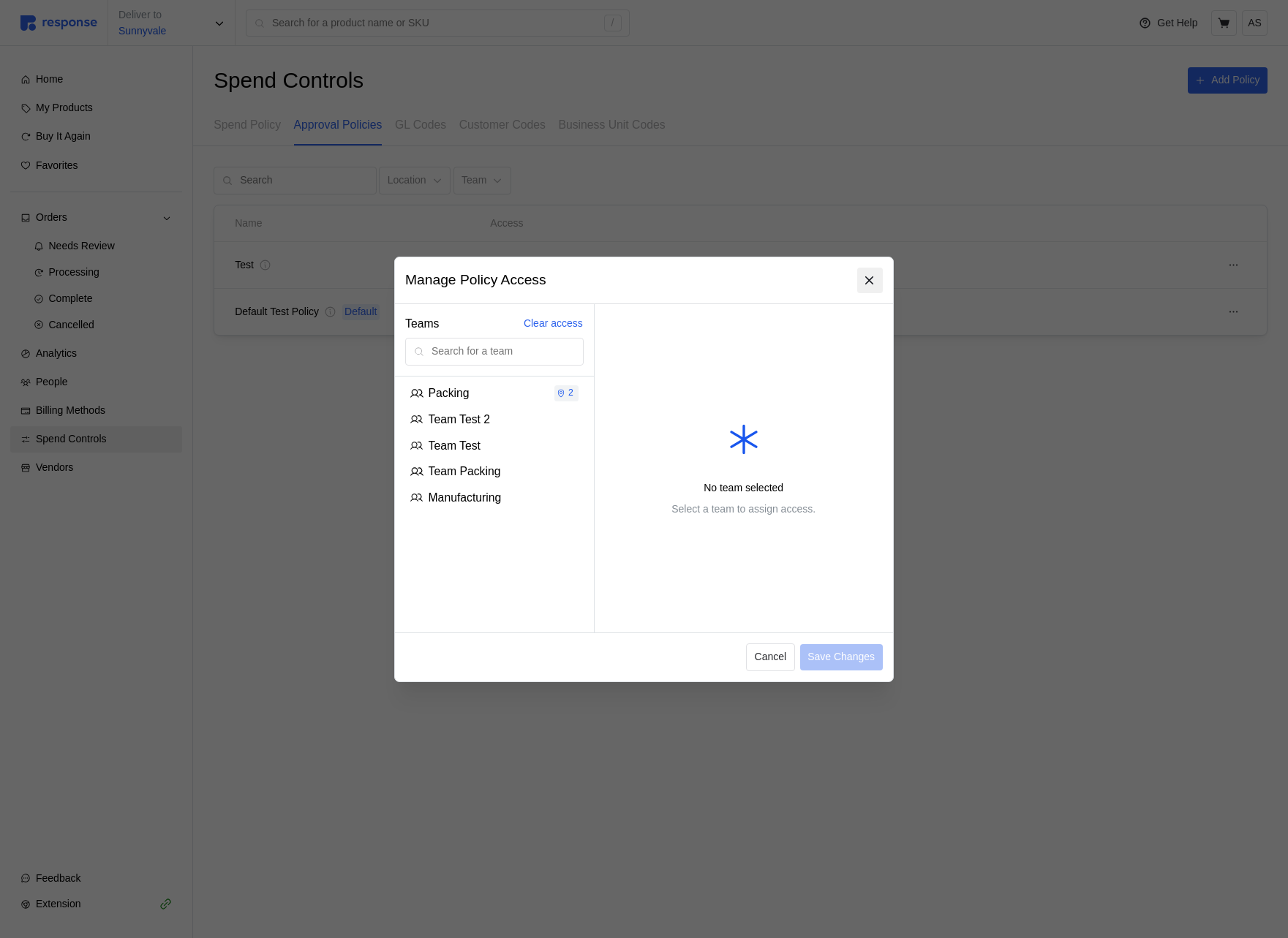
click at [871, 283] on icon at bounding box center [870, 280] width 13 height 13
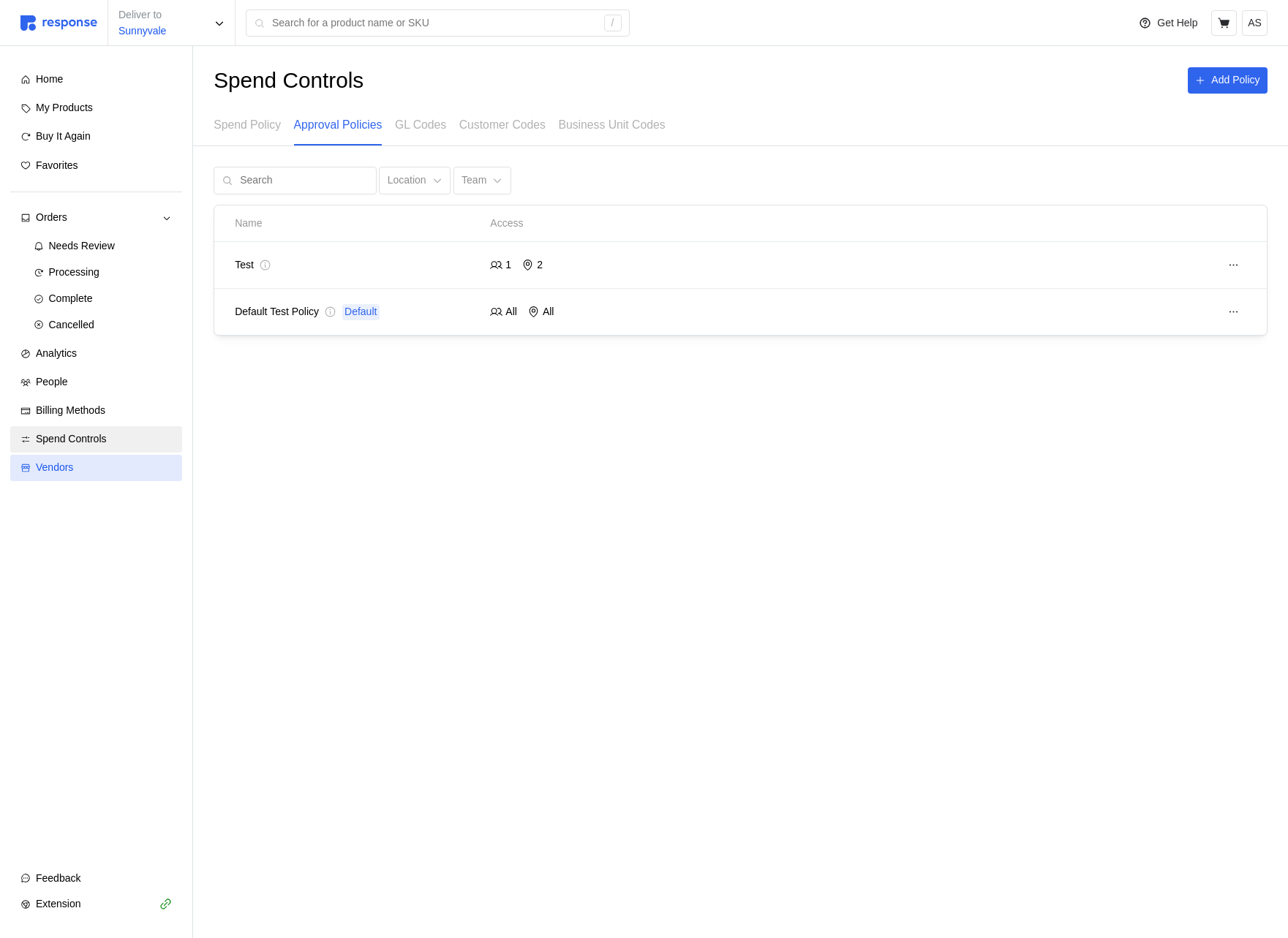
click at [135, 464] on div "Vendors" at bounding box center [103, 468] width 136 height 16
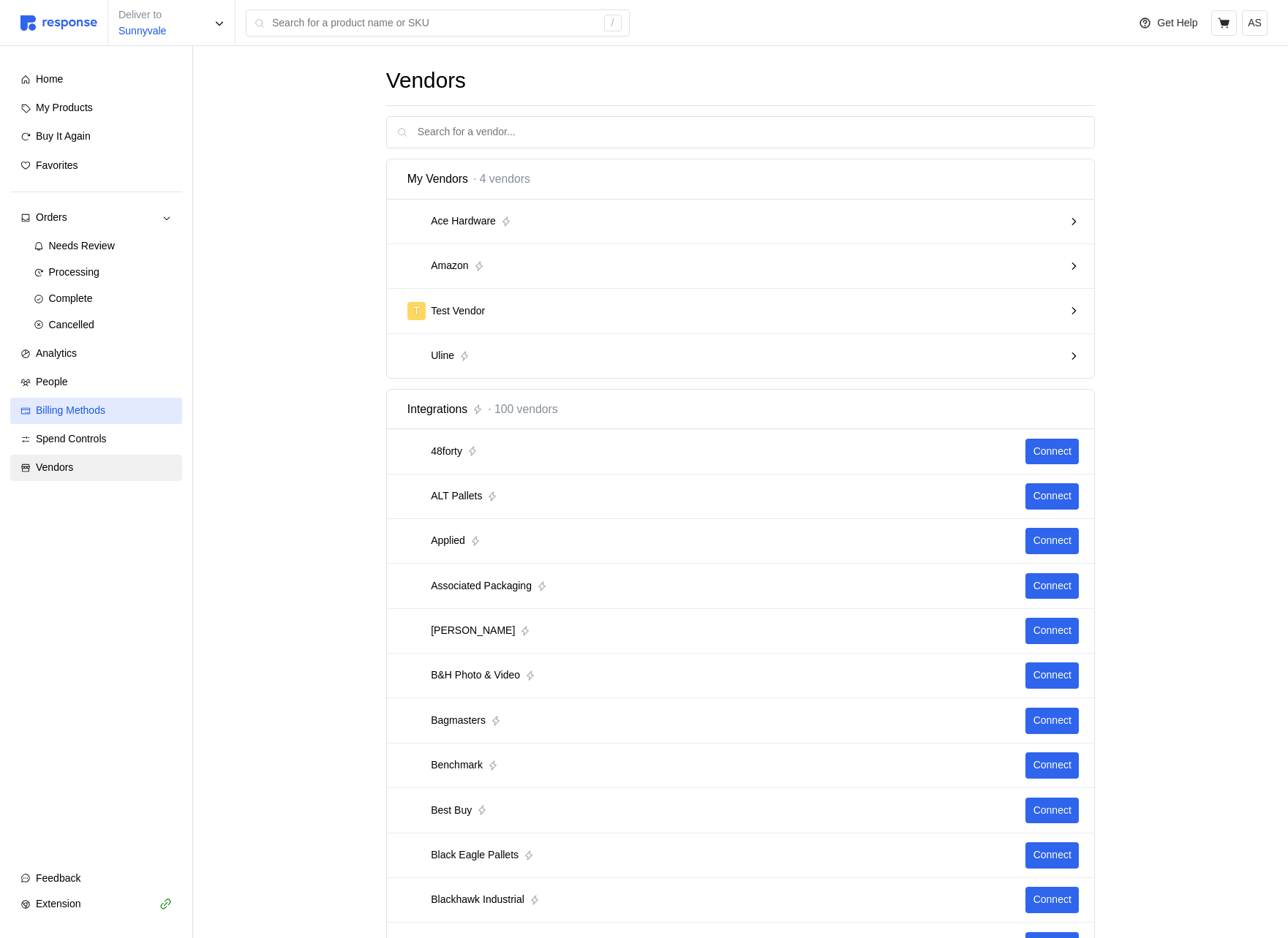
click at [114, 407] on div "Billing Methods" at bounding box center [103, 410] width 136 height 16
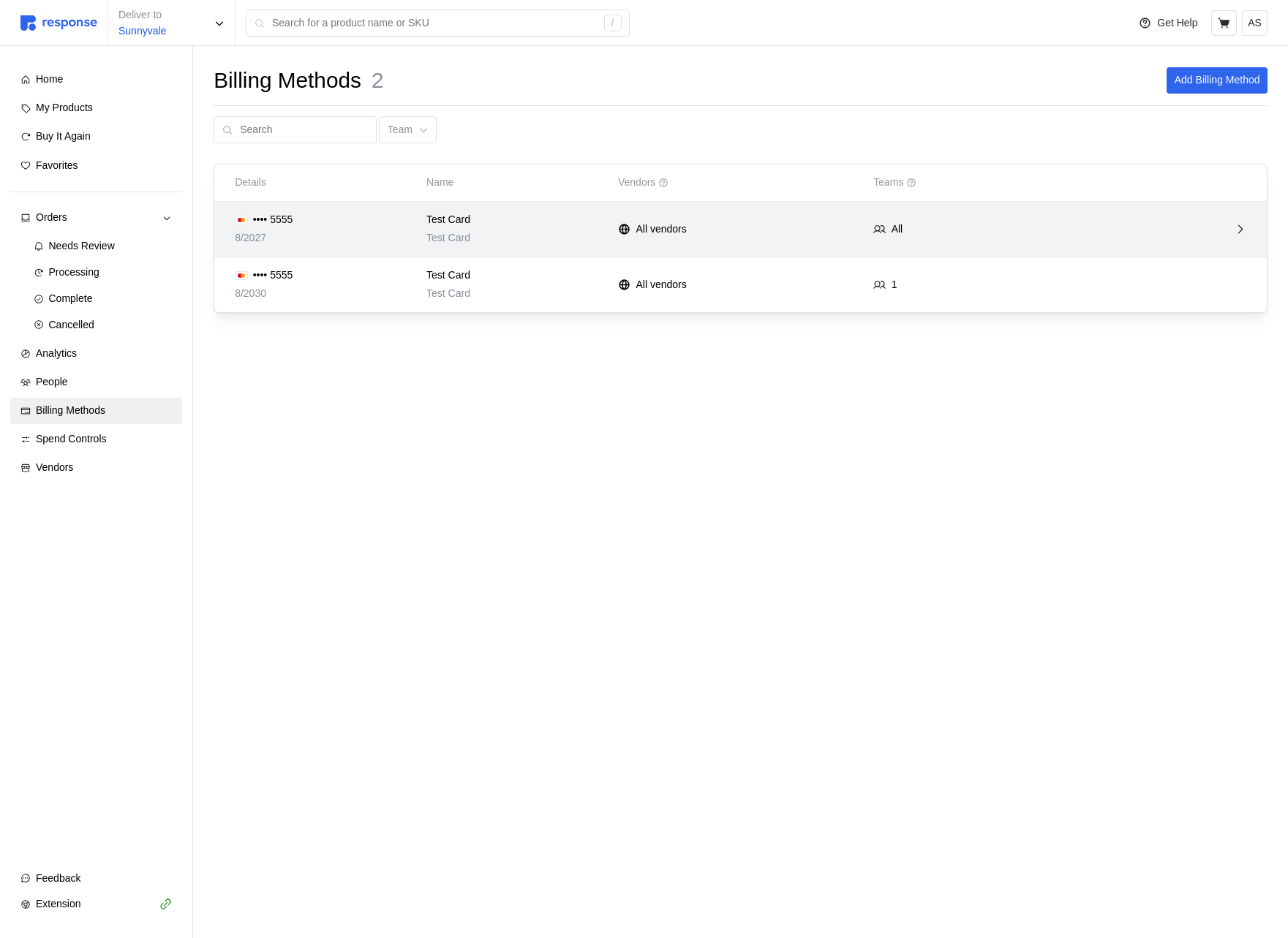
click at [398, 231] on div "8/2027" at bounding box center [325, 238] width 182 height 16
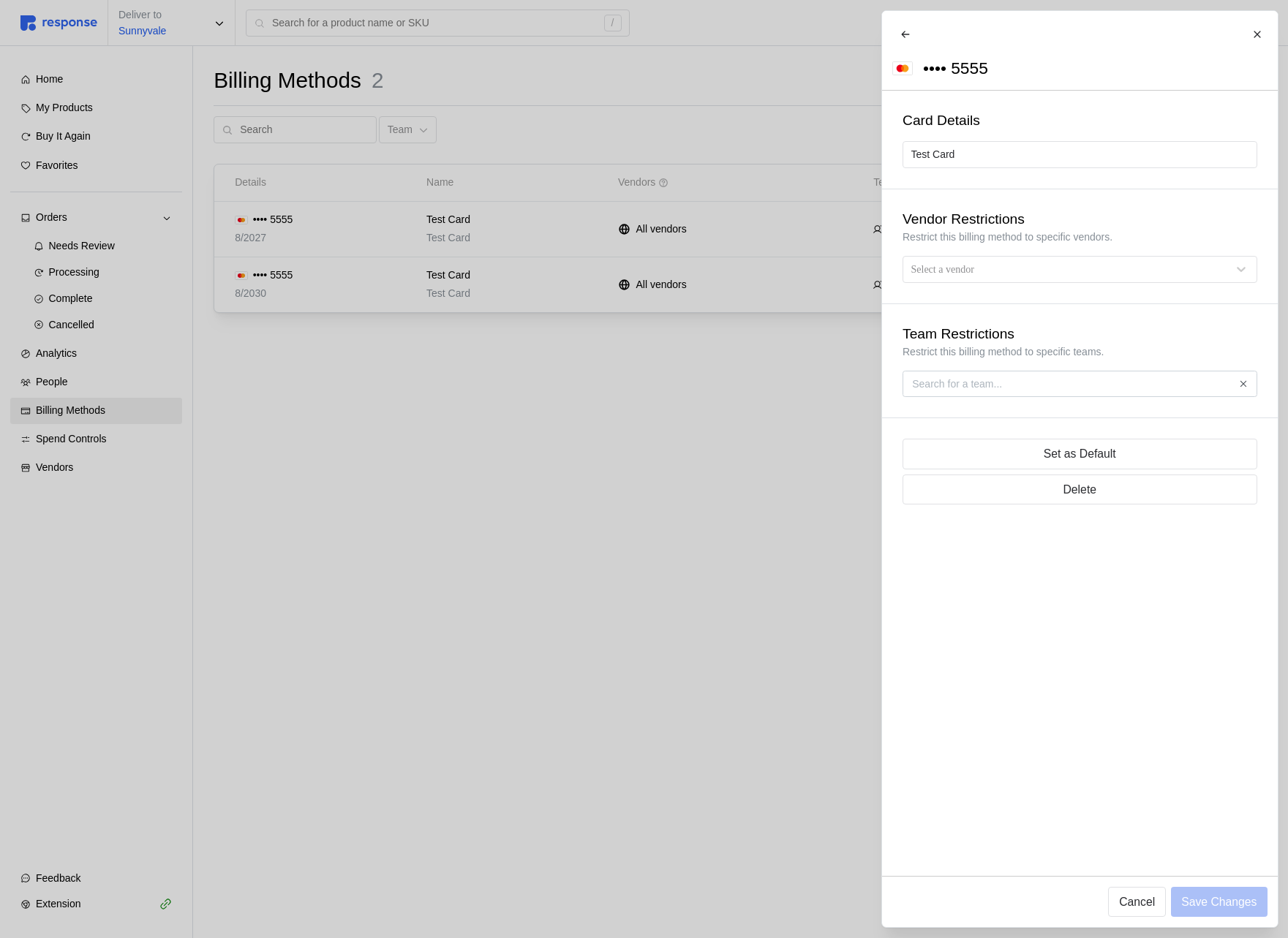
click at [412, 226] on div at bounding box center [644, 469] width 1288 height 938
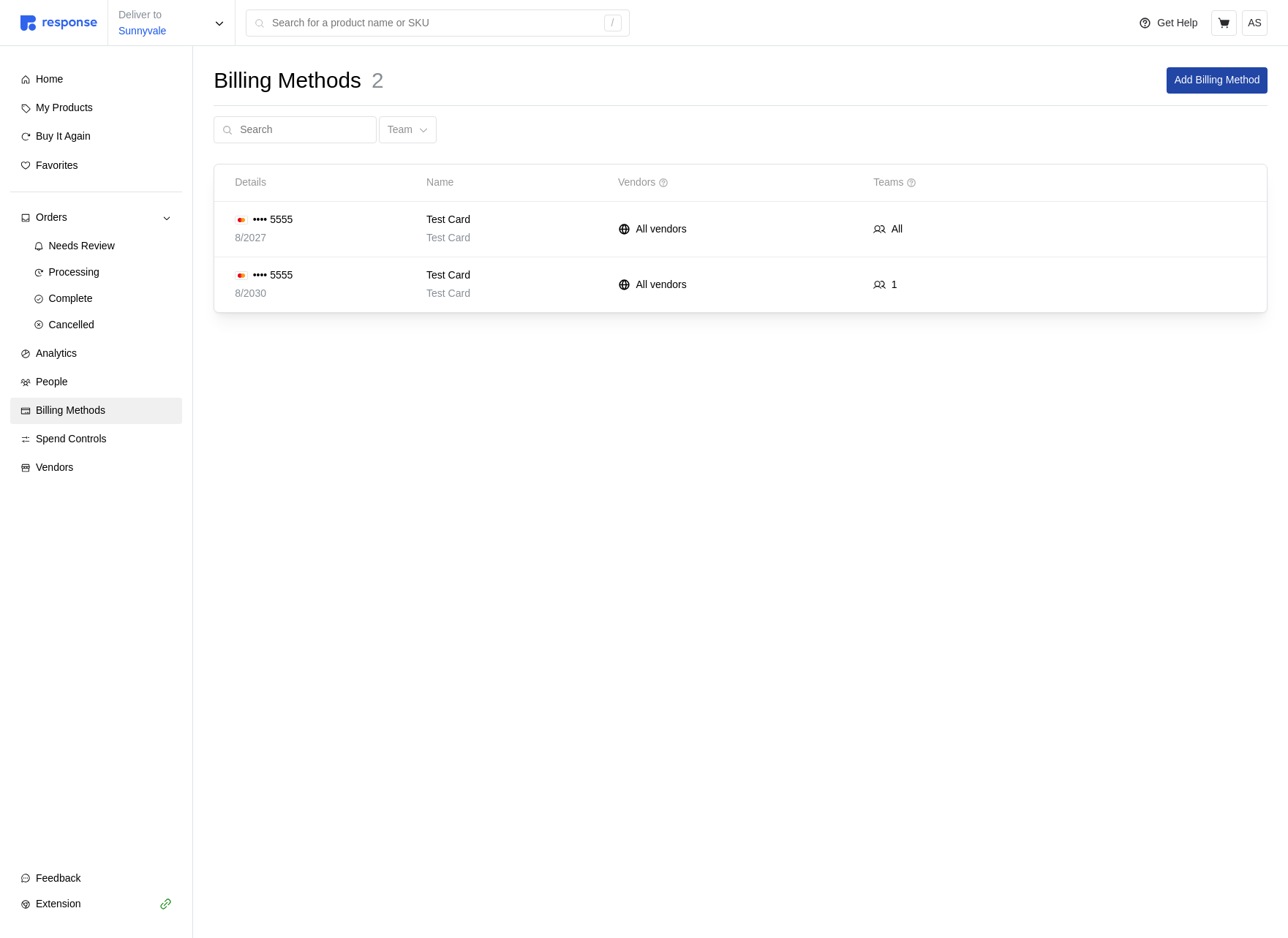
click at [1186, 89] on button "Add Billing Method" at bounding box center [1217, 80] width 101 height 27
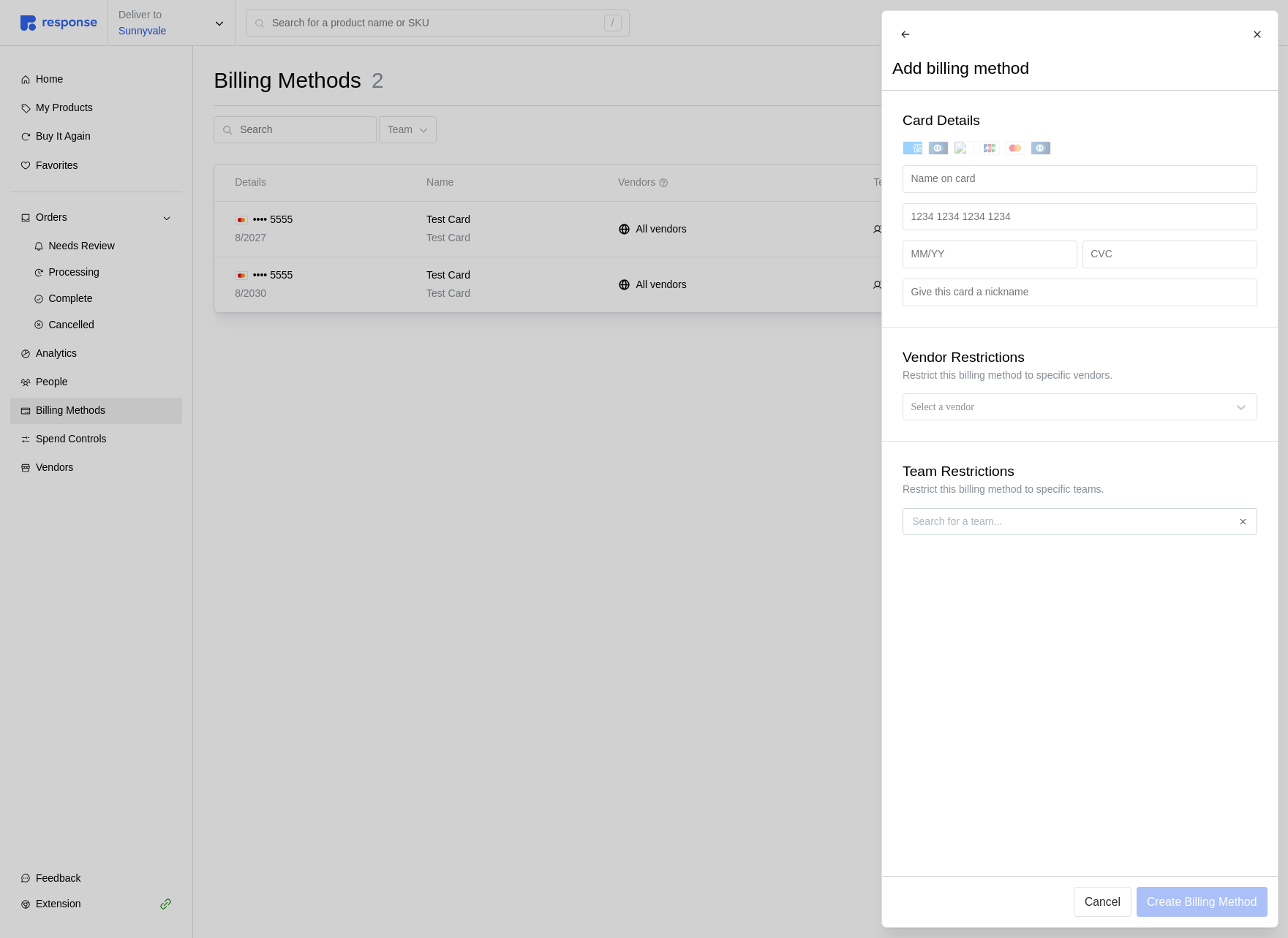
click at [558, 196] on div at bounding box center [644, 469] width 1288 height 938
